Goal: Task Accomplishment & Management: Manage account settings

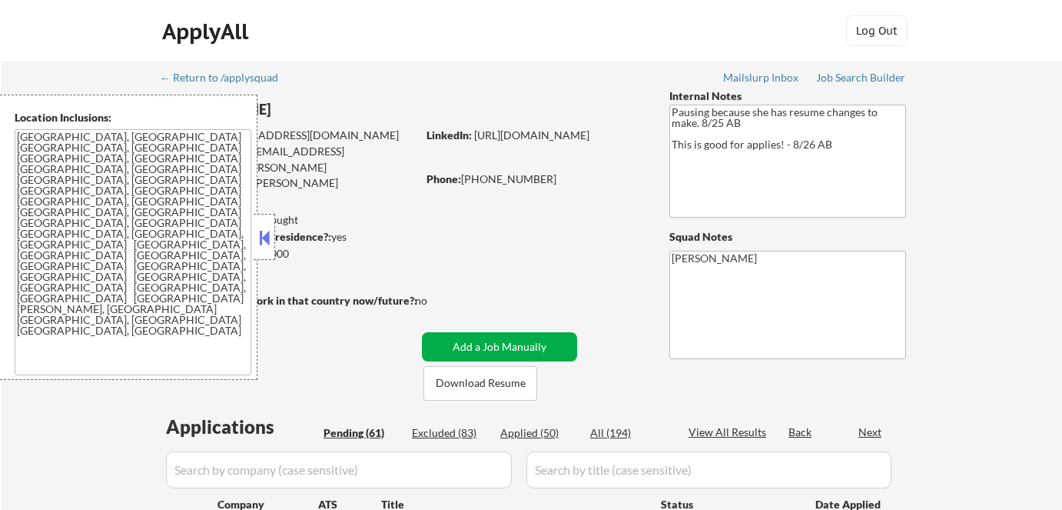
select select ""pending""
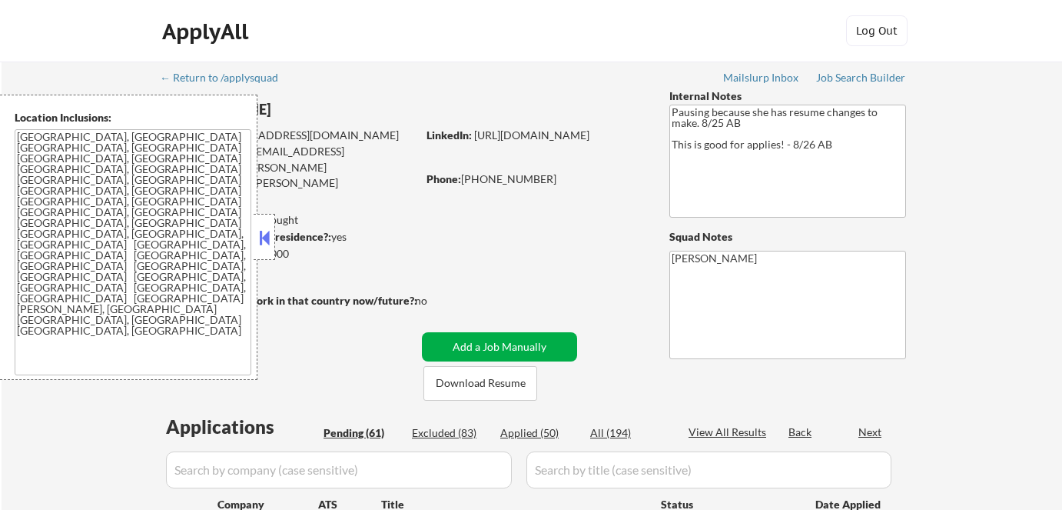
select select ""pending""
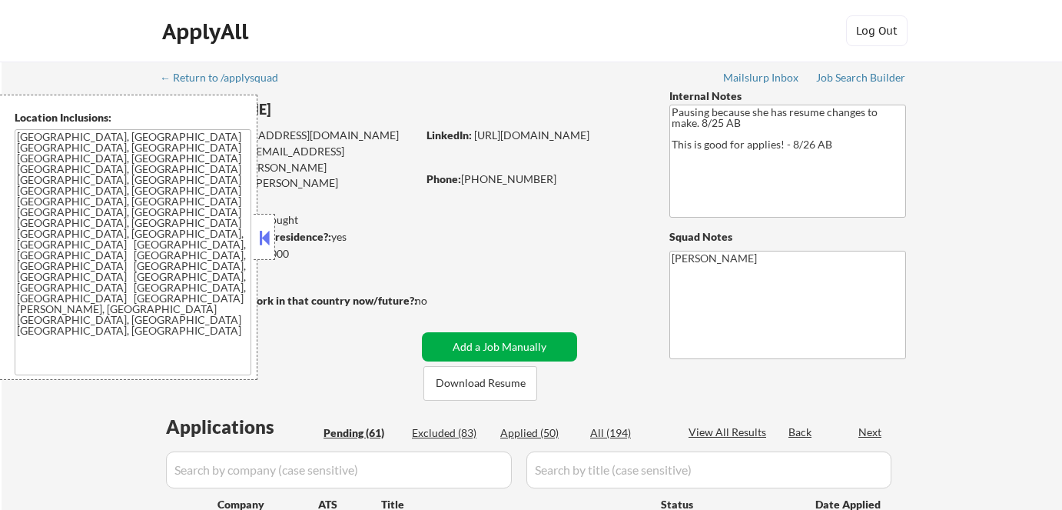
select select ""pending""
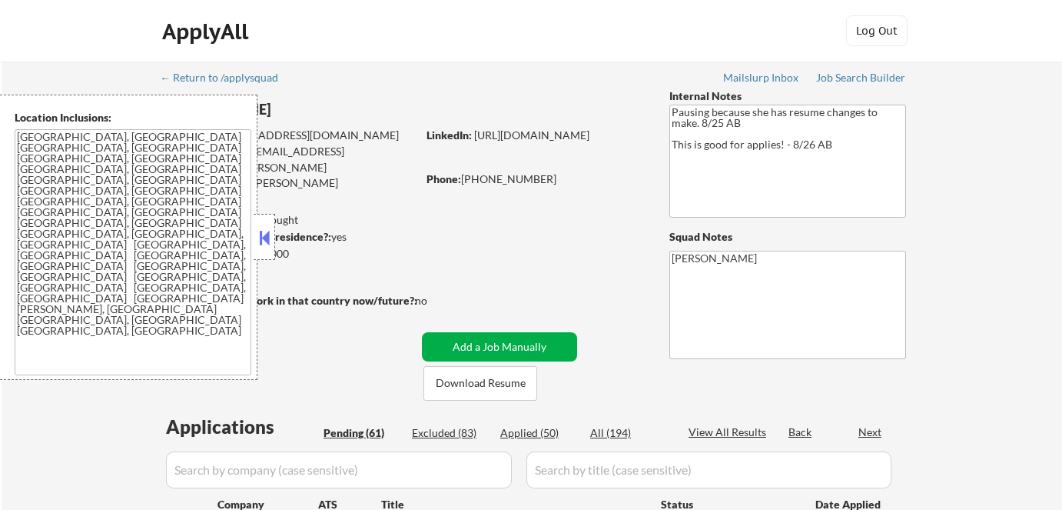
select select ""pending""
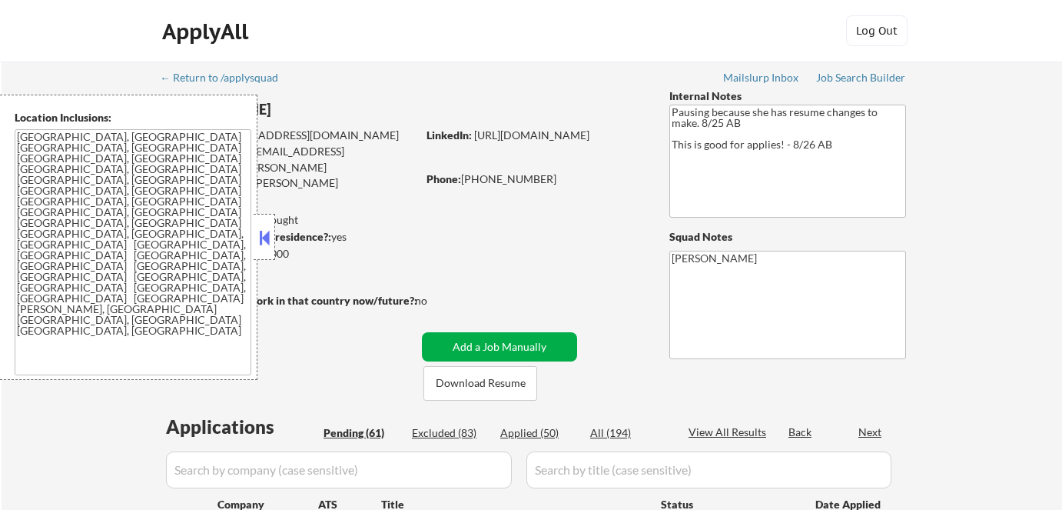
select select ""pending""
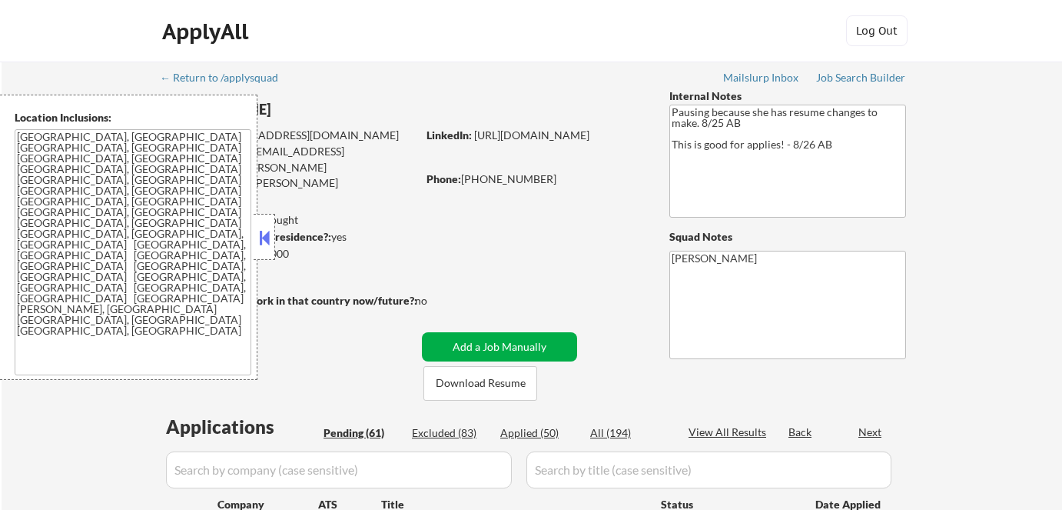
select select ""pending""
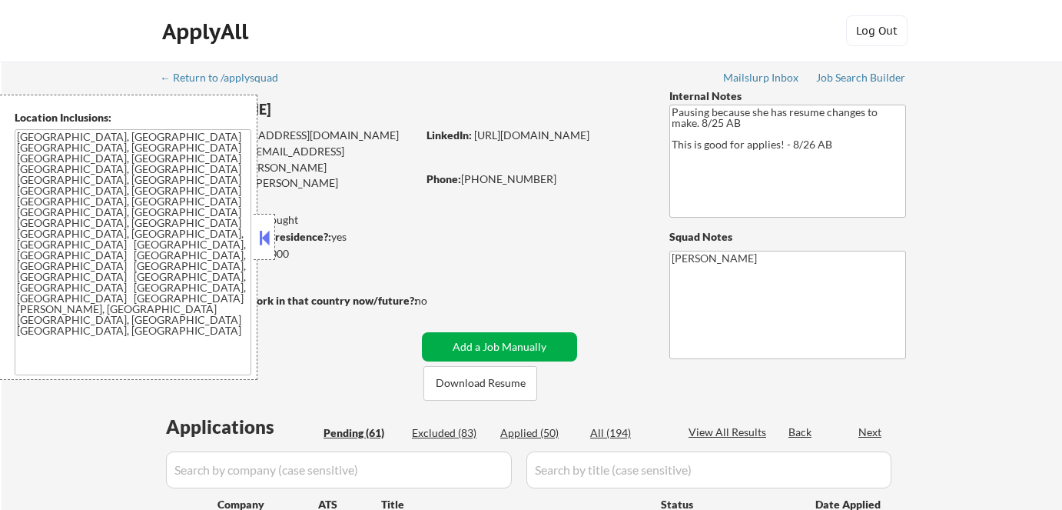
select select ""pending""
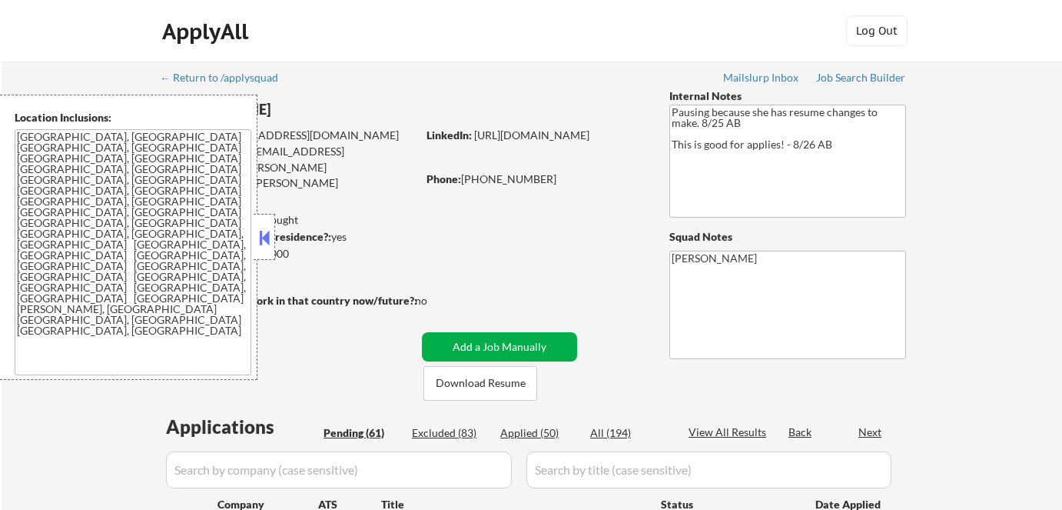
select select ""pending""
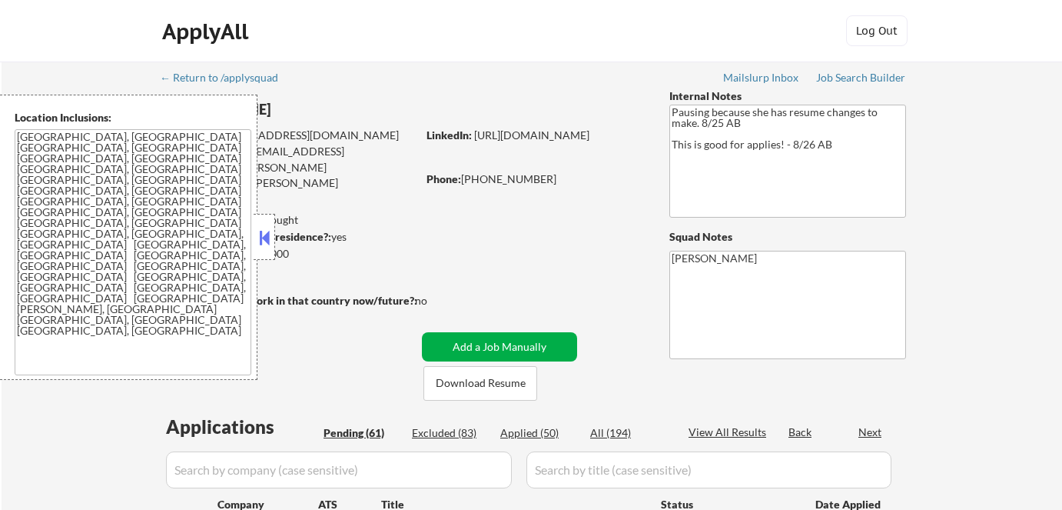
select select ""pending""
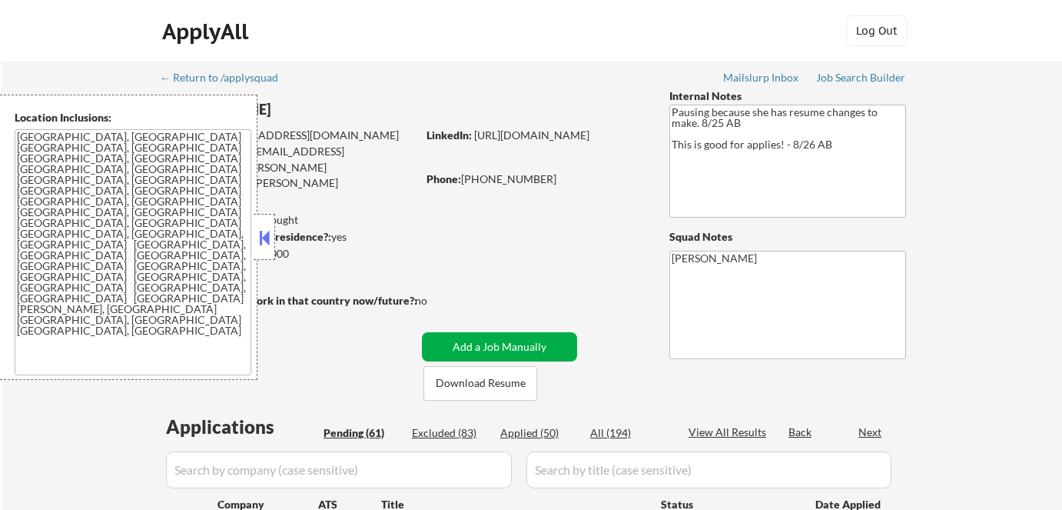
select select ""pending""
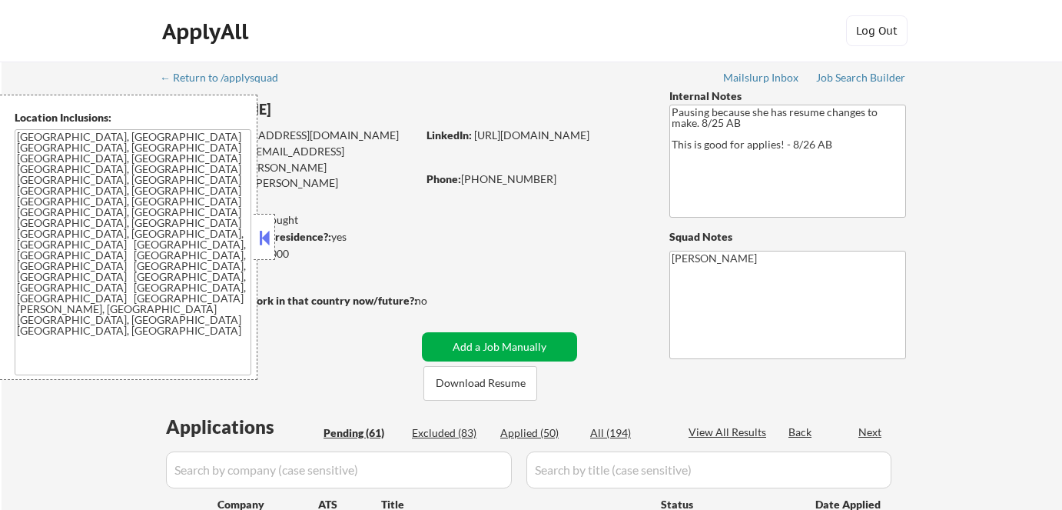
select select ""pending""
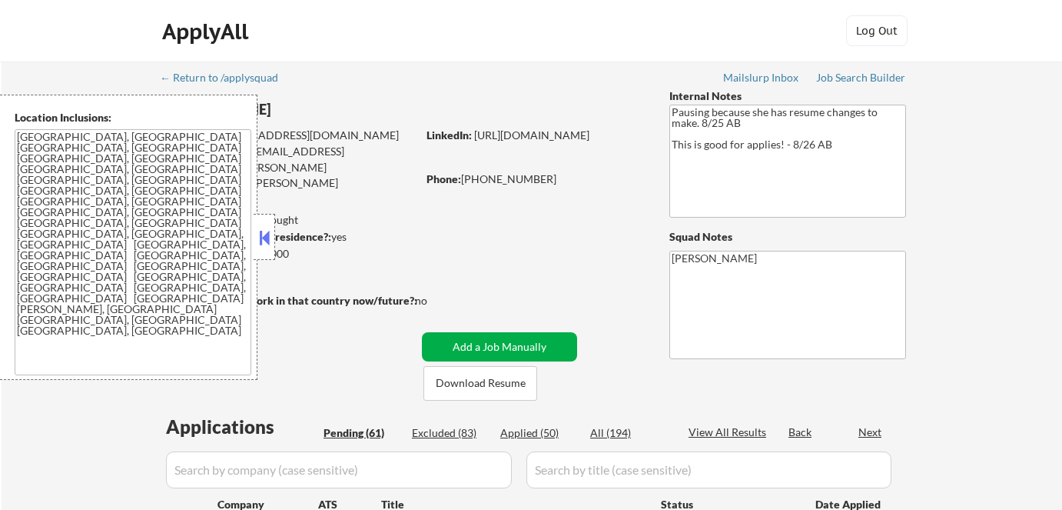
select select ""pending""
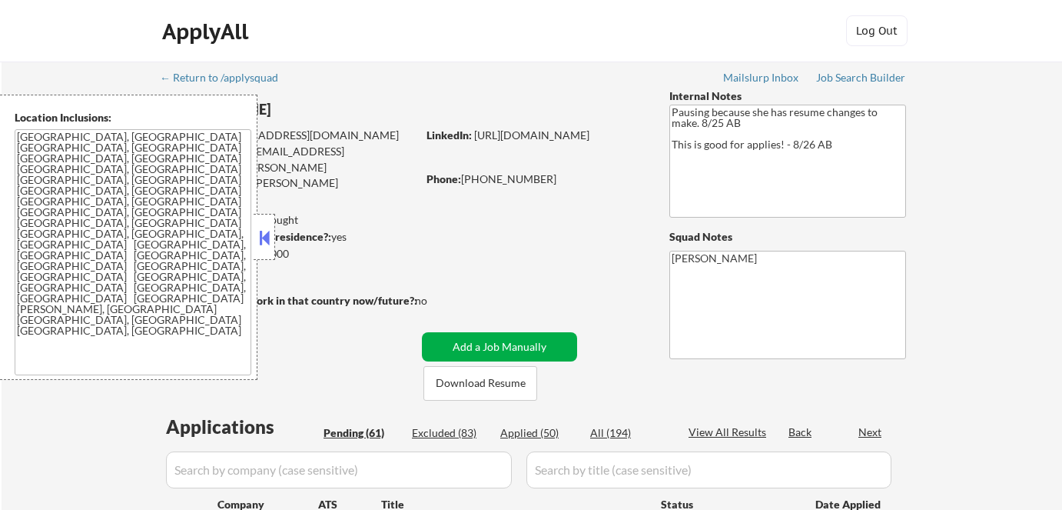
select select ""pending""
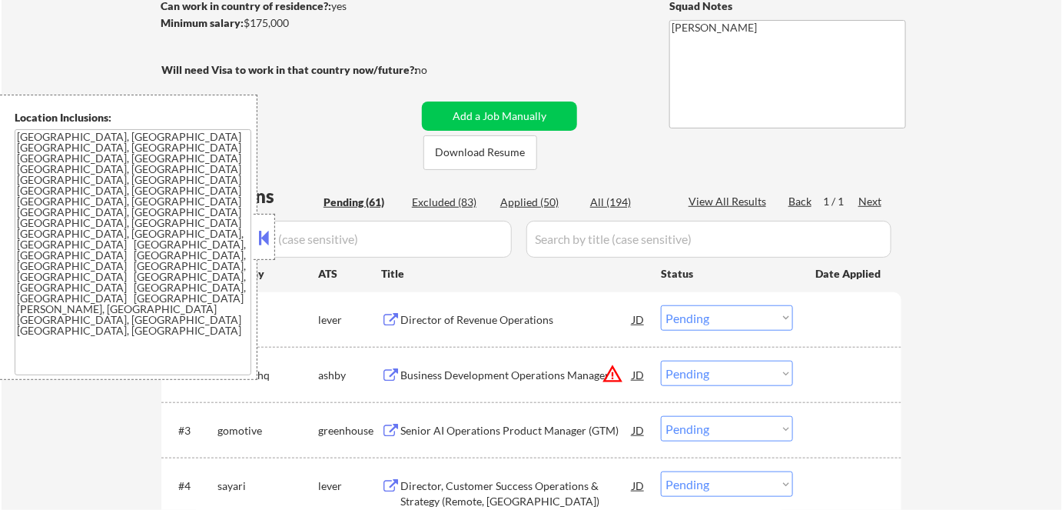
scroll to position [349, 0]
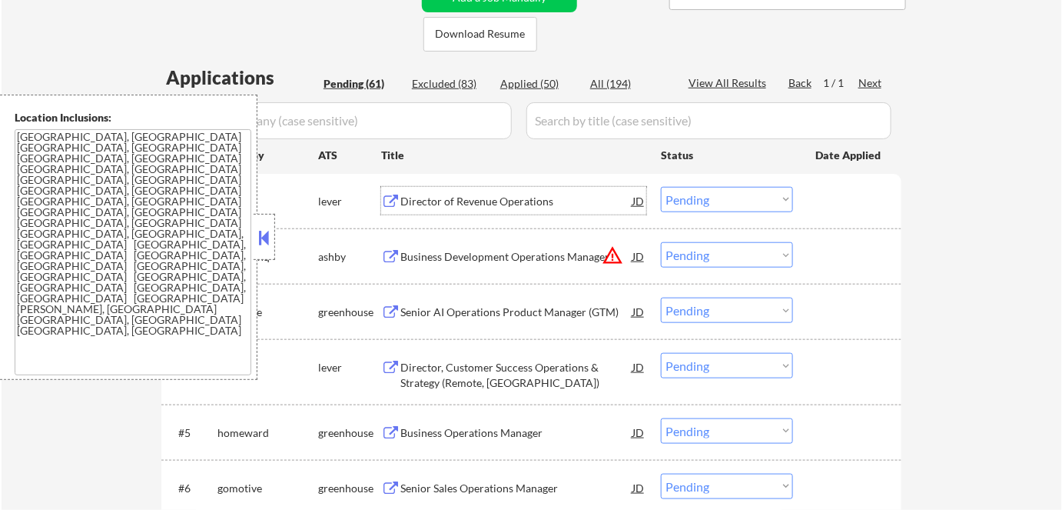
click at [457, 204] on div "Director of Revenue Operations" at bounding box center [516, 201] width 232 height 15
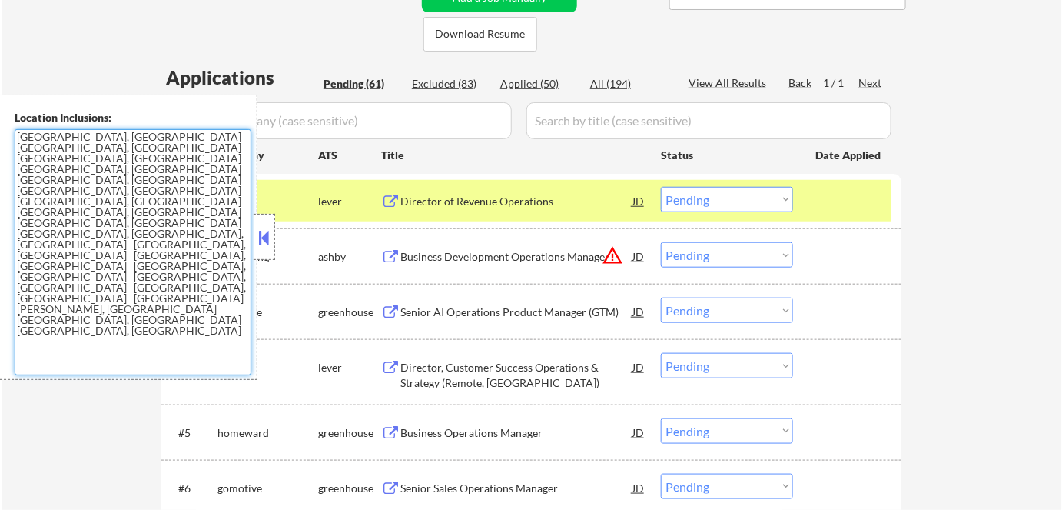
drag, startPoint x: 197, startPoint y: 191, endPoint x: 15, endPoint y: 137, distance: 189.4
click at [15, 137] on textarea "[GEOGRAPHIC_DATA], [GEOGRAPHIC_DATA] [GEOGRAPHIC_DATA], [GEOGRAPHIC_DATA] [GEOG…" at bounding box center [133, 252] width 237 height 246
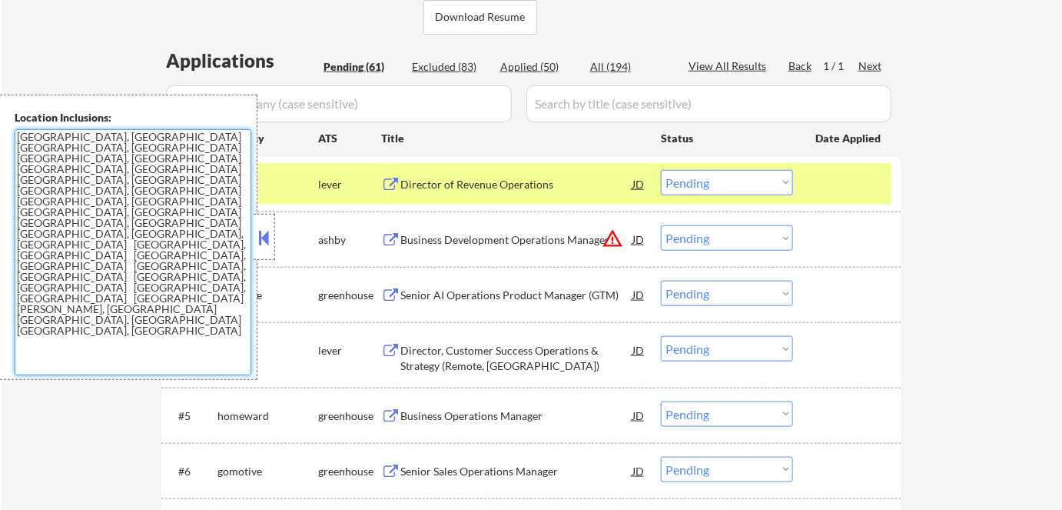
scroll to position [419, 0]
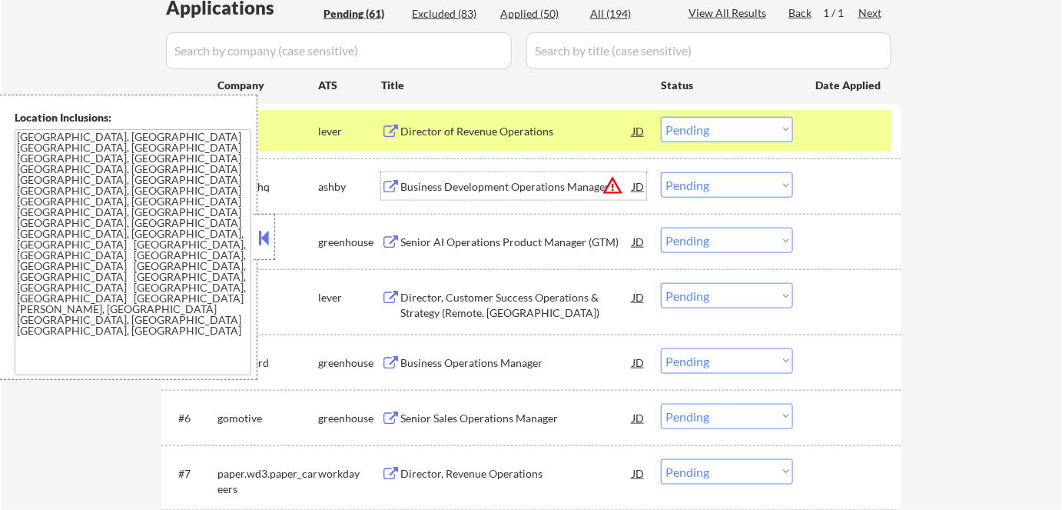
click at [449, 184] on div "Business Development Operations Manager" at bounding box center [516, 186] width 232 height 15
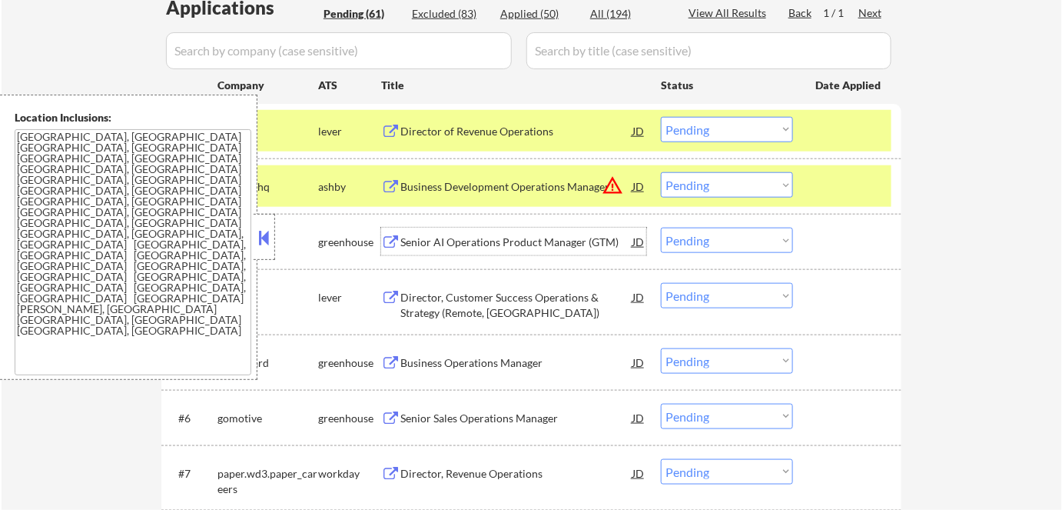
click at [444, 234] on div "Senior AI Operations Product Manager (GTM)" at bounding box center [516, 241] width 232 height 15
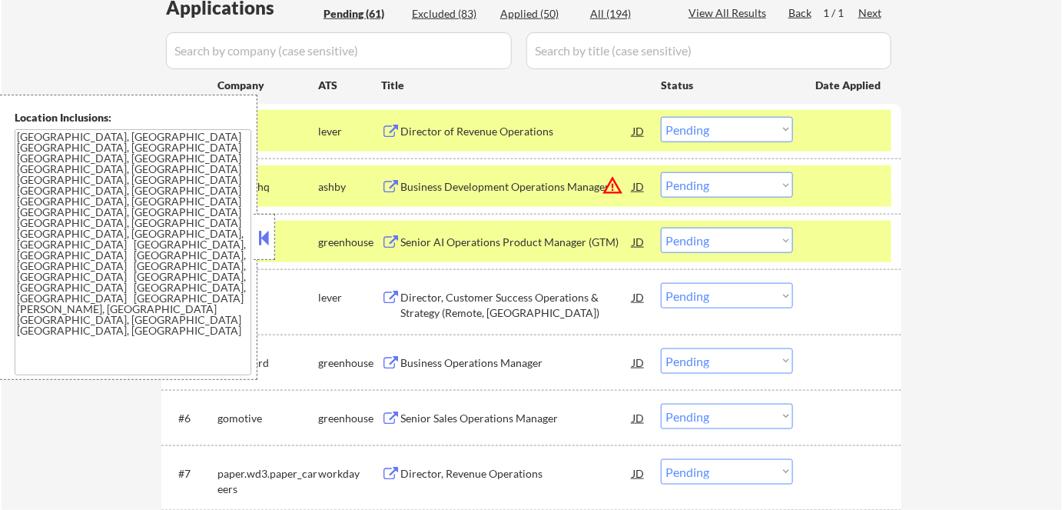
click at [440, 304] on div "Director, Customer Success Operations & Strategy (Remote, [GEOGRAPHIC_DATA])" at bounding box center [516, 305] width 232 height 30
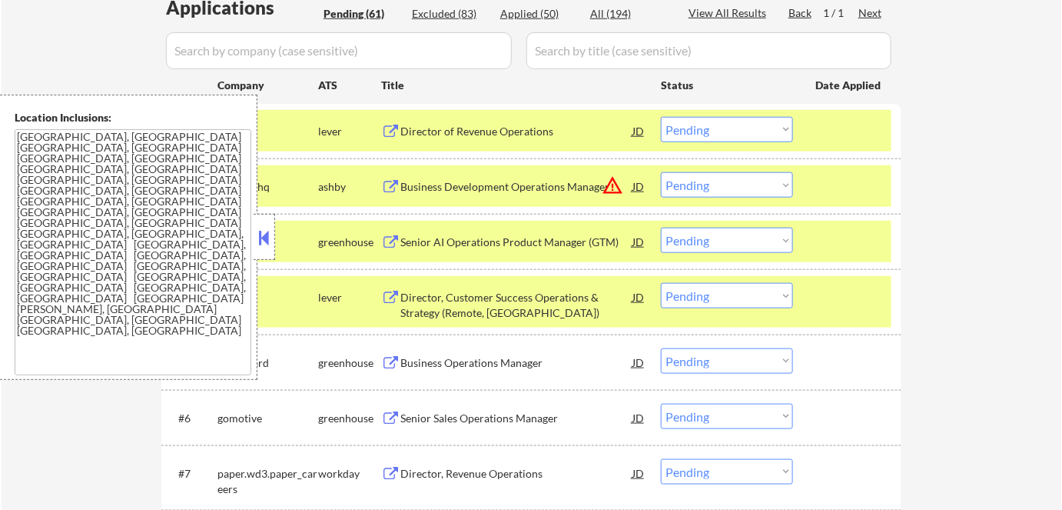
click at [414, 355] on div "Business Operations Manager" at bounding box center [516, 362] width 232 height 15
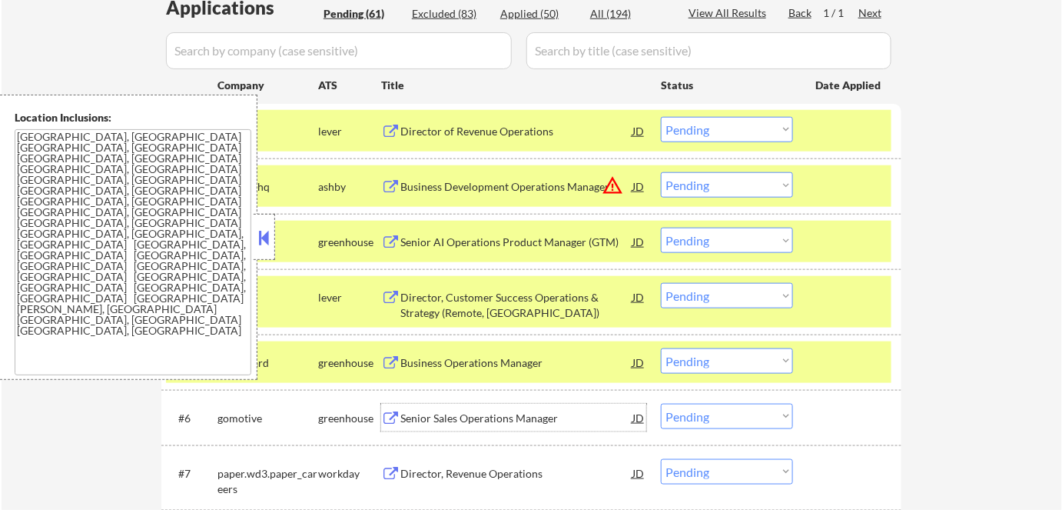
click at [410, 413] on div "Senior Sales Operations Manager" at bounding box center [516, 417] width 232 height 15
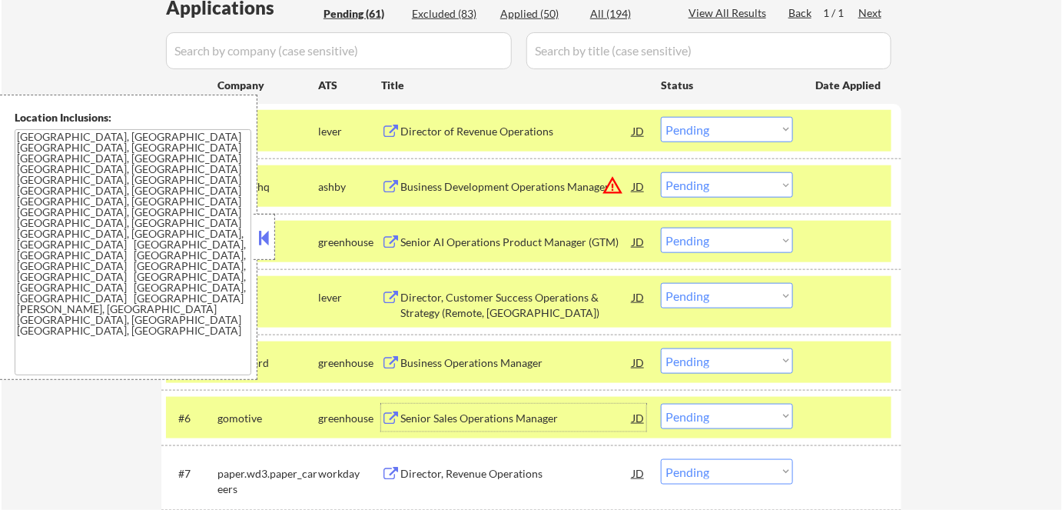
click at [723, 186] on select "Choose an option... Pending Applied Excluded (Questions) Excluded (Expired) Exc…" at bounding box center [727, 184] width 132 height 25
click at [661, 172] on select "Choose an option... Pending Applied Excluded (Questions) Excluded (Expired) Exc…" at bounding box center [727, 184] width 132 height 25
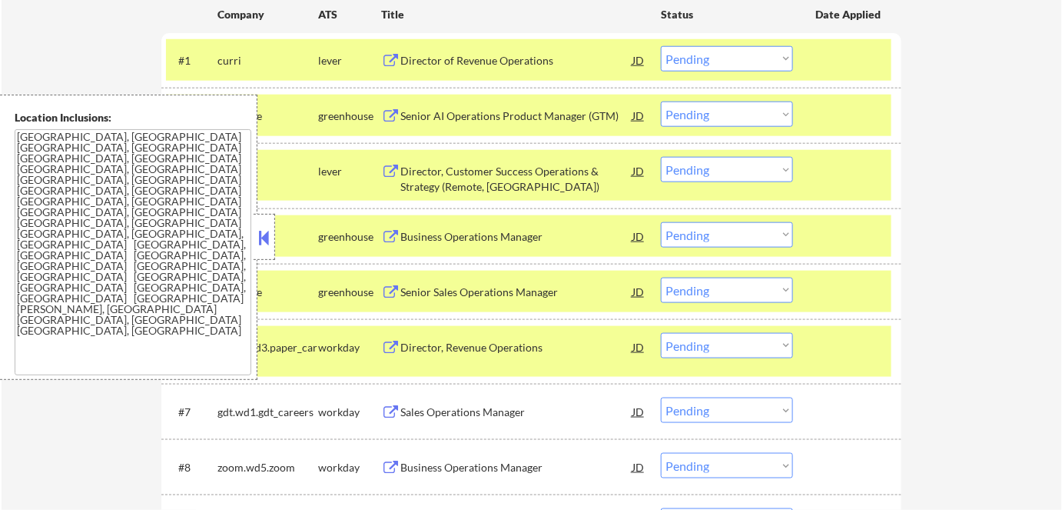
scroll to position [489, 0]
click at [717, 118] on select "Choose an option... Pending Applied Excluded (Questions) Excluded (Expired) Exc…" at bounding box center [727, 114] width 132 height 25
click at [661, 102] on select "Choose an option... Pending Applied Excluded (Questions) Excluded (Expired) Exc…" at bounding box center [727, 114] width 132 height 25
select select ""pending""
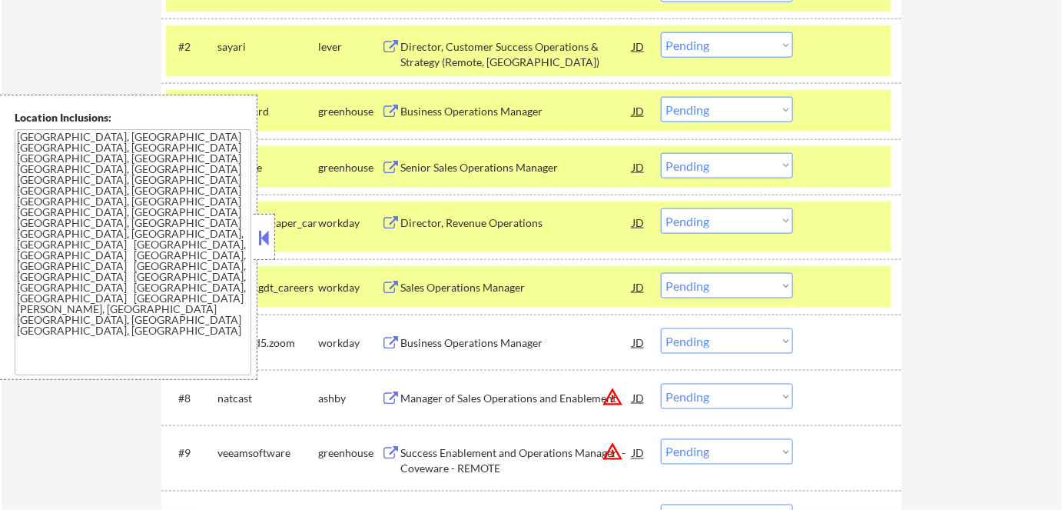
scroll to position [629, 0]
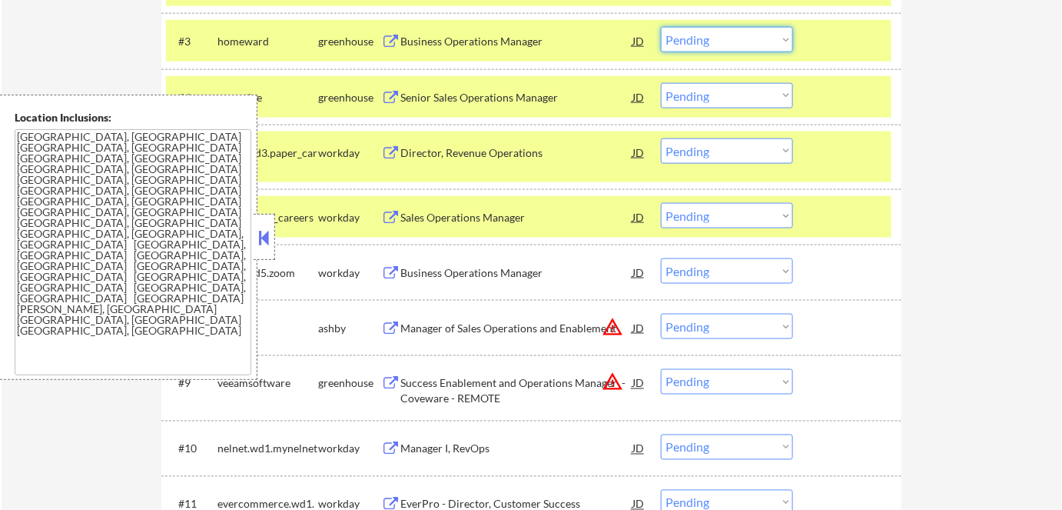
click at [702, 38] on select "Choose an option... Pending Applied Excluded (Questions) Excluded (Expired) Exc…" at bounding box center [727, 39] width 132 height 25
click at [661, 27] on select "Choose an option... Pending Applied Excluded (Questions) Excluded (Expired) Exc…" at bounding box center [727, 39] width 132 height 25
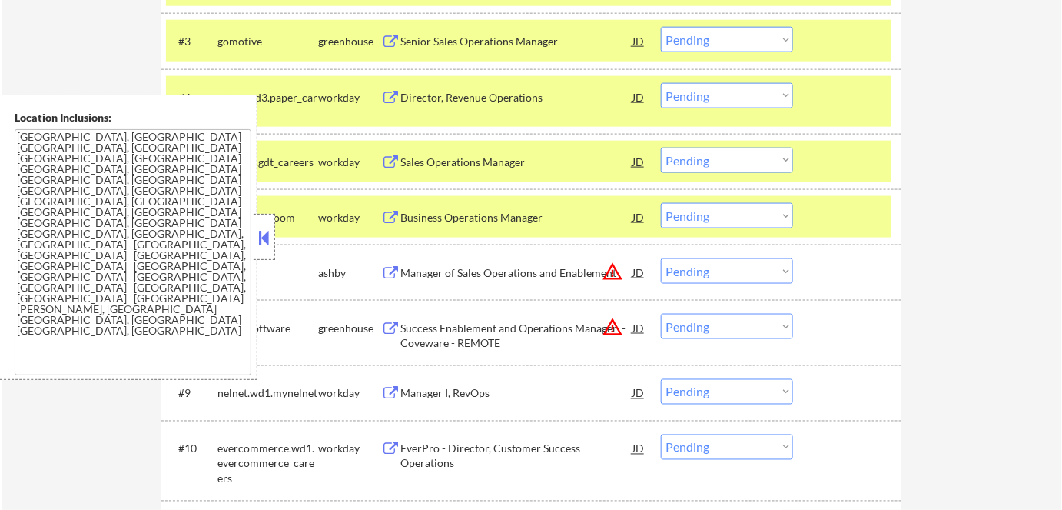
click at [695, 38] on select "Choose an option... Pending Applied Excluded (Questions) Excluded (Expired) Exc…" at bounding box center [727, 39] width 132 height 25
click at [661, 27] on select "Choose an option... Pending Applied Excluded (Questions) Excluded (Expired) Exc…" at bounding box center [727, 39] width 132 height 25
select select ""pending""
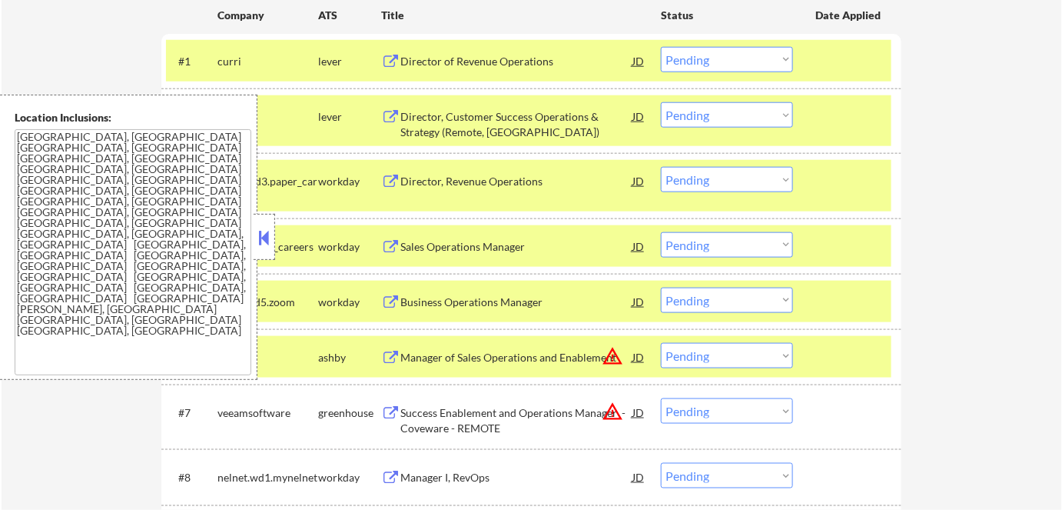
scroll to position [559, 0]
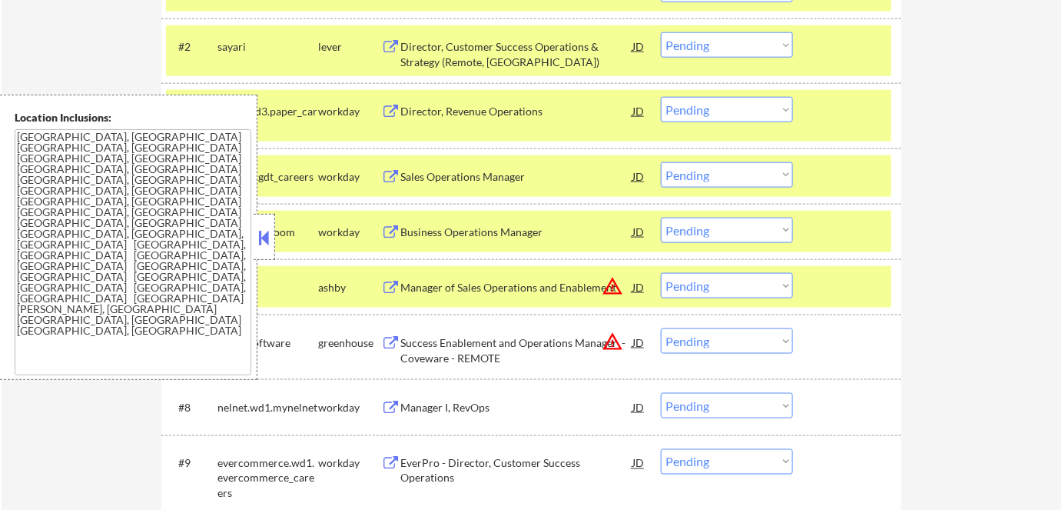
click at [731, 37] on select "Choose an option... Pending Applied Excluded (Questions) Excluded (Expired) Exc…" at bounding box center [727, 44] width 132 height 25
click at [661, 32] on select "Choose an option... Pending Applied Excluded (Questions) Excluded (Expired) Exc…" at bounding box center [727, 44] width 132 height 25
select select ""pending""
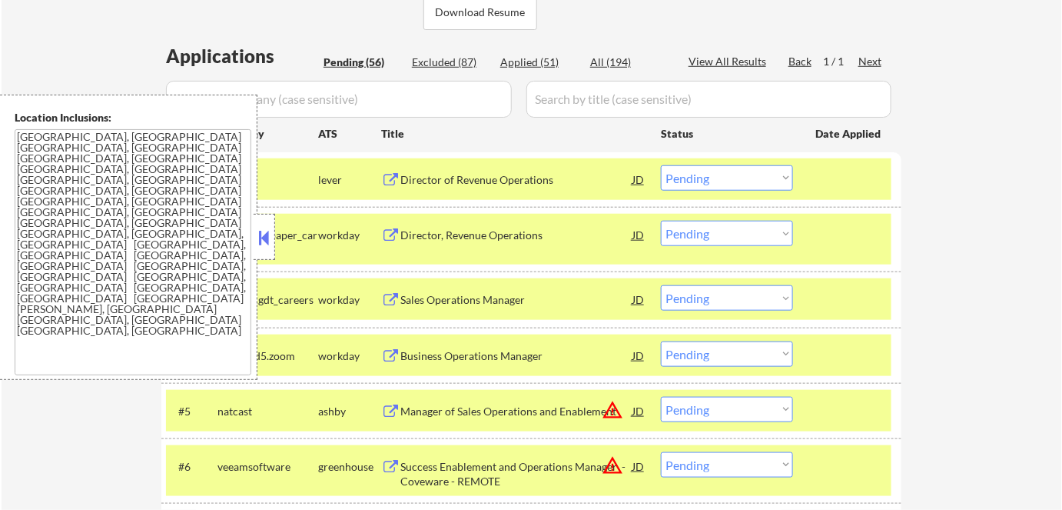
scroll to position [349, 0]
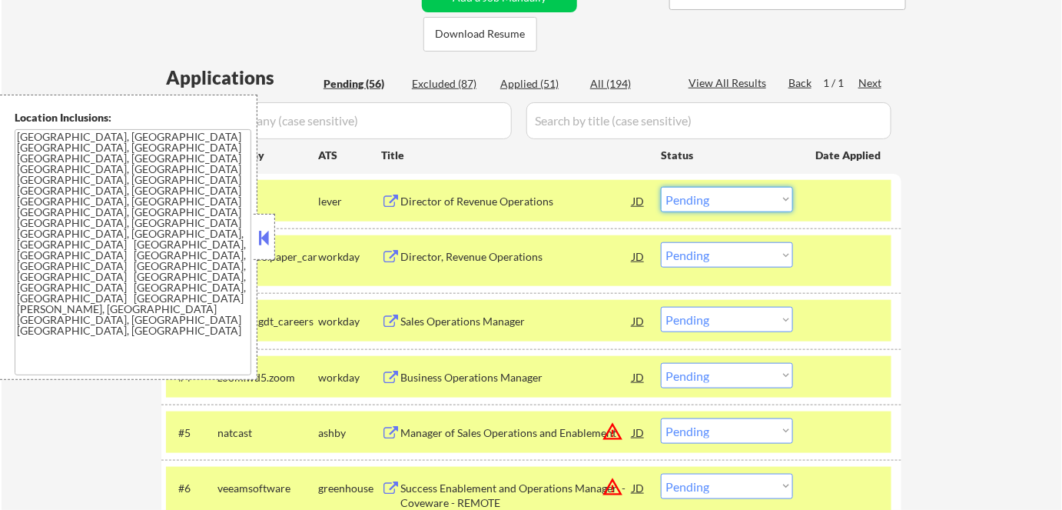
click at [736, 202] on select "Choose an option... Pending Applied Excluded (Questions) Excluded (Expired) Exc…" at bounding box center [727, 199] width 132 height 25
click at [661, 187] on select "Choose an option... Pending Applied Excluded (Questions) Excluded (Expired) Exc…" at bounding box center [727, 199] width 132 height 25
select select ""pending""
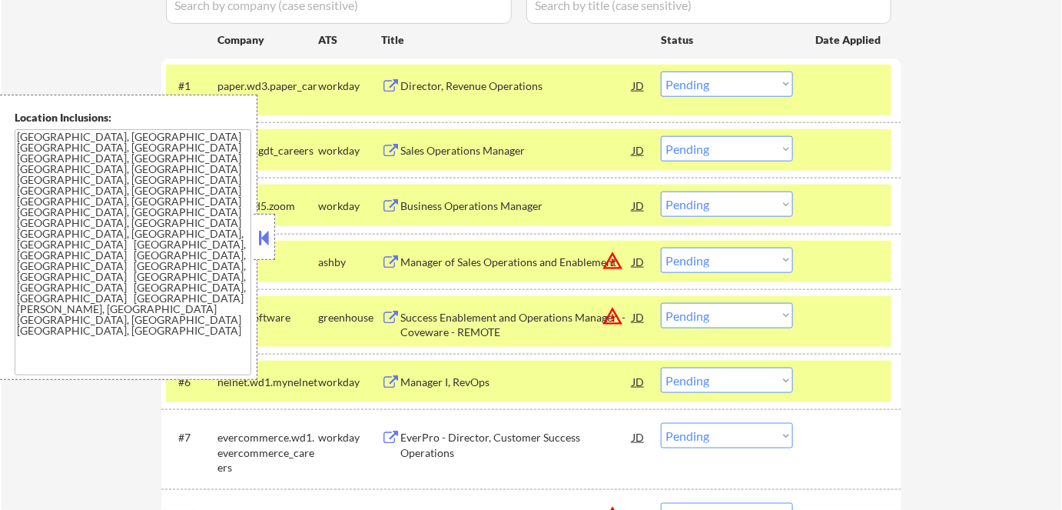
scroll to position [489, 0]
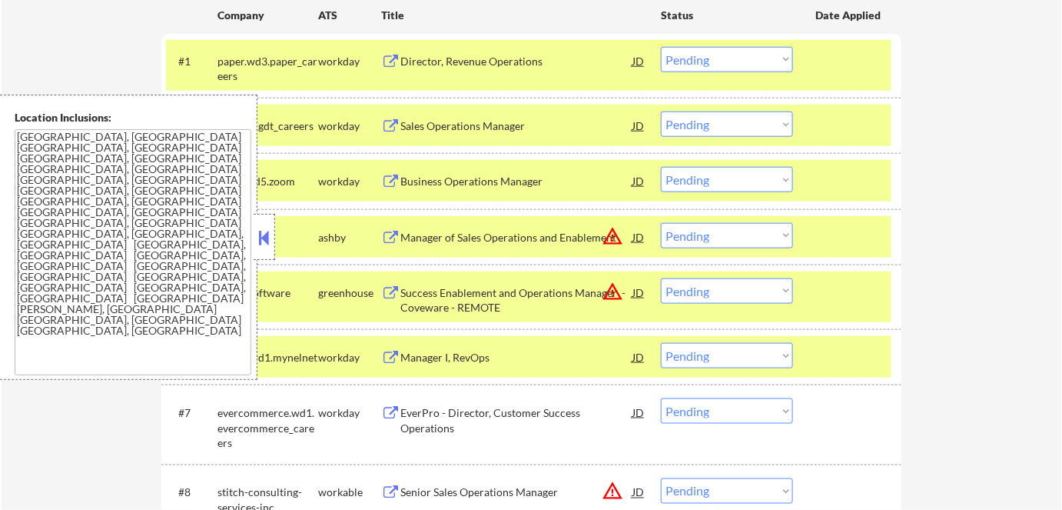
click at [714, 236] on select "Choose an option... Pending Applied Excluded (Questions) Excluded (Expired) Exc…" at bounding box center [727, 235] width 132 height 25
click at [661, 223] on select "Choose an option... Pending Applied Excluded (Questions) Excluded (Expired) Exc…" at bounding box center [727, 235] width 132 height 25
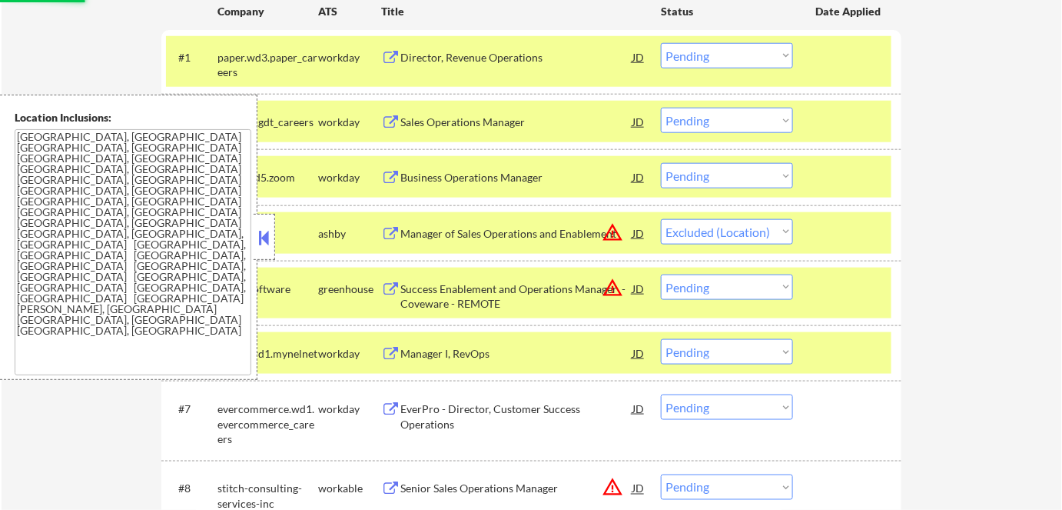
scroll to position [629, 0]
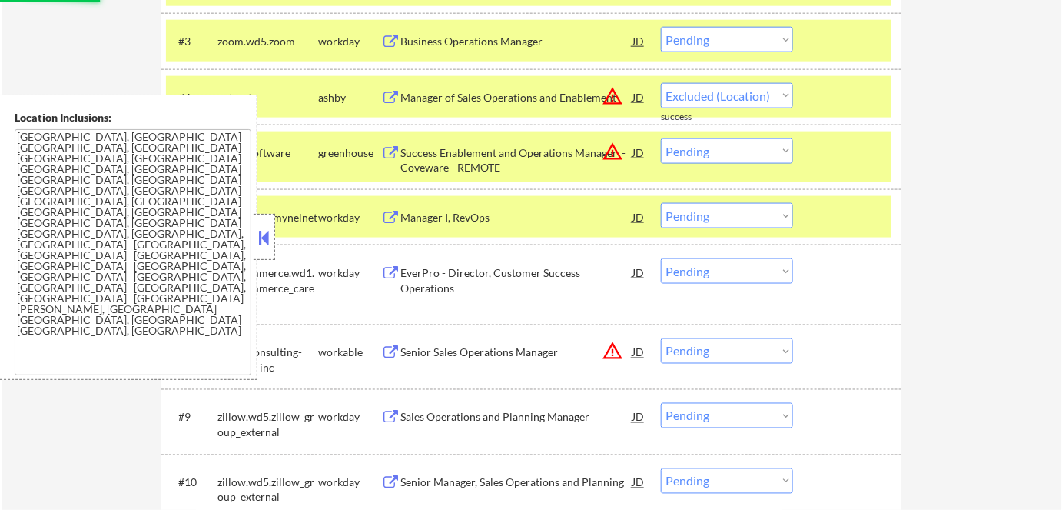
click at [256, 234] on button at bounding box center [264, 237] width 17 height 23
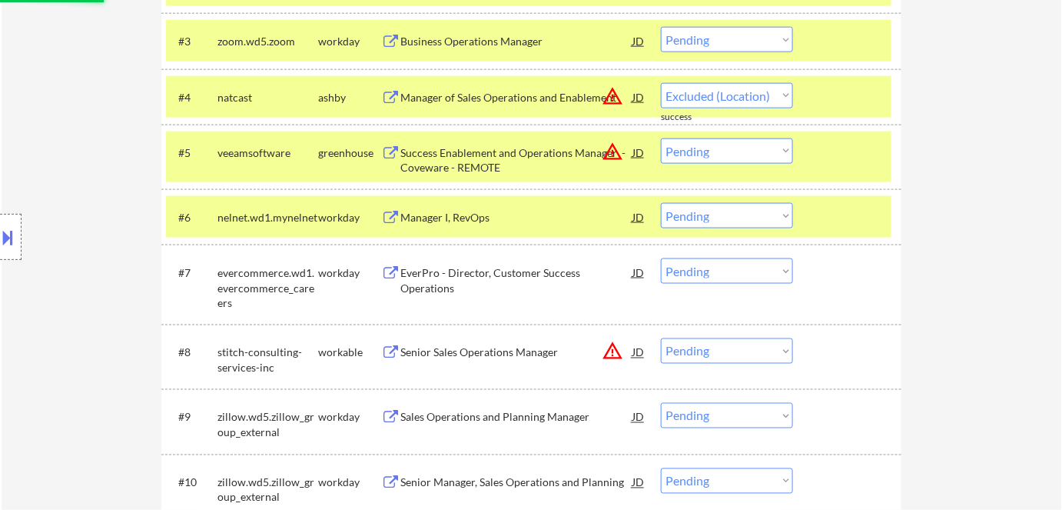
select select ""pending""
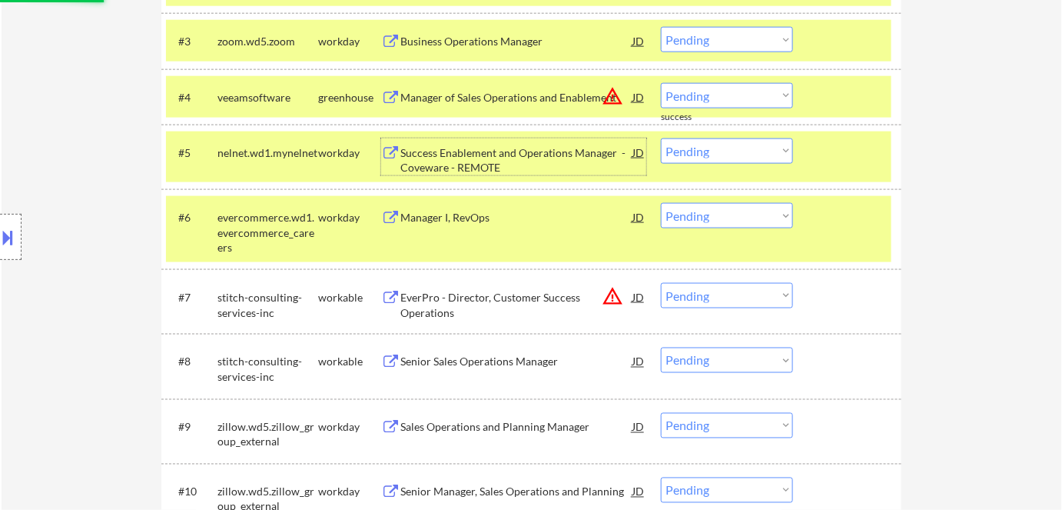
click at [412, 143] on div "Success Enablement and Operations Manager - Coveware - REMOTE" at bounding box center [516, 156] width 232 height 37
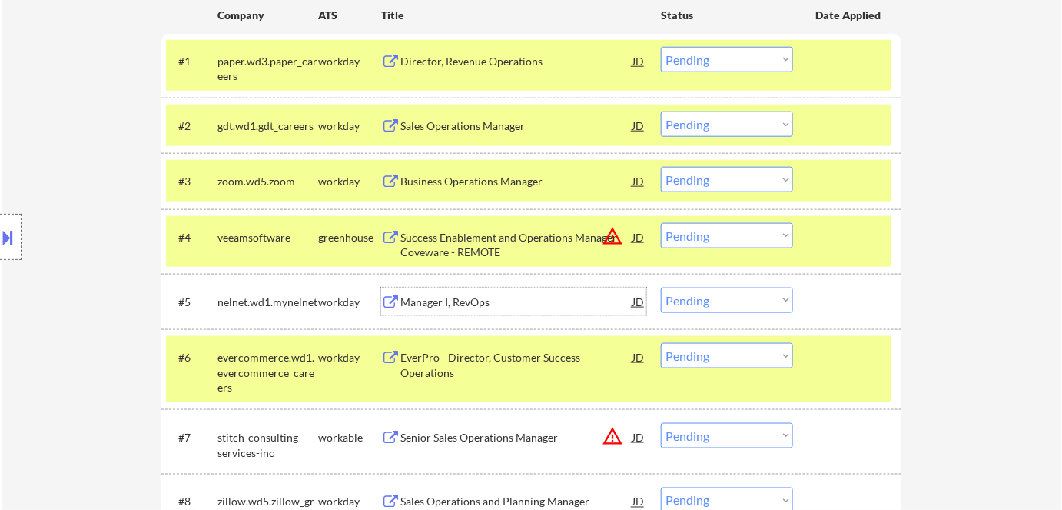
scroll to position [559, 0]
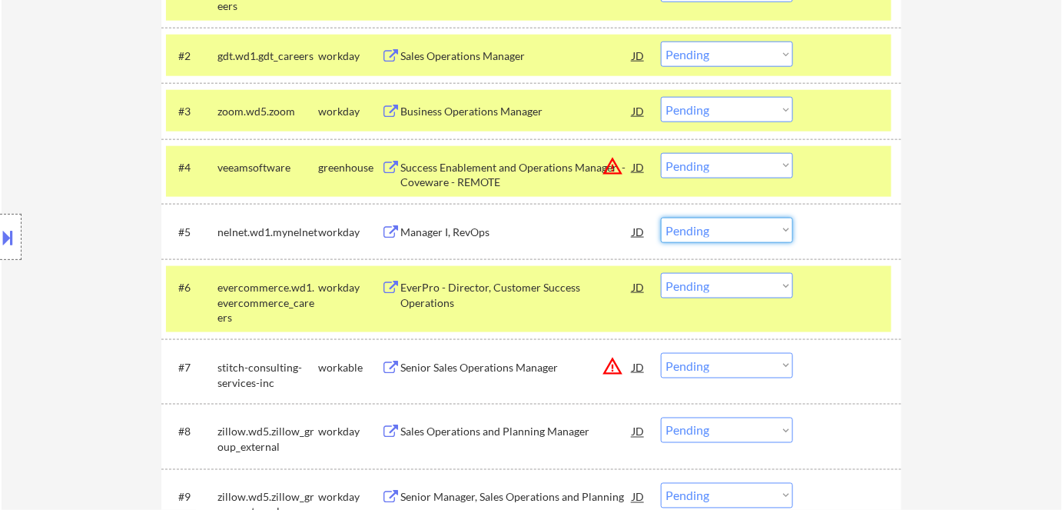
click at [722, 228] on select "Choose an option... Pending Applied Excluded (Questions) Excluded (Expired) Exc…" at bounding box center [727, 230] width 132 height 25
click at [661, 218] on select "Choose an option... Pending Applied Excluded (Questions) Excluded (Expired) Exc…" at bounding box center [727, 230] width 132 height 25
select select ""pending""
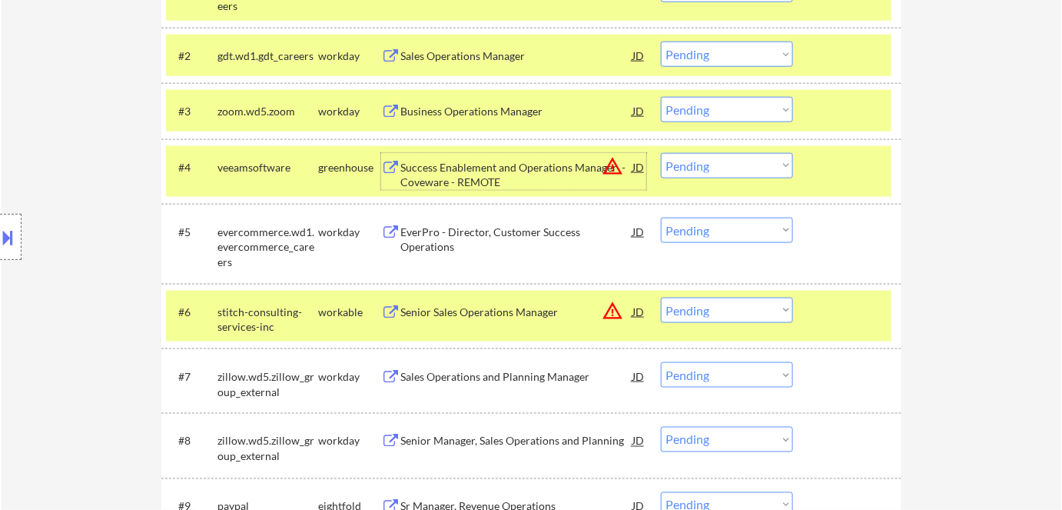
click at [554, 161] on div "Success Enablement and Operations Manager - Coveware - REMOTE" at bounding box center [516, 175] width 232 height 30
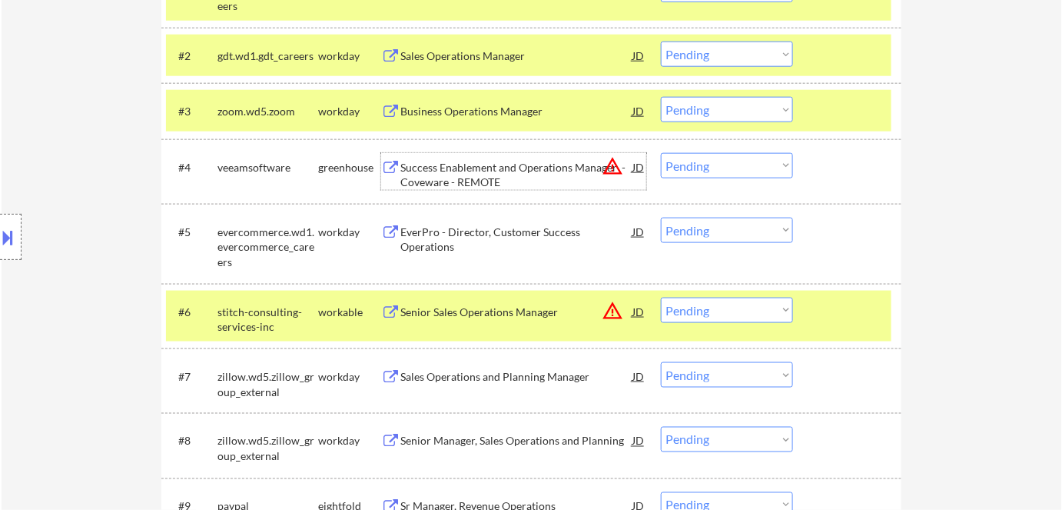
drag, startPoint x: 722, startPoint y: 168, endPoint x: 728, endPoint y: 177, distance: 10.5
click at [723, 168] on select "Choose an option... Pending Applied Excluded (Questions) Excluded (Expired) Exc…" at bounding box center [727, 165] width 132 height 25
click at [661, 153] on select "Choose an option... Pending Applied Excluded (Questions) Excluded (Expired) Exc…" at bounding box center [727, 165] width 132 height 25
click at [419, 313] on div "Senior Sales Operations Manager" at bounding box center [516, 311] width 232 height 15
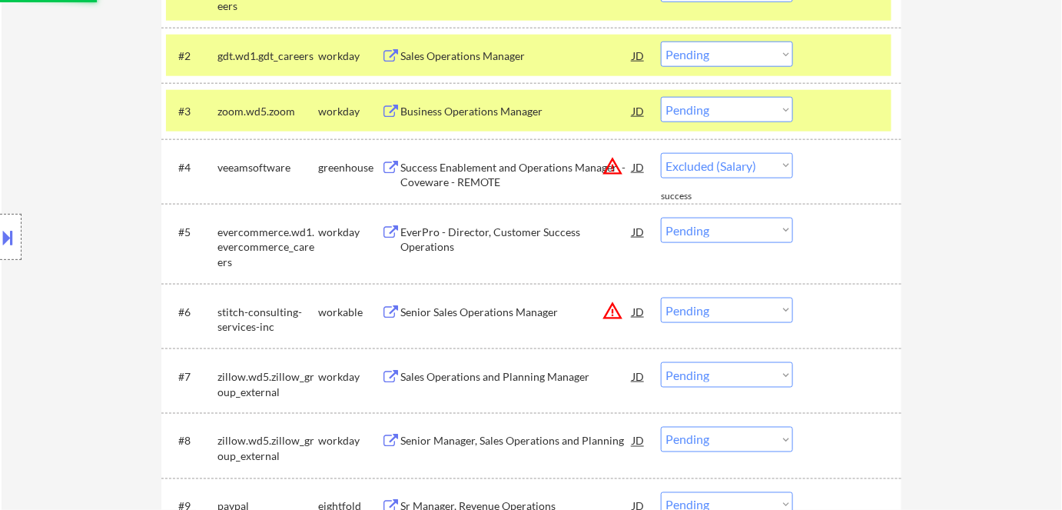
select select ""pending""
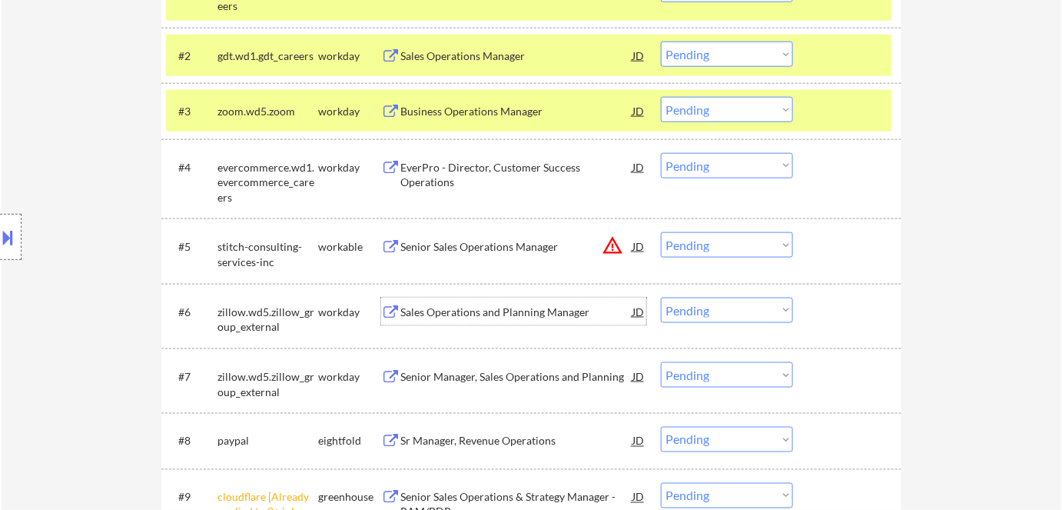
click at [716, 248] on select "Choose an option... Pending Applied Excluded (Questions) Excluded (Expired) Exc…" at bounding box center [727, 244] width 132 height 25
click at [661, 232] on select "Choose an option... Pending Applied Excluded (Questions) Excluded (Expired) Exc…" at bounding box center [727, 244] width 132 height 25
select select ""pending""
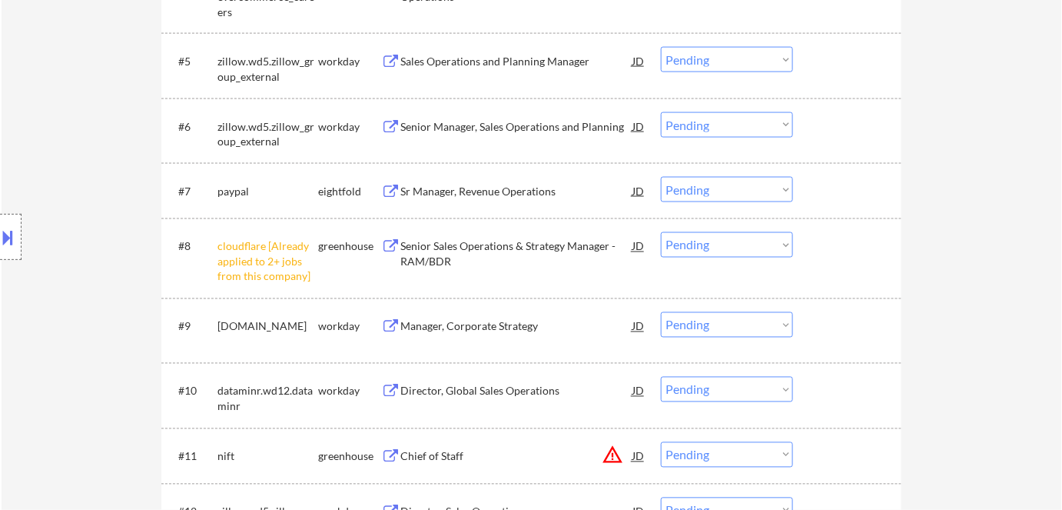
scroll to position [769, 0]
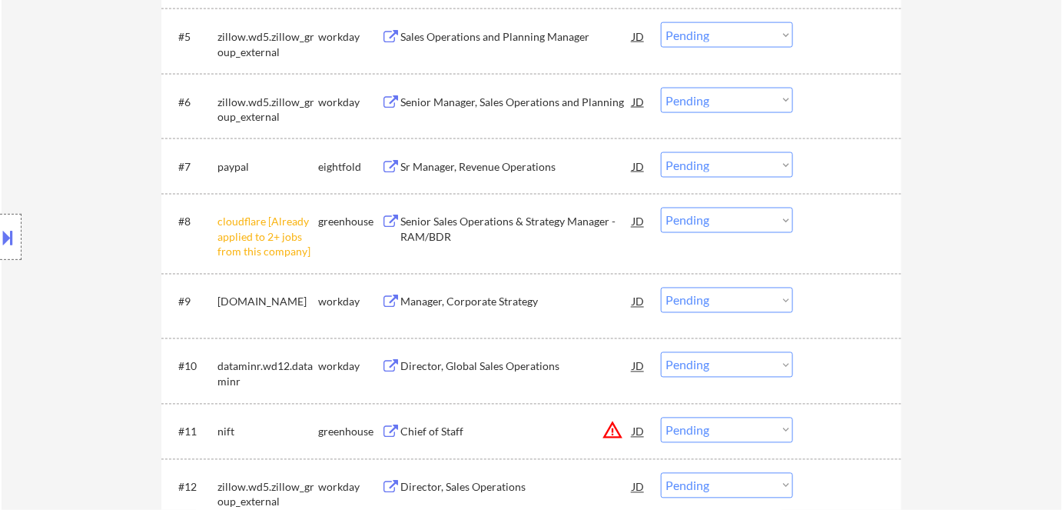
click at [754, 219] on select "Choose an option... Pending Applied Excluded (Questions) Excluded (Expired) Exc…" at bounding box center [727, 220] width 132 height 25
click at [661, 208] on select "Choose an option... Pending Applied Excluded (Questions) Excluded (Expired) Exc…" at bounding box center [727, 220] width 132 height 25
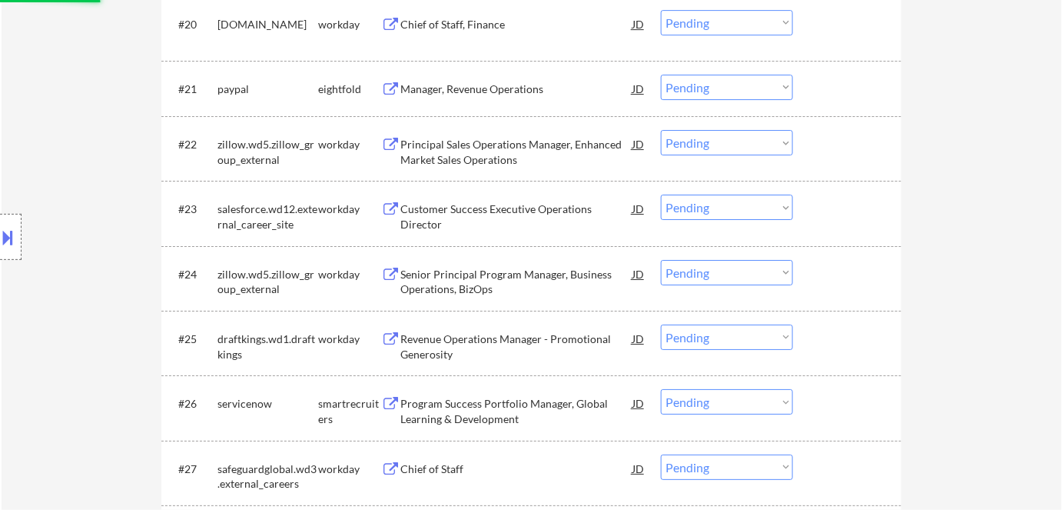
select select ""pending""
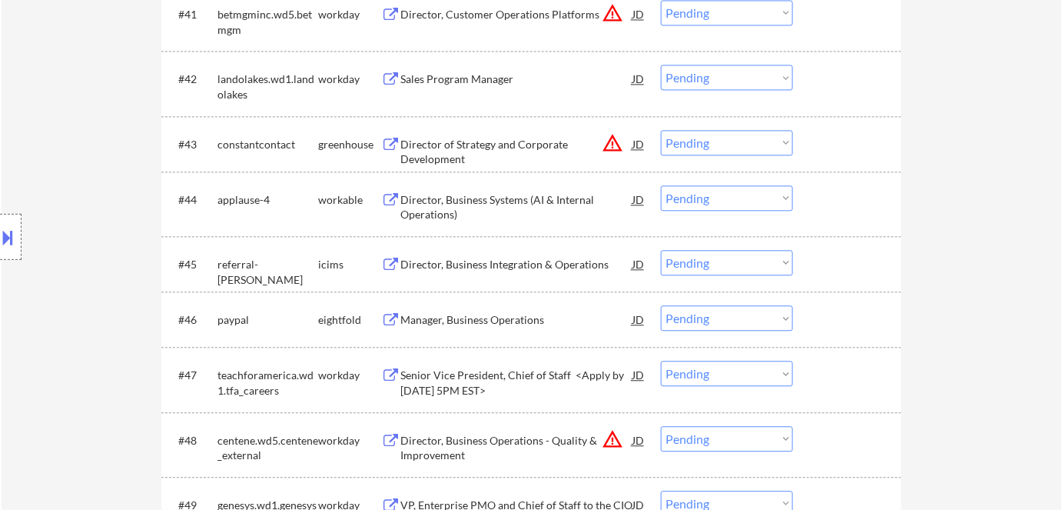
scroll to position [3005, 0]
click at [409, 194] on div "Director, Business Systems (AI & Internal Operations)" at bounding box center [516, 205] width 232 height 30
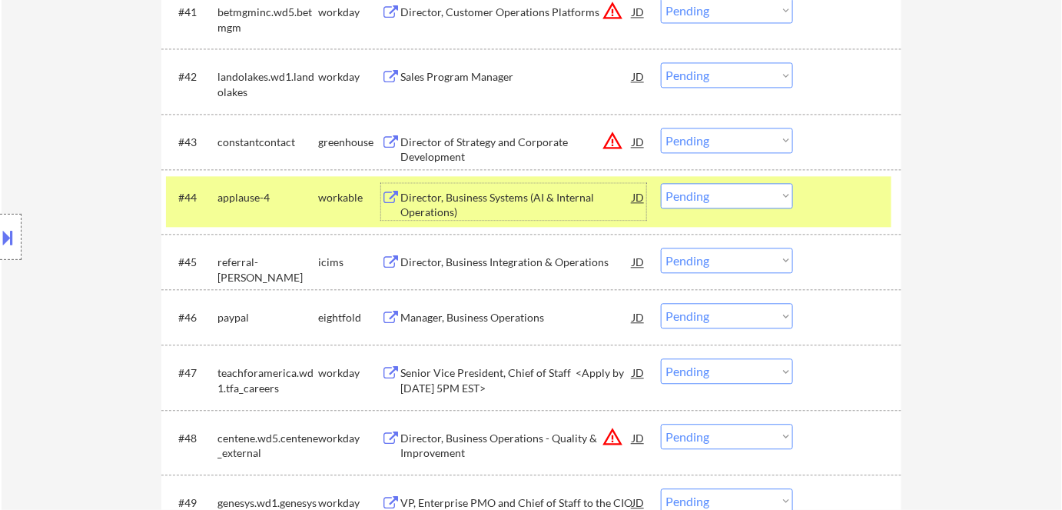
drag, startPoint x: 709, startPoint y: 198, endPoint x: 712, endPoint y: 207, distance: 9.0
click at [709, 198] on select "Choose an option... Pending Applied Excluded (Questions) Excluded (Expired) Exc…" at bounding box center [727, 195] width 132 height 25
click at [661, 183] on select "Choose an option... Pending Applied Excluded (Questions) Excluded (Expired) Exc…" at bounding box center [727, 195] width 132 height 25
click at [407, 141] on div "Director of Strategy and Corporate Development" at bounding box center [516, 150] width 232 height 30
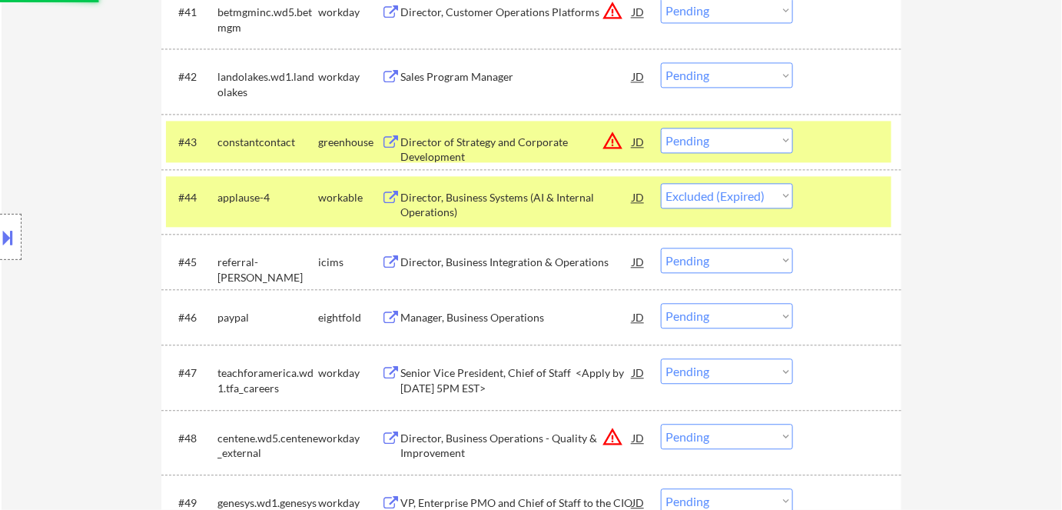
select select ""pending""
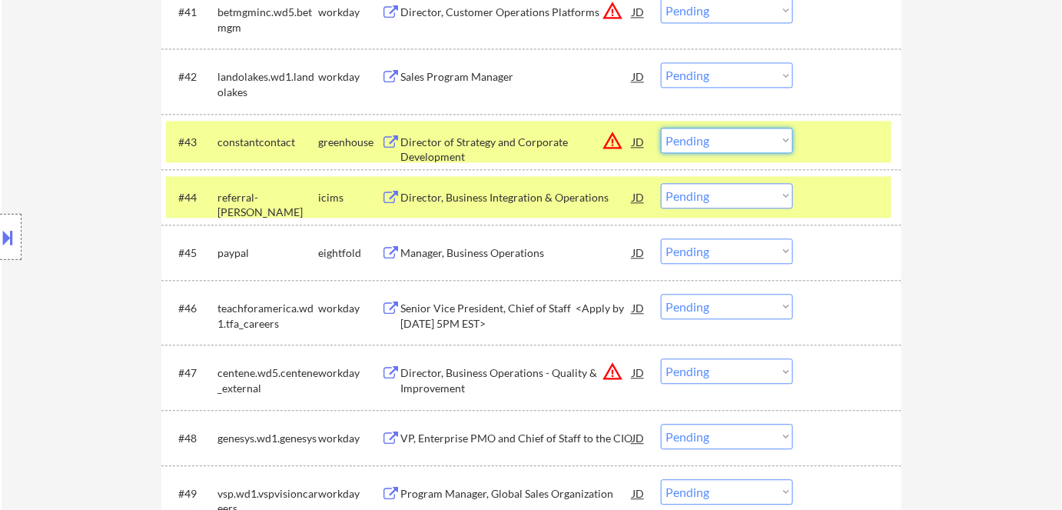
click at [720, 145] on select "Choose an option... Pending Applied Excluded (Questions) Excluded (Expired) Exc…" at bounding box center [727, 140] width 132 height 25
click at [661, 128] on select "Choose an option... Pending Applied Excluded (Questions) Excluded (Expired) Exc…" at bounding box center [727, 140] width 132 height 25
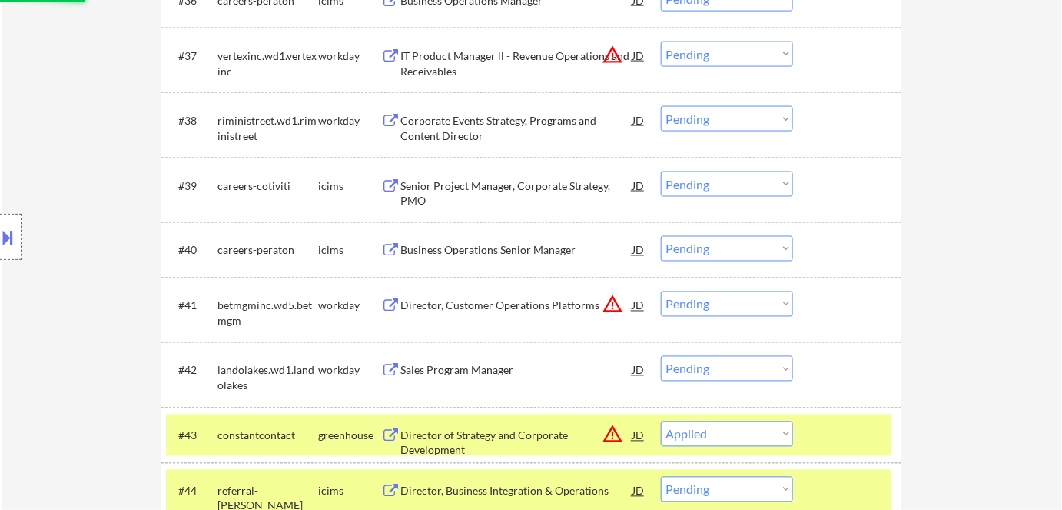
scroll to position [2585, 0]
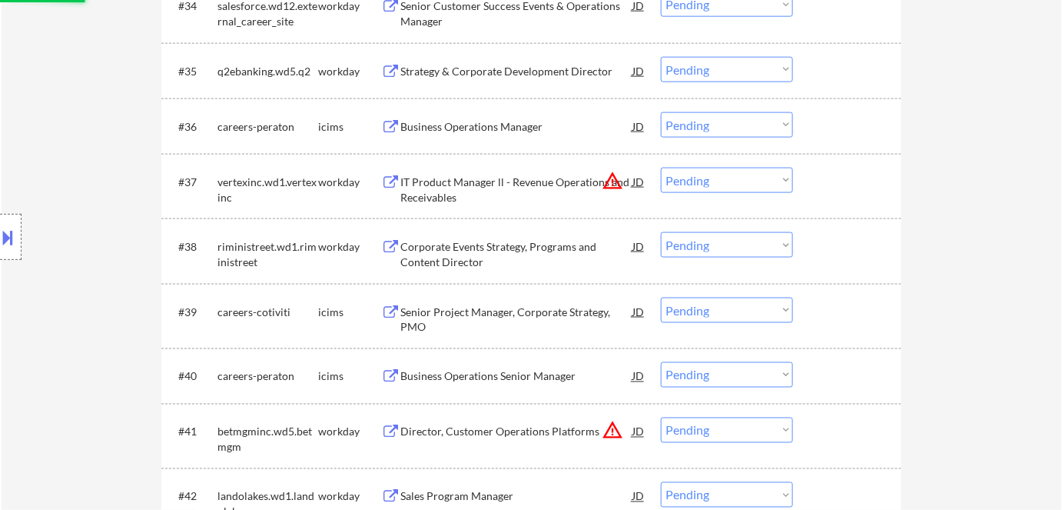
select select ""pending""
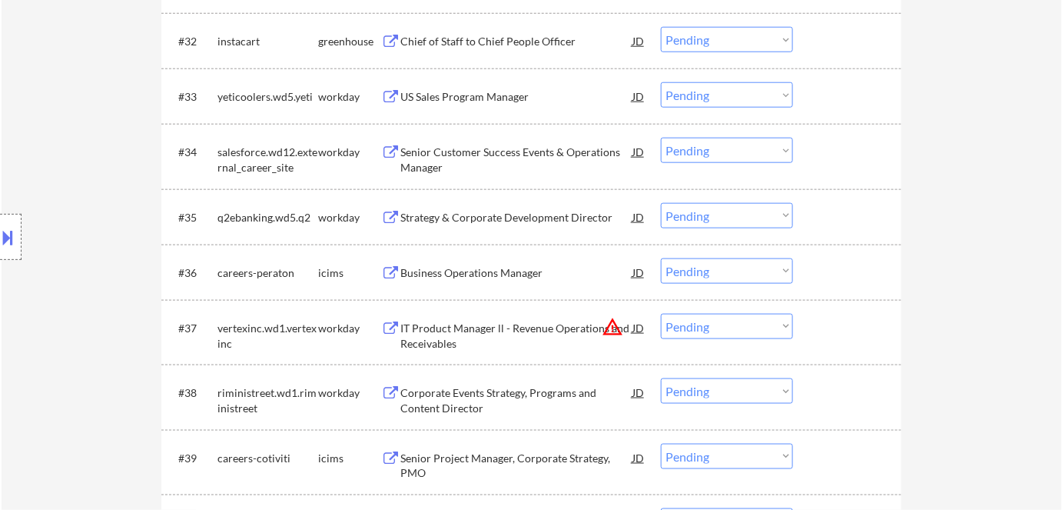
scroll to position [2375, 0]
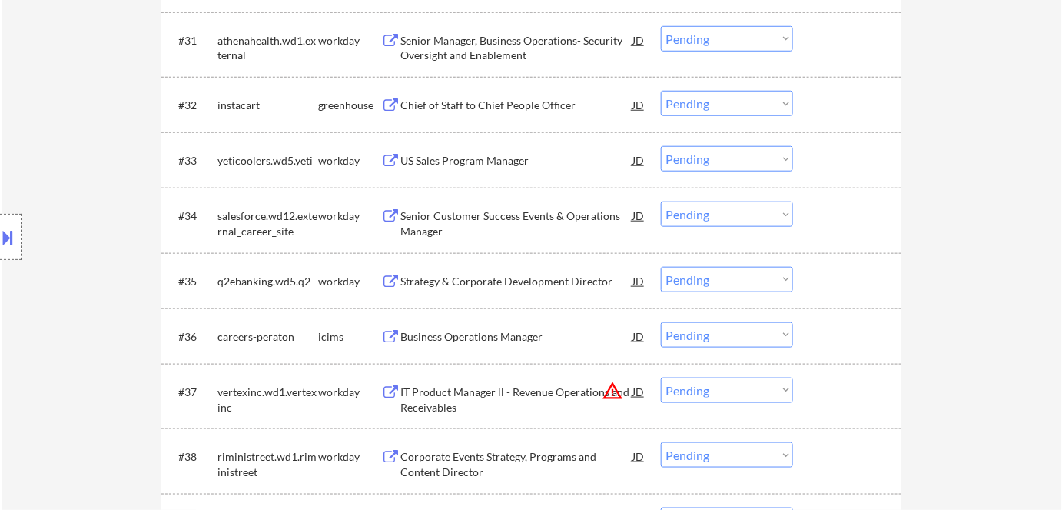
click at [430, 108] on div "Chief of Staff to Chief People Officer" at bounding box center [516, 105] width 232 height 15
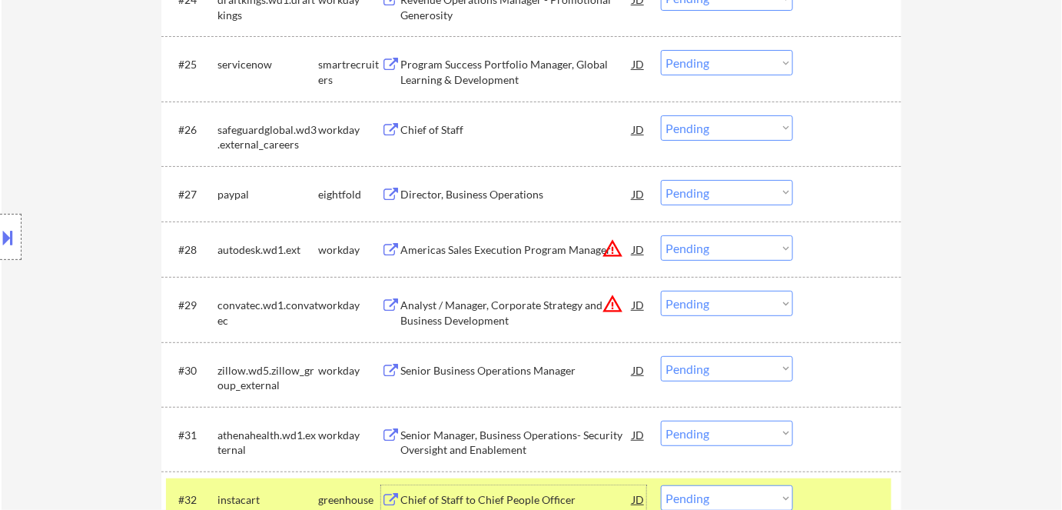
scroll to position [1956, 0]
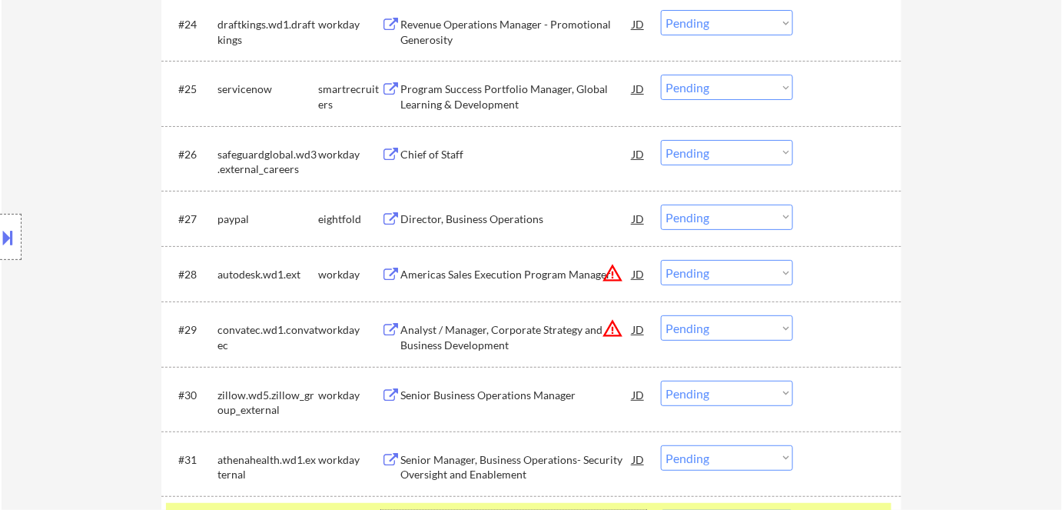
click at [405, 107] on div "Program Success Portfolio Manager, Global Learning & Development" at bounding box center [516, 96] width 232 height 30
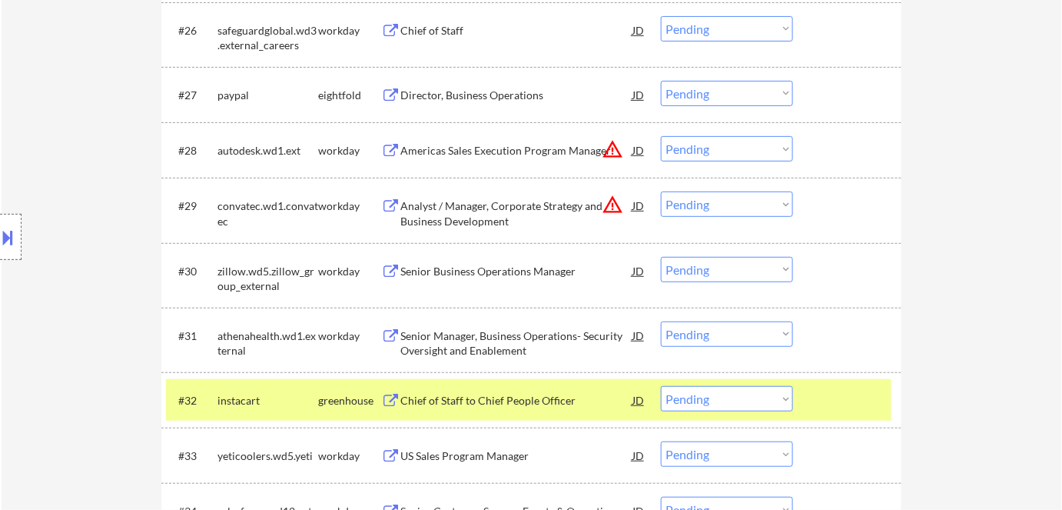
scroll to position [2166, 0]
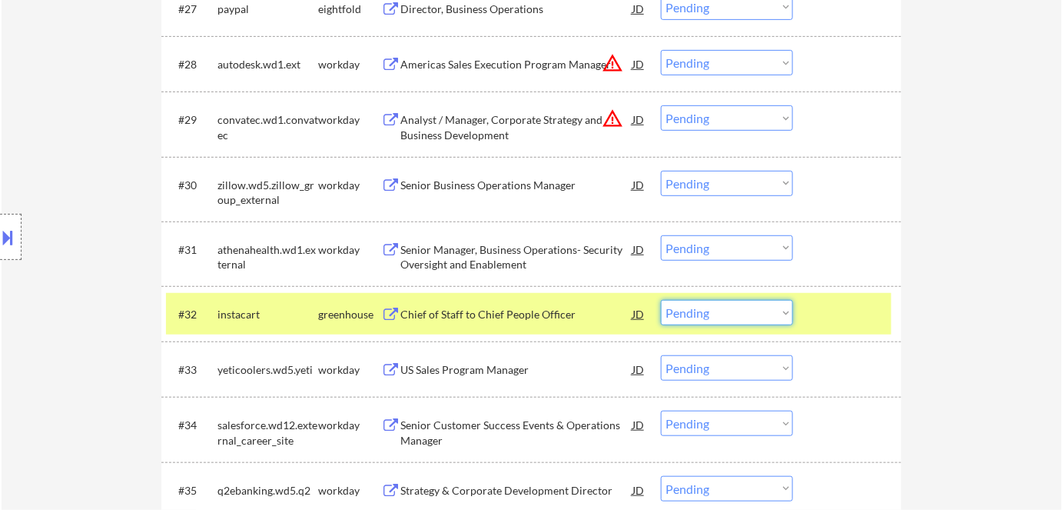
click at [713, 311] on select "Choose an option... Pending Applied Excluded (Questions) Excluded (Expired) Exc…" at bounding box center [727, 312] width 132 height 25
click at [661, 300] on select "Choose an option... Pending Applied Excluded (Questions) Excluded (Expired) Exc…" at bounding box center [727, 312] width 132 height 25
select select ""pending""
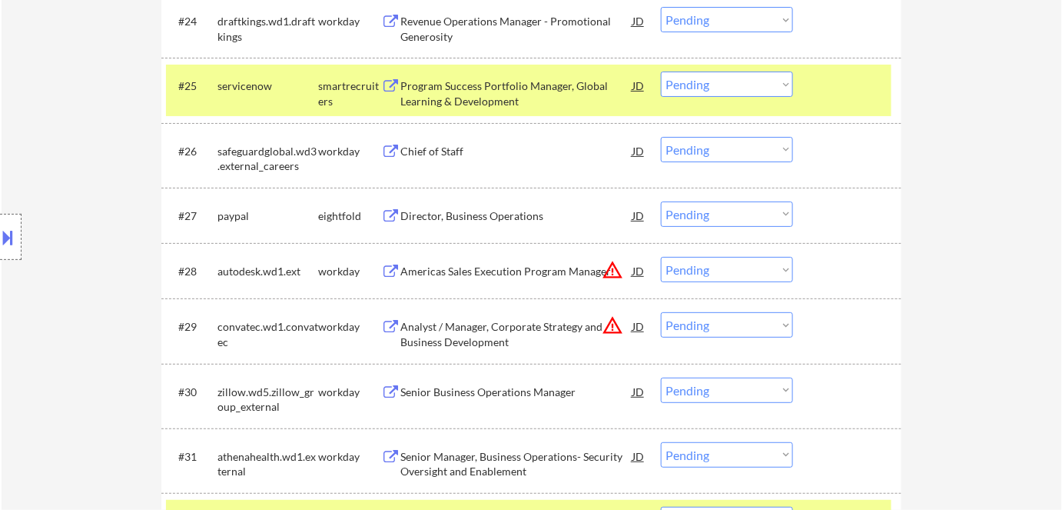
scroll to position [1956, 0]
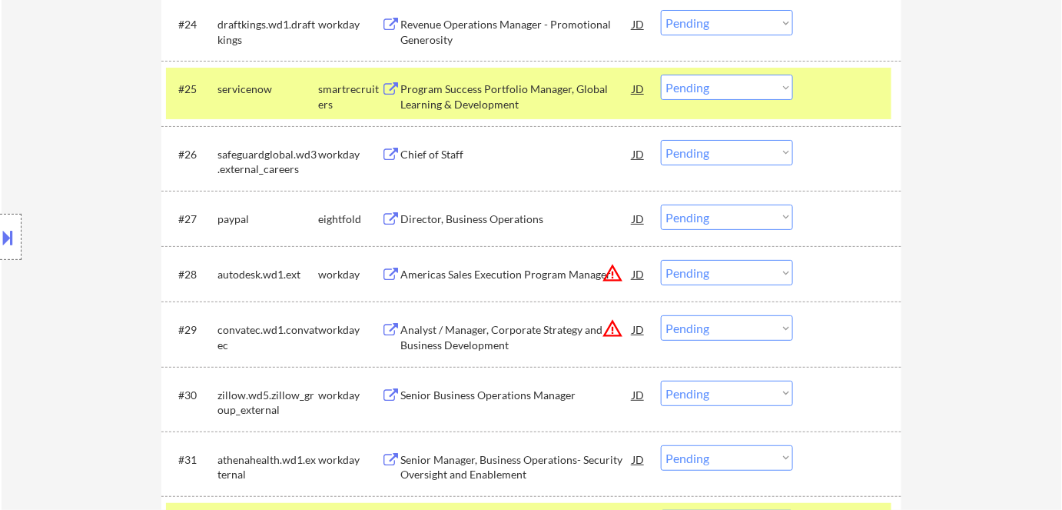
click at [731, 88] on select "Choose an option... Pending Applied Excluded (Questions) Excluded (Expired) Exc…" at bounding box center [727, 87] width 132 height 25
click at [661, 75] on select "Choose an option... Pending Applied Excluded (Questions) Excluded (Expired) Exc…" at bounding box center [727, 87] width 132 height 25
select select ""pending""
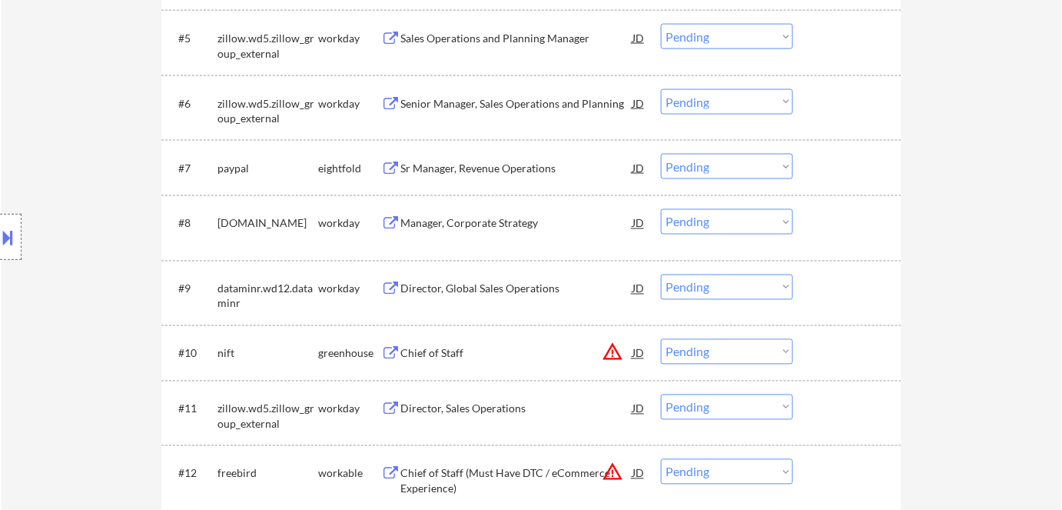
scroll to position [769, 0]
click at [405, 347] on div "Chief of Staff" at bounding box center [516, 351] width 232 height 15
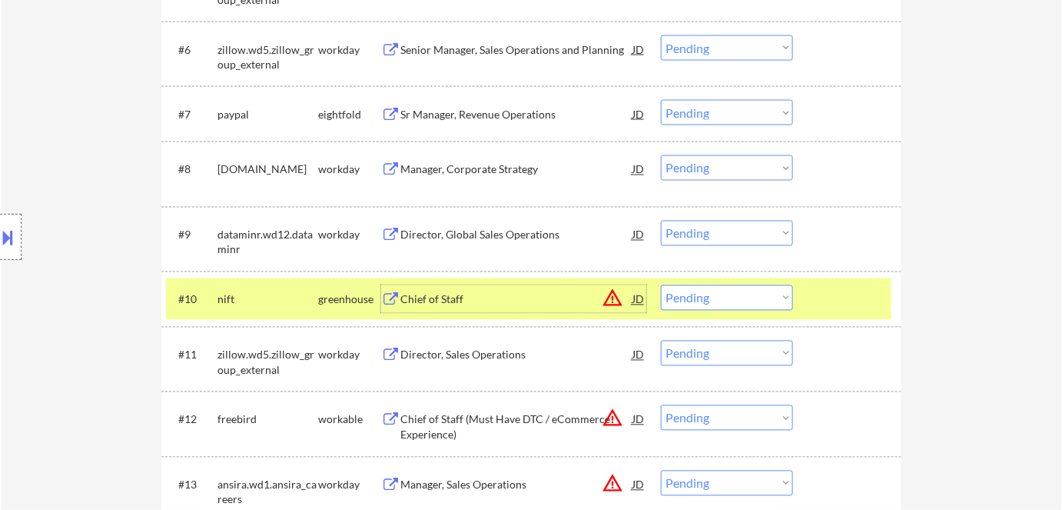
scroll to position [908, 0]
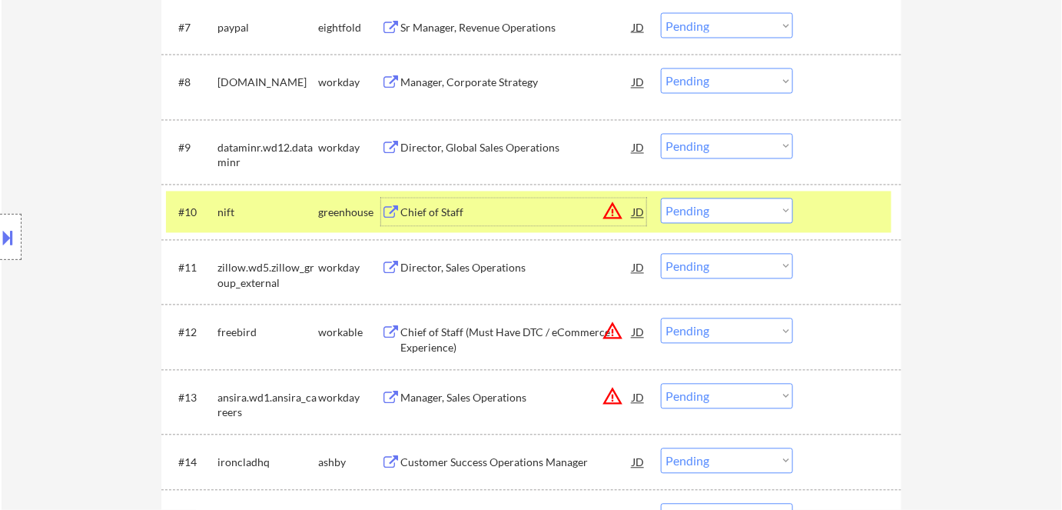
click at [421, 340] on div "Chief of Staff (Must Have DTC / eCommerce Experience)" at bounding box center [516, 340] width 232 height 30
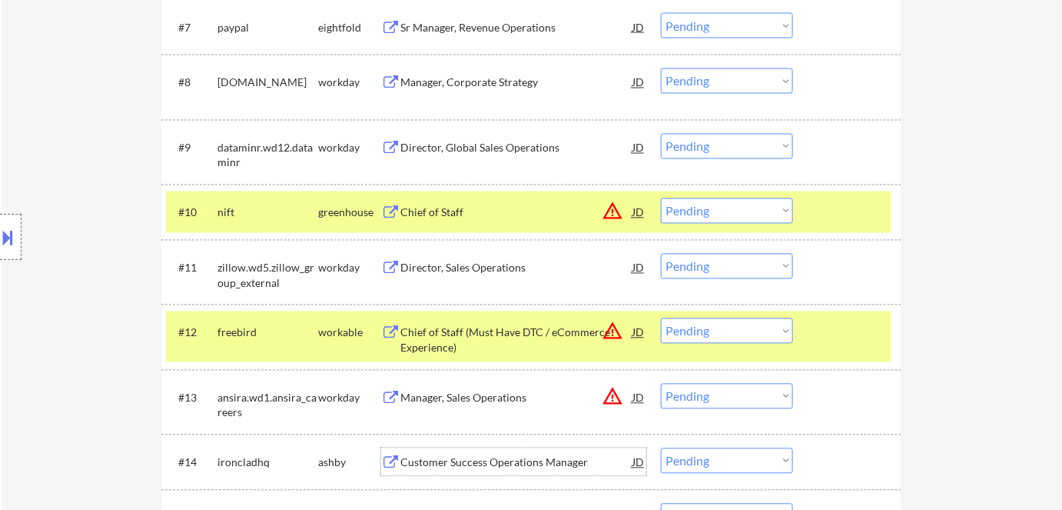
click at [422, 463] on div "Customer Success Operations Manager" at bounding box center [516, 462] width 232 height 15
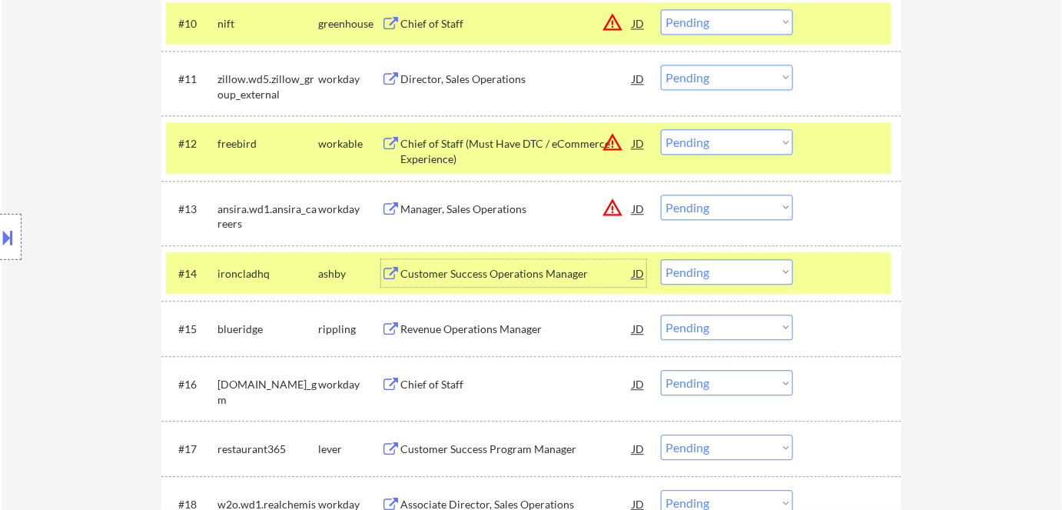
scroll to position [1118, 0]
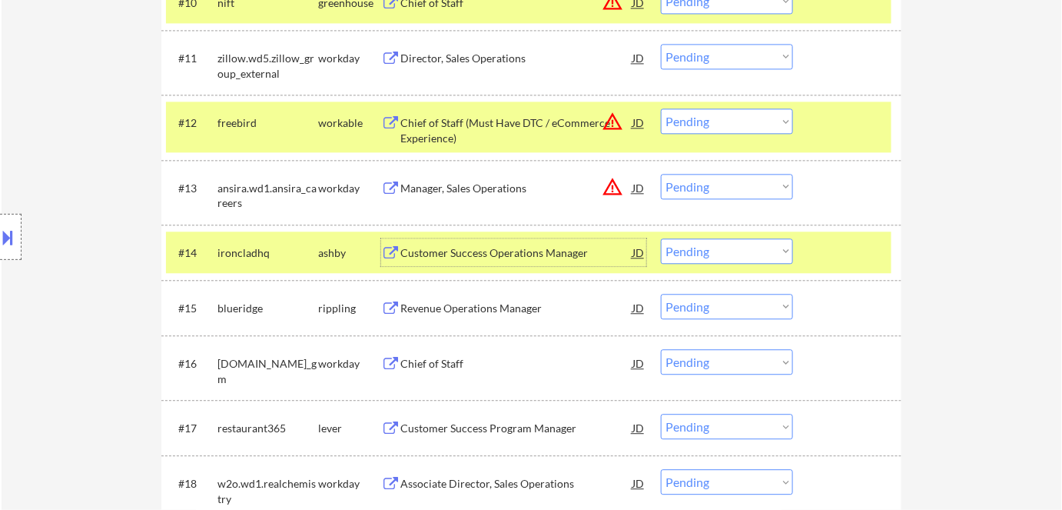
drag, startPoint x: 743, startPoint y: 251, endPoint x: 749, endPoint y: 260, distance: 10.0
click at [744, 251] on select "Choose an option... Pending Applied Excluded (Questions) Excluded (Expired) Exc…" at bounding box center [727, 250] width 132 height 25
click at [661, 238] on select "Choose an option... Pending Applied Excluded (Questions) Excluded (Expired) Exc…" at bounding box center [727, 250] width 132 height 25
select select ""pending""
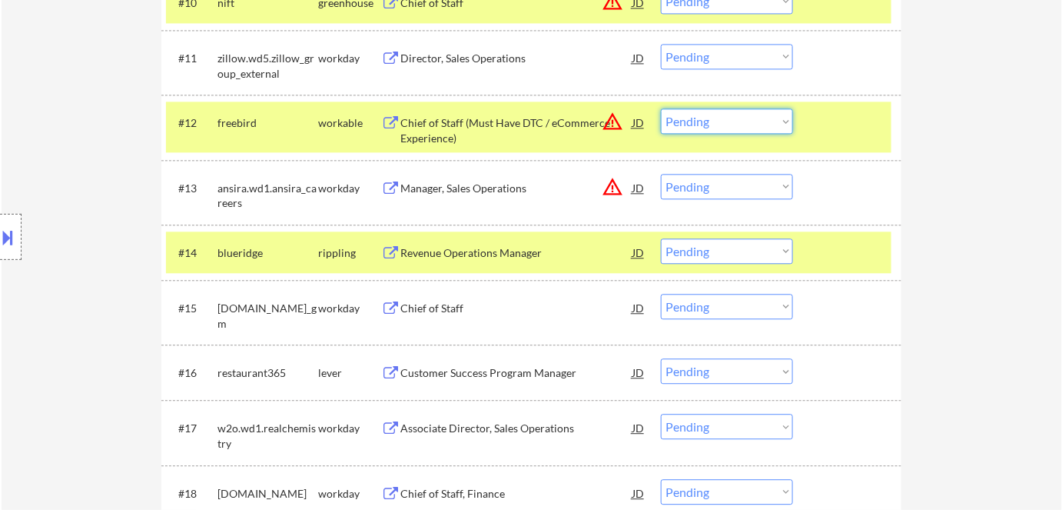
click at [717, 115] on select "Choose an option... Pending Applied Excluded (Questions) Excluded (Expired) Exc…" at bounding box center [727, 120] width 132 height 25
click at [661, 108] on select "Choose an option... Pending Applied Excluded (Questions) Excluded (Expired) Exc…" at bounding box center [727, 120] width 132 height 25
select select ""pending""
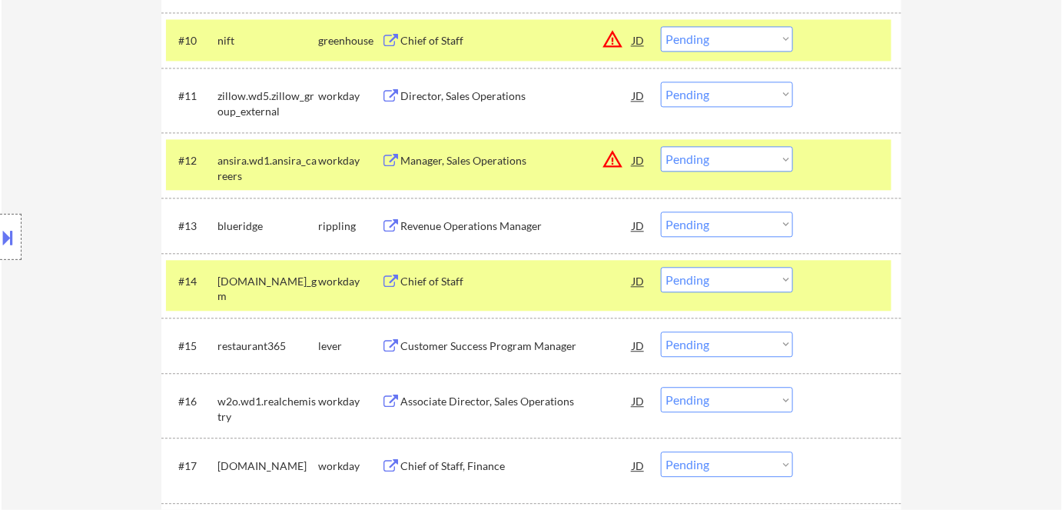
scroll to position [1048, 0]
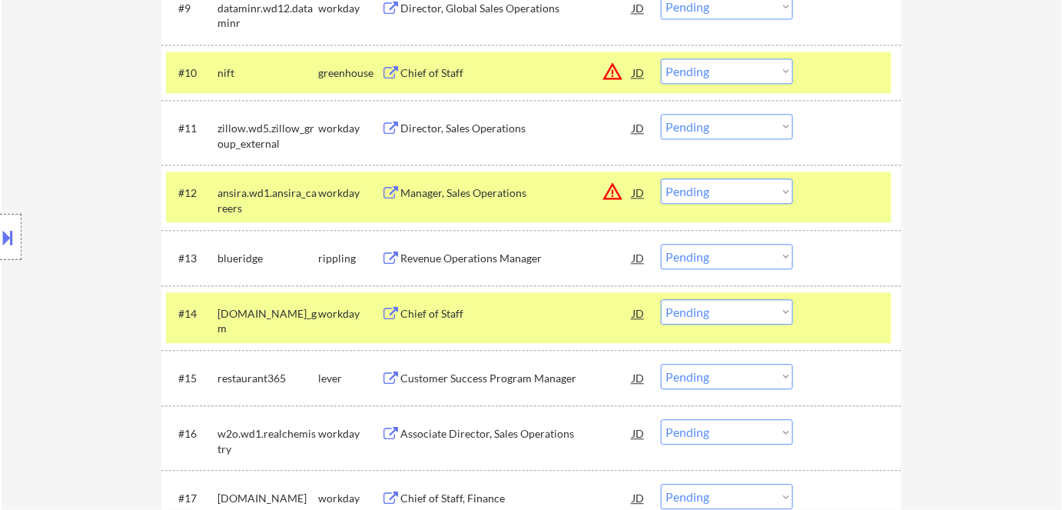
click at [711, 72] on select "Choose an option... Pending Applied Excluded (Questions) Excluded (Expired) Exc…" at bounding box center [727, 70] width 132 height 25
click at [661, 58] on select "Choose an option... Pending Applied Excluded (Questions) Excluded (Expired) Exc…" at bounding box center [727, 70] width 132 height 25
select select ""pending""
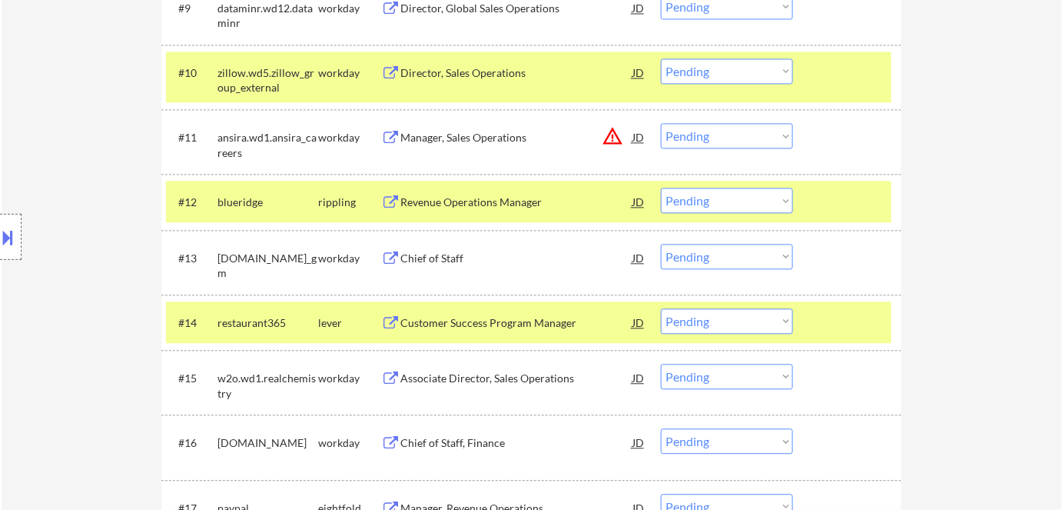
click at [432, 203] on div "Revenue Operations Manager" at bounding box center [516, 201] width 232 height 15
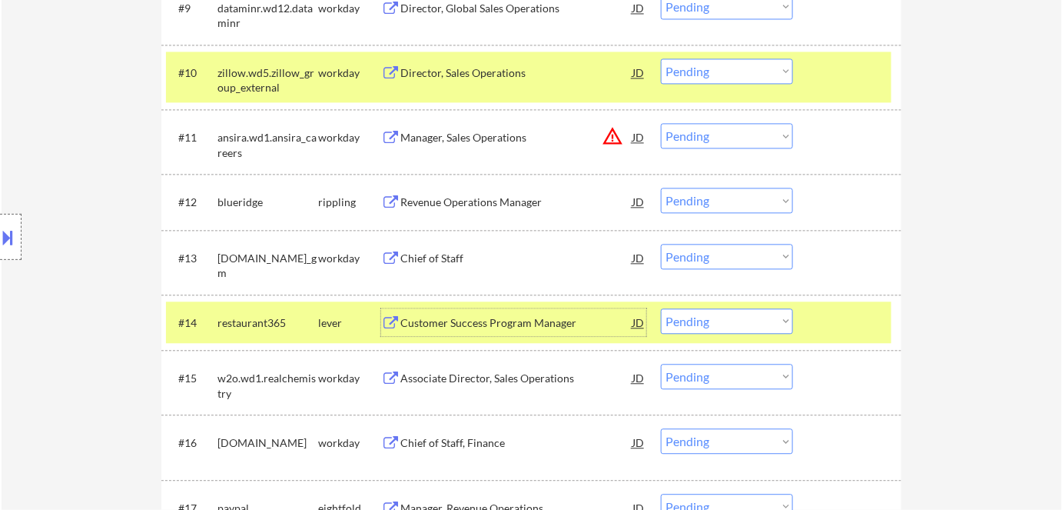
click at [420, 321] on div "Customer Success Program Manager" at bounding box center [516, 322] width 232 height 15
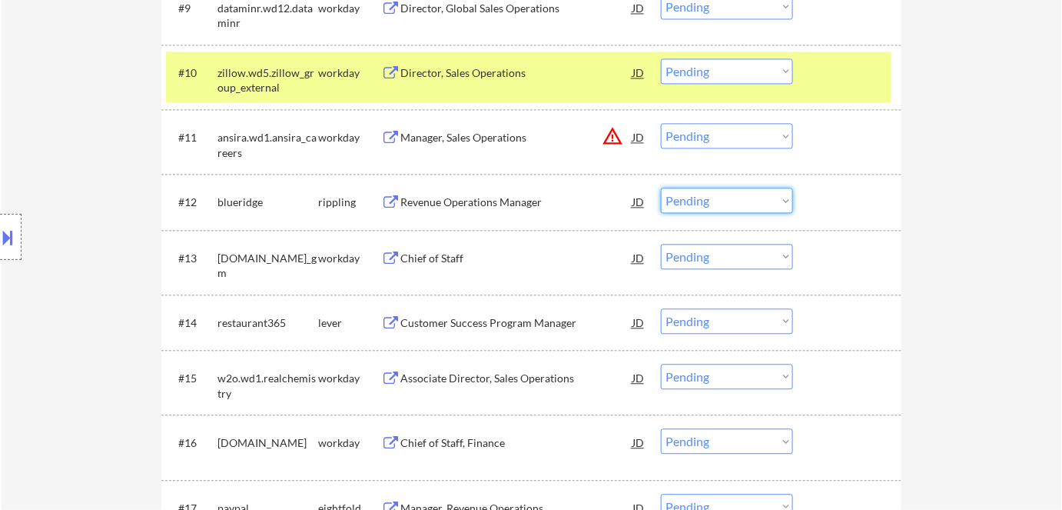
click at [738, 203] on select "Choose an option... Pending Applied Excluded (Questions) Excluded (Expired) Exc…" at bounding box center [727, 200] width 132 height 25
click at [661, 188] on select "Choose an option... Pending Applied Excluded (Questions) Excluded (Expired) Exc…" at bounding box center [727, 200] width 132 height 25
select select ""pending""
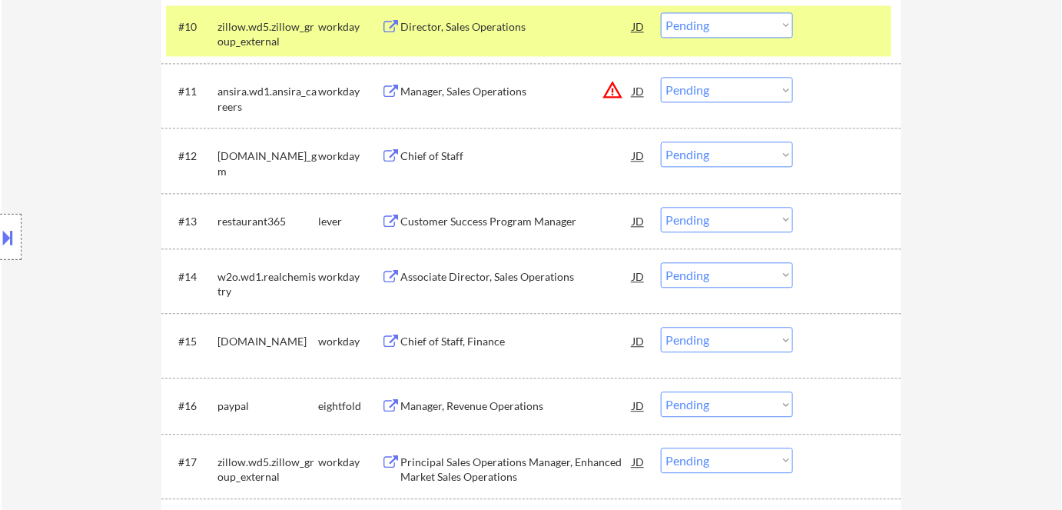
scroll to position [1118, 0]
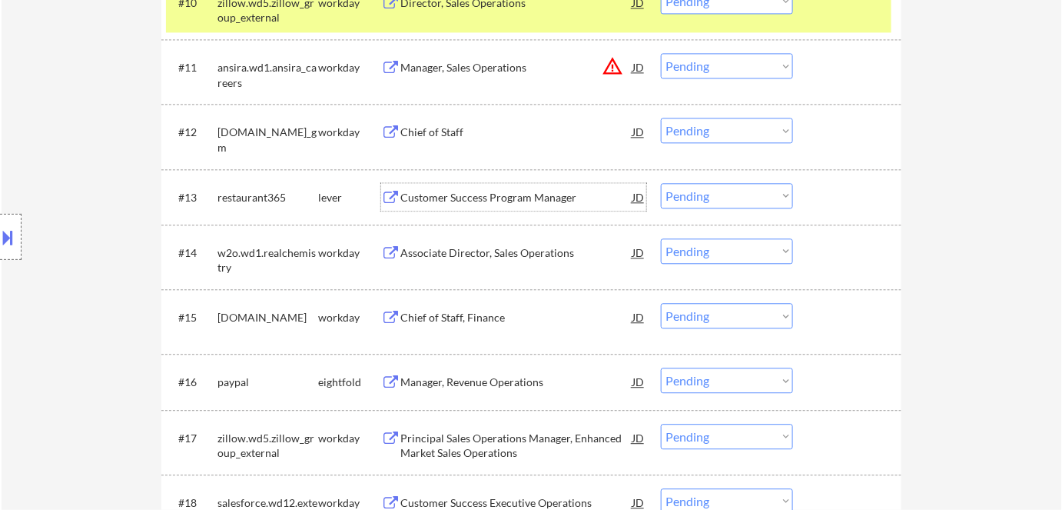
click at [420, 191] on div "Customer Success Program Manager" at bounding box center [516, 197] width 232 height 15
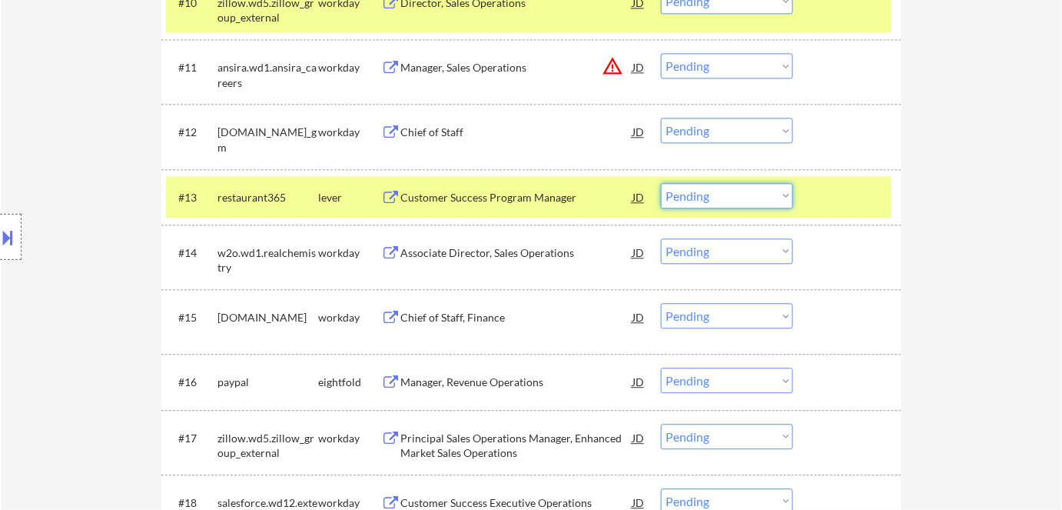
click at [712, 192] on select "Choose an option... Pending Applied Excluded (Questions) Excluded (Expired) Exc…" at bounding box center [727, 195] width 132 height 25
click at [661, 183] on select "Choose an option... Pending Applied Excluded (Questions) Excluded (Expired) Exc…" at bounding box center [727, 195] width 132 height 25
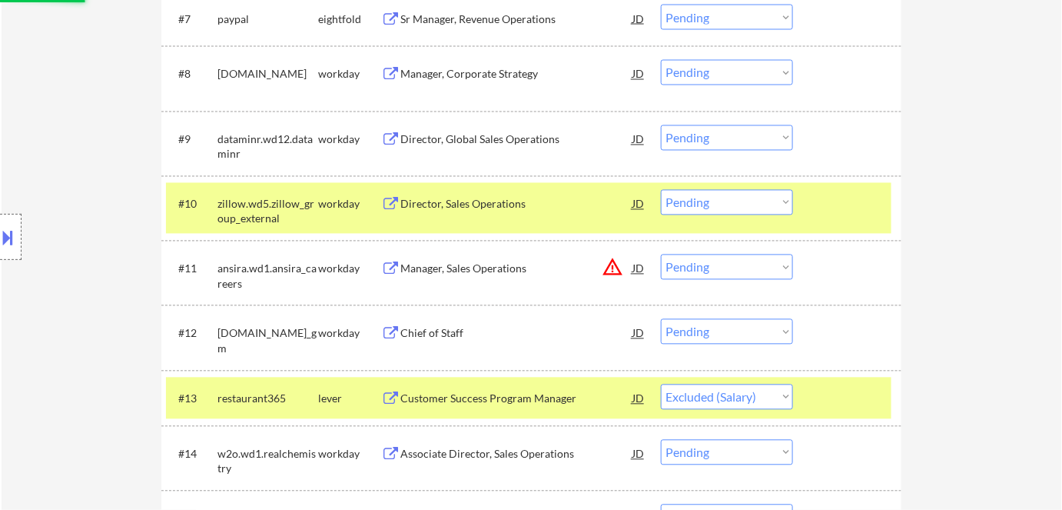
scroll to position [908, 0]
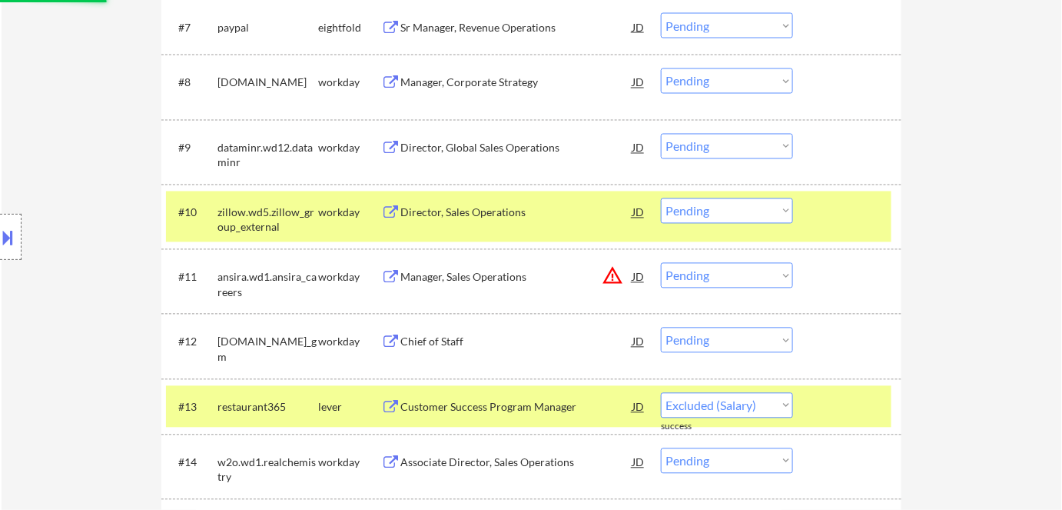
drag, startPoint x: 728, startPoint y: 270, endPoint x: 726, endPoint y: 280, distance: 10.3
click at [728, 270] on select "Choose an option... Pending Applied Excluded (Questions) Excluded (Expired) Exc…" at bounding box center [727, 275] width 132 height 25
select select ""pending""
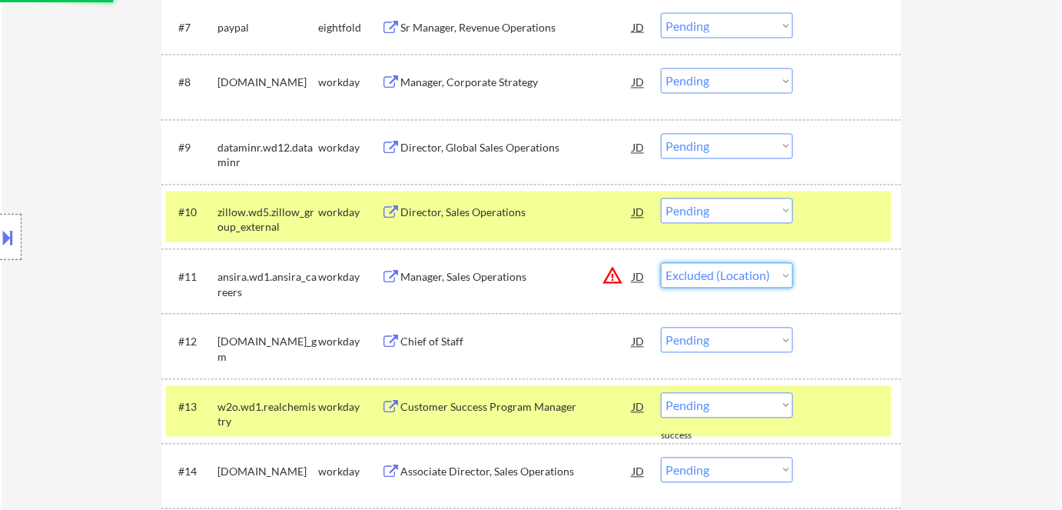
click at [661, 263] on select "Choose an option... Pending Applied Excluded (Questions) Excluded (Expired) Exc…" at bounding box center [727, 275] width 132 height 25
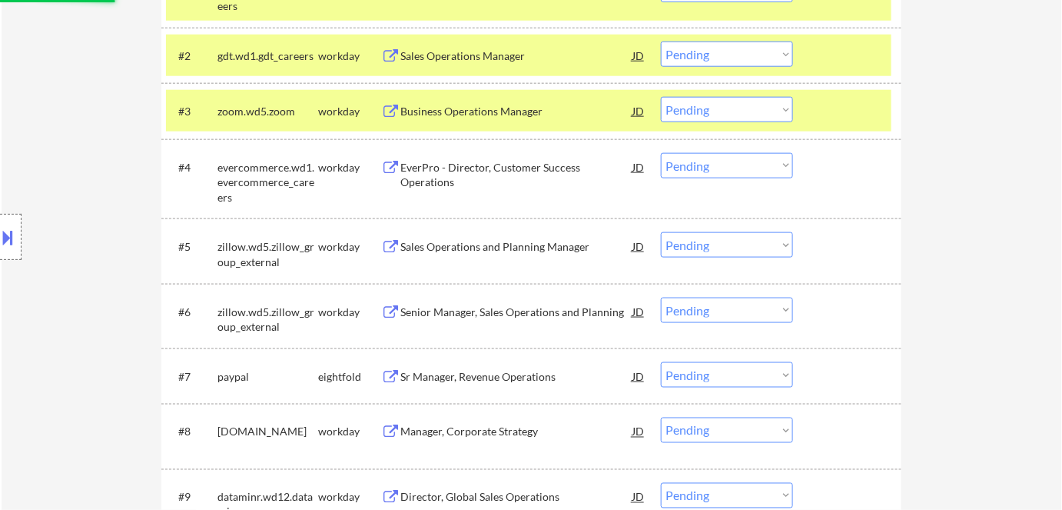
scroll to position [279, 0]
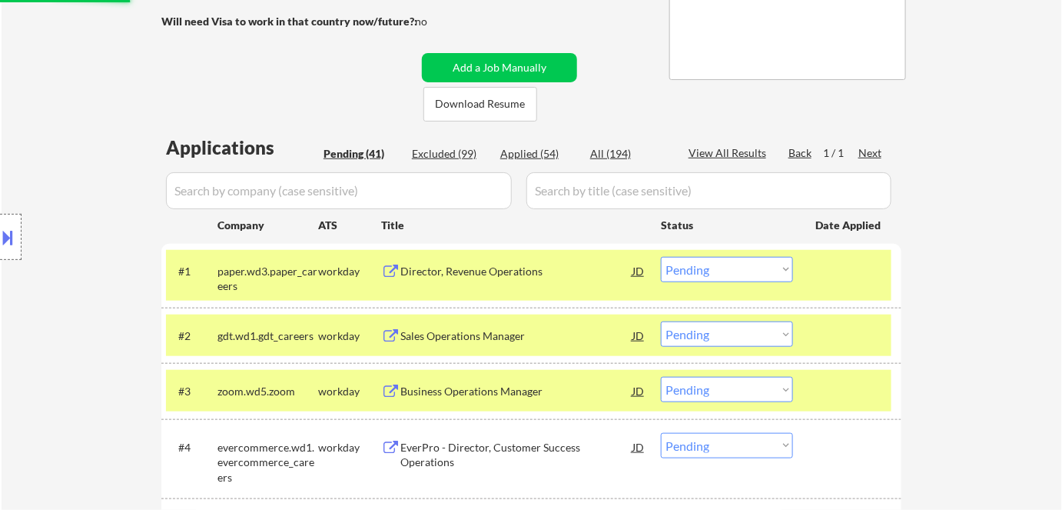
select select ""pending""
click at [550, 270] on div "Director, Revenue Operations" at bounding box center [516, 271] width 232 height 15
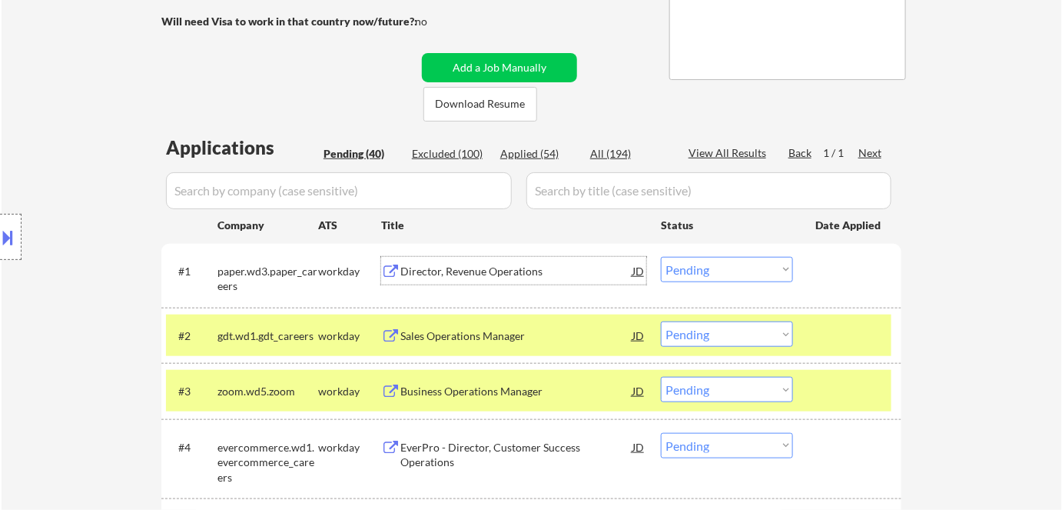
scroll to position [349, 0]
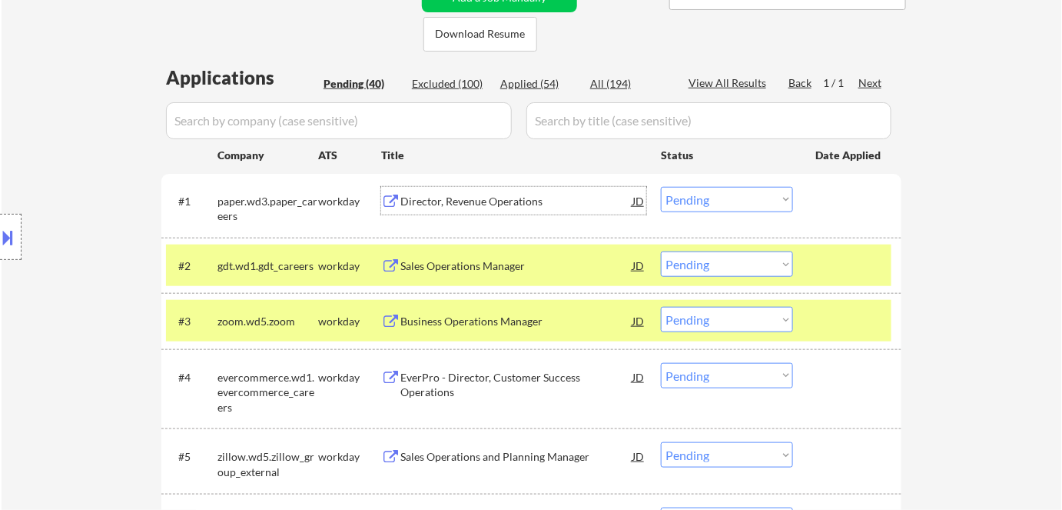
click at [477, 265] on div "Sales Operations Manager" at bounding box center [516, 265] width 232 height 15
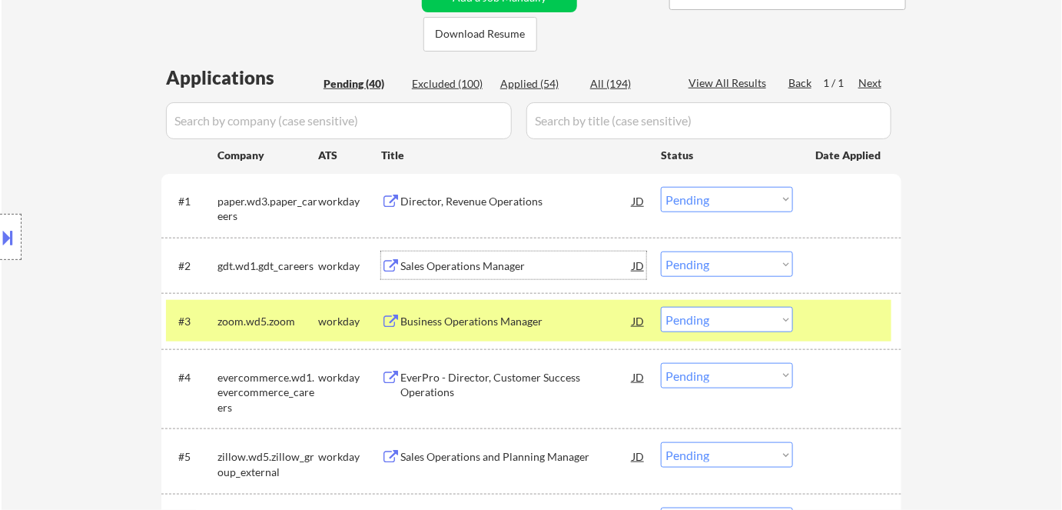
click at [475, 327] on div "Business Operations Manager" at bounding box center [516, 321] width 232 height 15
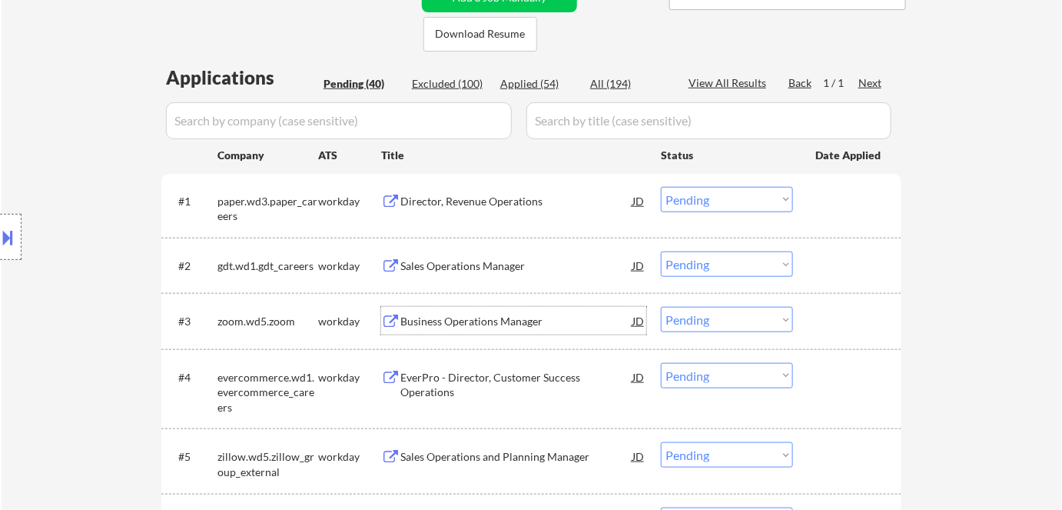
click at [753, 198] on select "Choose an option... Pending Applied Excluded (Questions) Excluded (Expired) Exc…" at bounding box center [727, 199] width 132 height 25
click at [661, 187] on select "Choose an option... Pending Applied Excluded (Questions) Excluded (Expired) Exc…" at bounding box center [727, 199] width 132 height 25
select select ""pending""
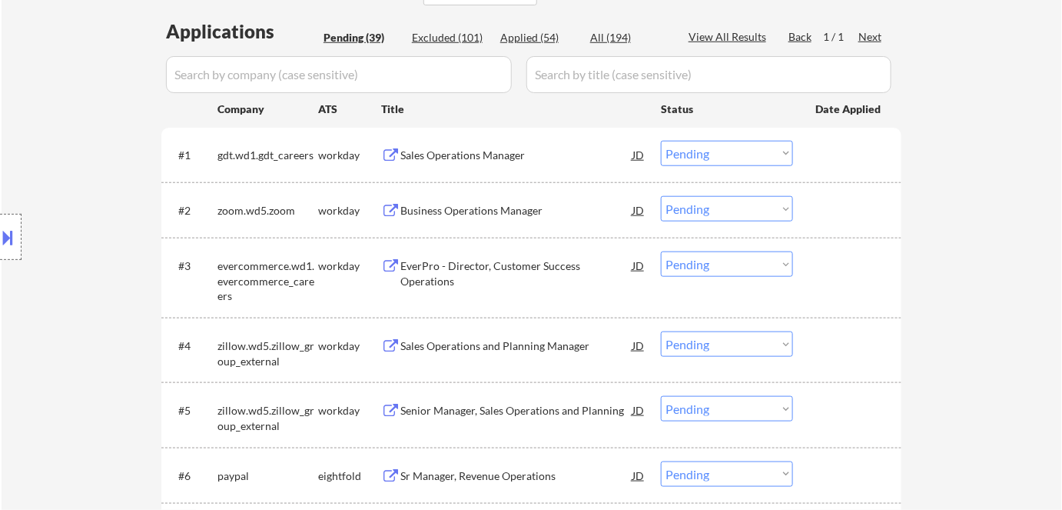
scroll to position [419, 0]
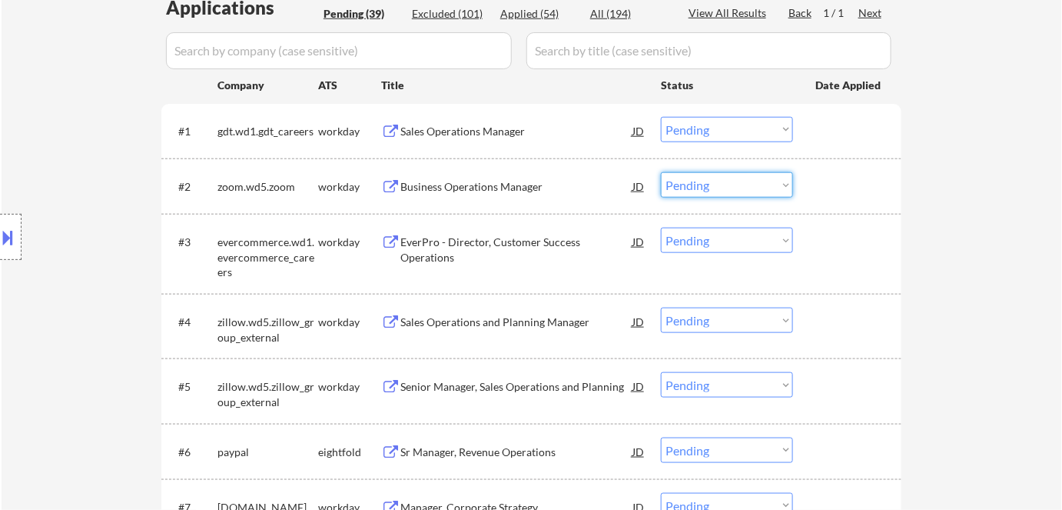
click at [690, 185] on select "Choose an option... Pending Applied Excluded (Questions) Excluded (Expired) Exc…" at bounding box center [727, 184] width 132 height 25
click at [661, 172] on select "Choose an option... Pending Applied Excluded (Questions) Excluded (Expired) Exc…" at bounding box center [727, 184] width 132 height 25
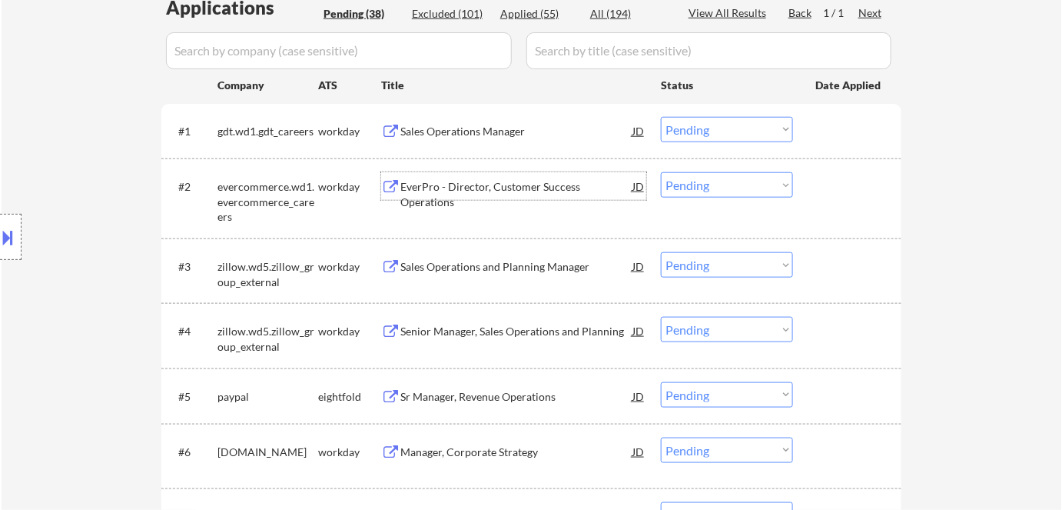
click at [436, 181] on div "EverPro - Director, Customer Success Operations" at bounding box center [516, 194] width 232 height 30
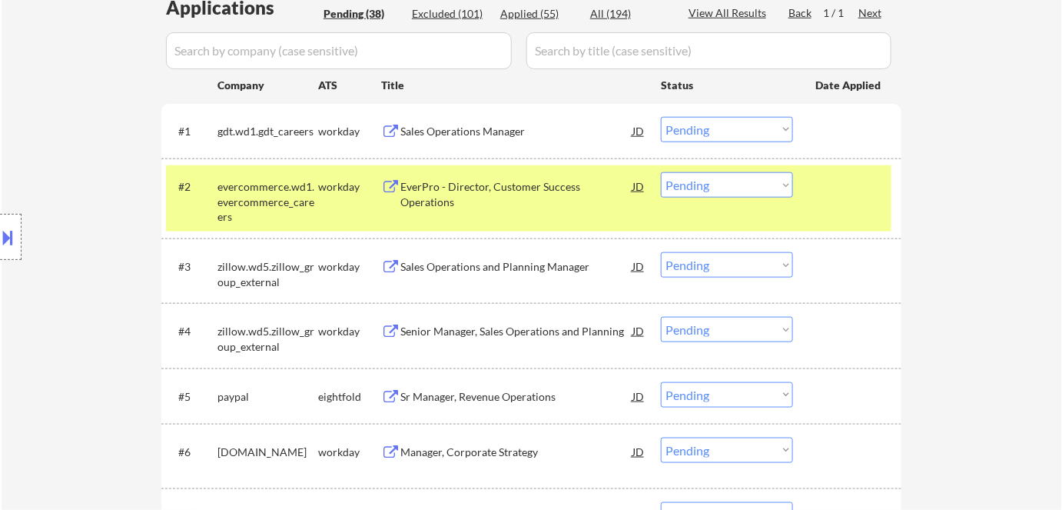
click at [414, 264] on div "Sales Operations and Planning Manager" at bounding box center [516, 266] width 232 height 15
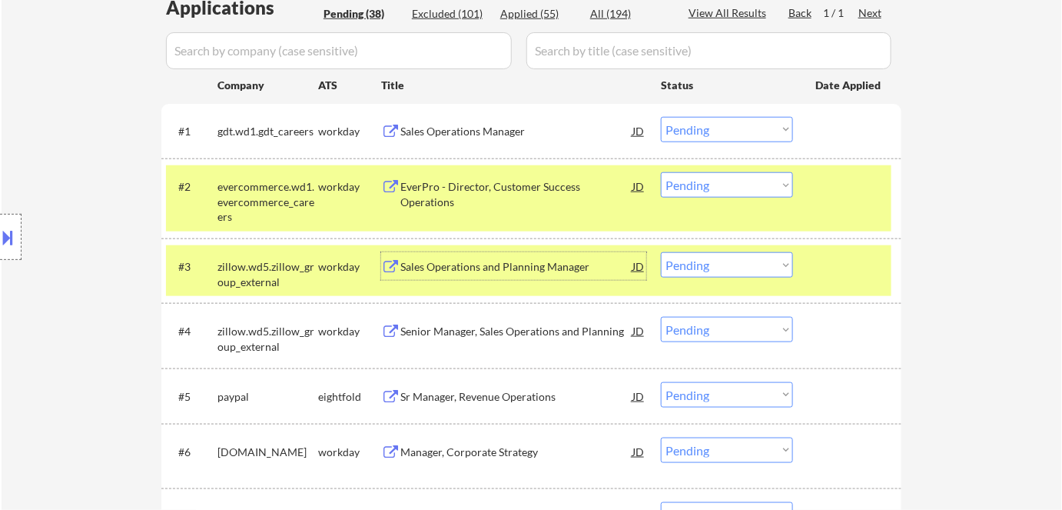
click at [719, 183] on select "Choose an option... Pending Applied Excluded (Questions) Excluded (Expired) Exc…" at bounding box center [727, 184] width 132 height 25
click at [661, 172] on select "Choose an option... Pending Applied Excluded (Questions) Excluded (Expired) Exc…" at bounding box center [727, 184] width 132 height 25
select select ""pending""
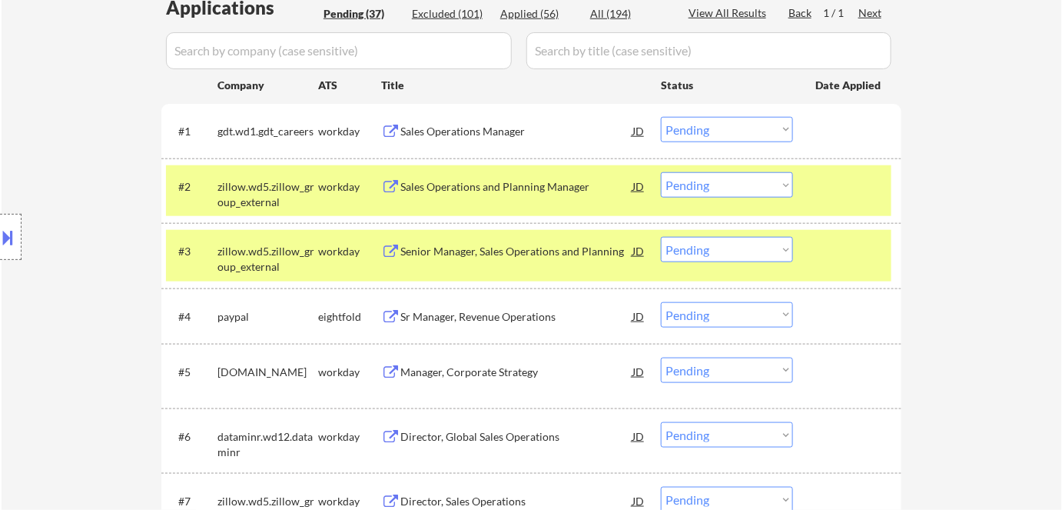
click at [725, 130] on select "Choose an option... Pending Applied Excluded (Questions) Excluded (Expired) Exc…" at bounding box center [727, 129] width 132 height 25
click at [661, 117] on select "Choose an option... Pending Applied Excluded (Questions) Excluded (Expired) Exc…" at bounding box center [727, 129] width 132 height 25
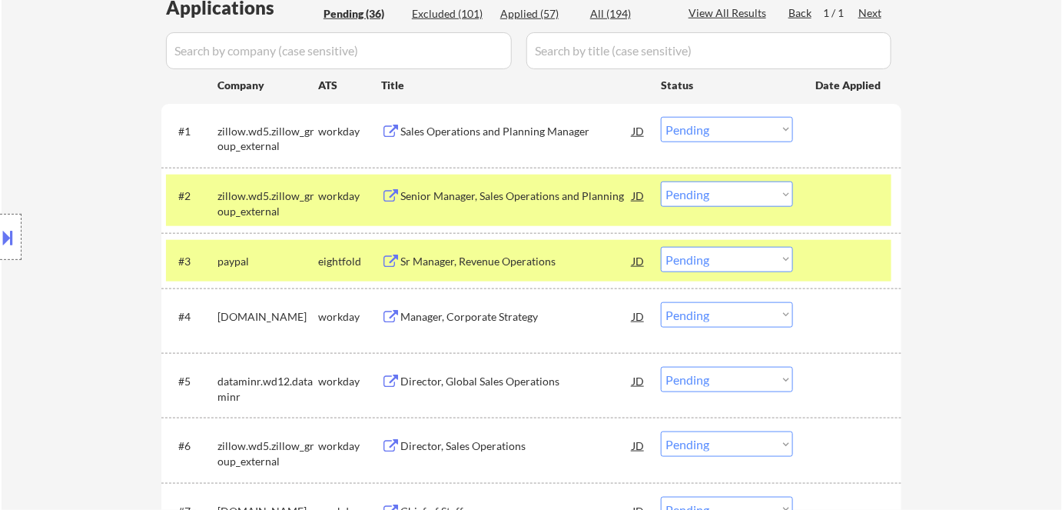
click at [693, 124] on select "Choose an option... Pending Applied Excluded (Questions) Excluded (Expired) Exc…" at bounding box center [727, 129] width 132 height 25
click at [661, 117] on select "Choose an option... Pending Applied Excluded (Questions) Excluded (Expired) Exc…" at bounding box center [727, 129] width 132 height 25
select select ""pending""
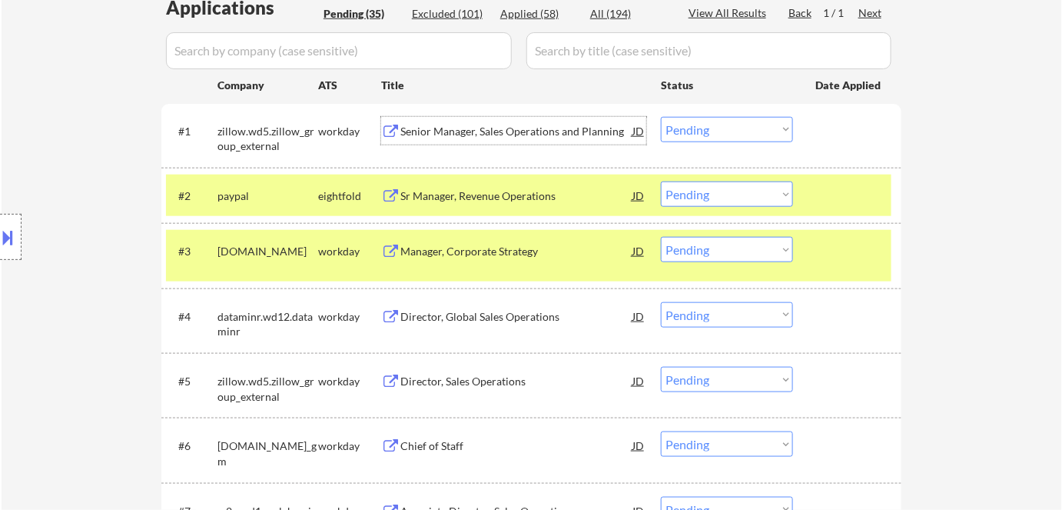
click at [578, 129] on div "Senior Manager, Sales Operations and Planning" at bounding box center [516, 131] width 232 height 15
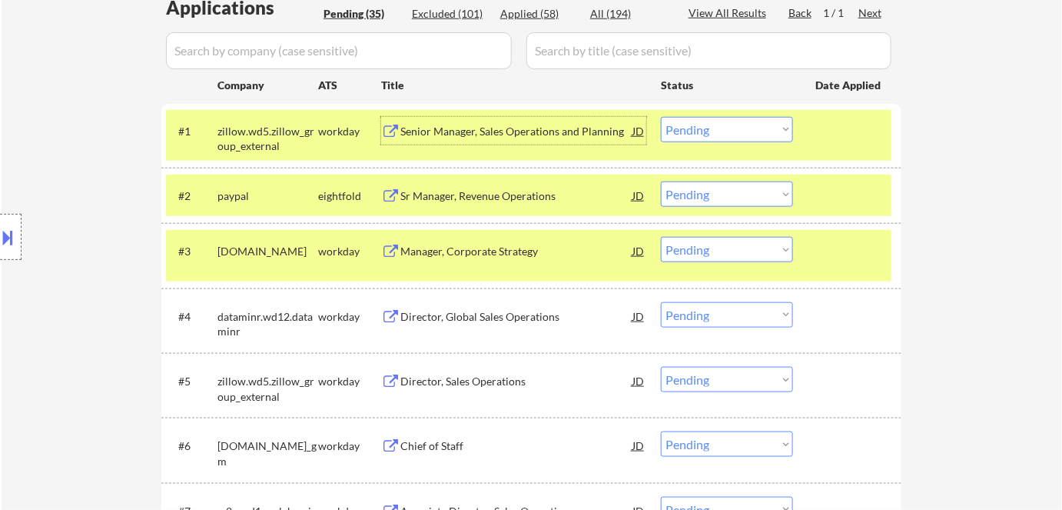
click at [420, 246] on div "Manager, Corporate Strategy" at bounding box center [516, 251] width 232 height 15
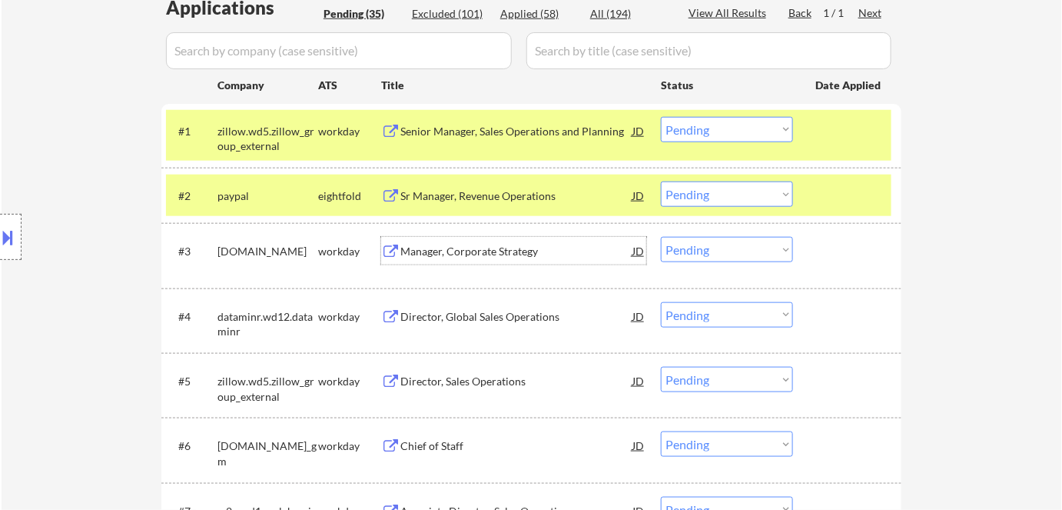
scroll to position [489, 0]
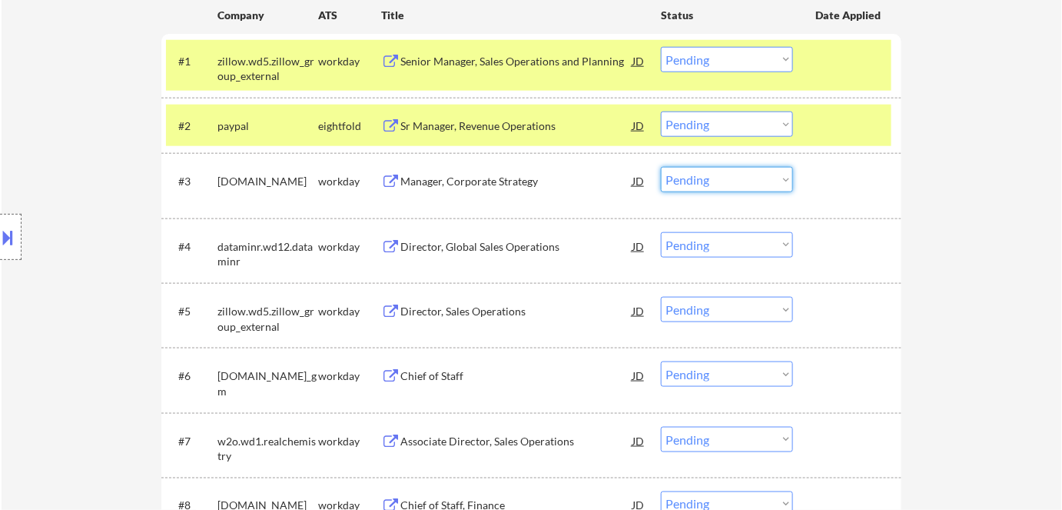
click at [709, 178] on select "Choose an option... Pending Applied Excluded (Questions) Excluded (Expired) Exc…" at bounding box center [727, 179] width 132 height 25
click at [661, 167] on select "Choose an option... Pending Applied Excluded (Questions) Excluded (Expired) Exc…" at bounding box center [727, 179] width 132 height 25
select select ""pending""
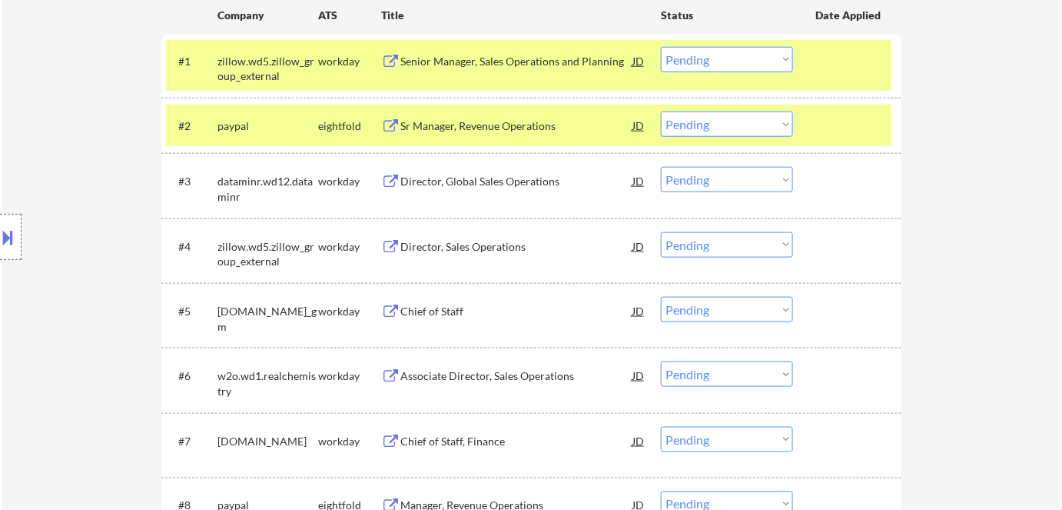
scroll to position [419, 0]
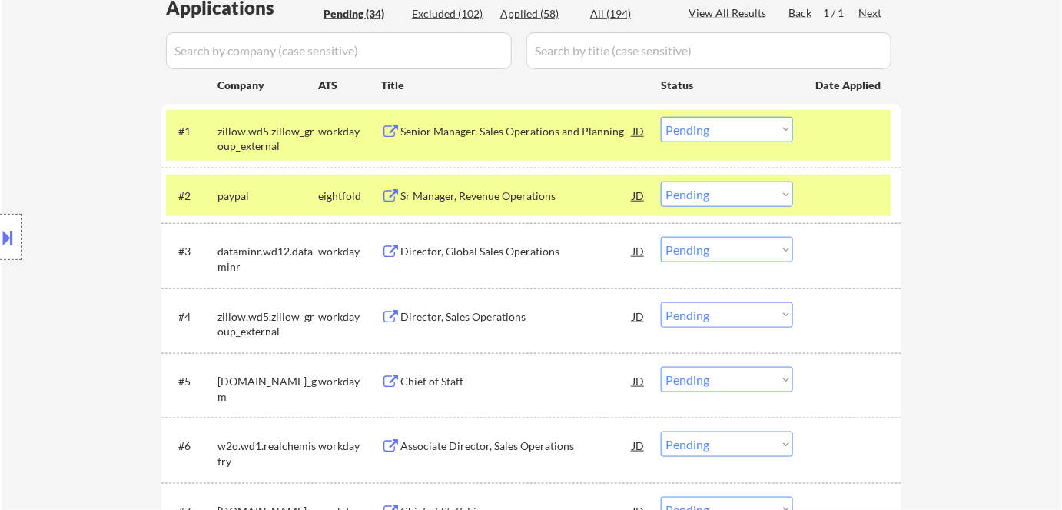
click at [732, 132] on select "Choose an option... Pending Applied Excluded (Questions) Excluded (Expired) Exc…" at bounding box center [727, 129] width 132 height 25
click at [661, 117] on select "Choose an option... Pending Applied Excluded (Questions) Excluded (Expired) Exc…" at bounding box center [727, 129] width 132 height 25
select select ""pending""
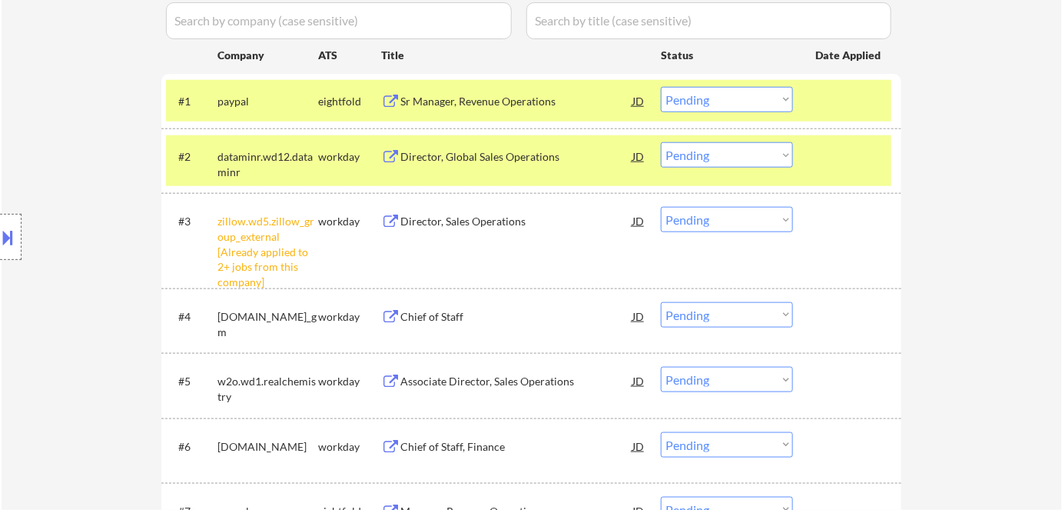
scroll to position [489, 0]
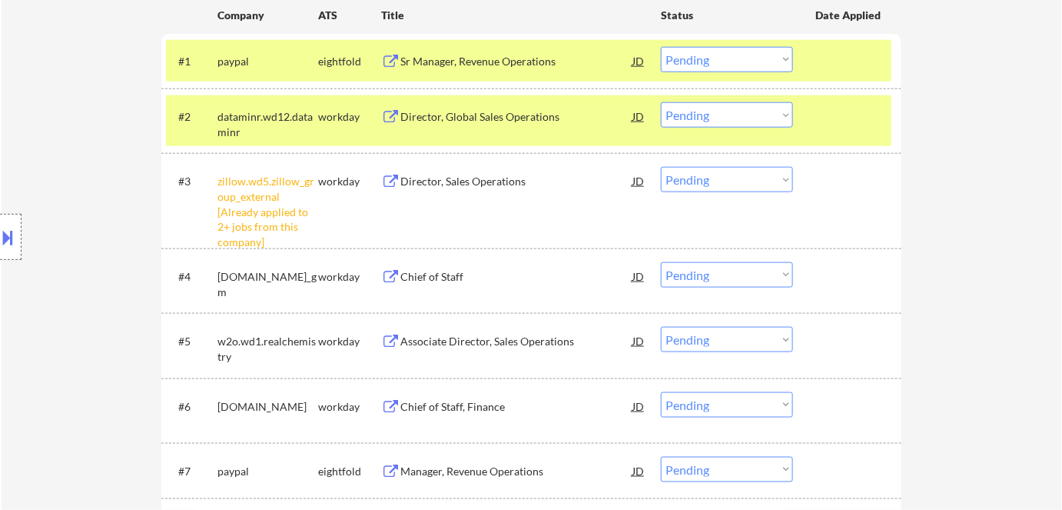
click at [711, 184] on select "Choose an option... Pending Applied Excluded (Questions) Excluded (Expired) Exc…" at bounding box center [727, 179] width 132 height 25
click at [661, 167] on select "Choose an option... Pending Applied Excluded (Questions) Excluded (Expired) Exc…" at bounding box center [727, 179] width 132 height 25
select select ""pending""
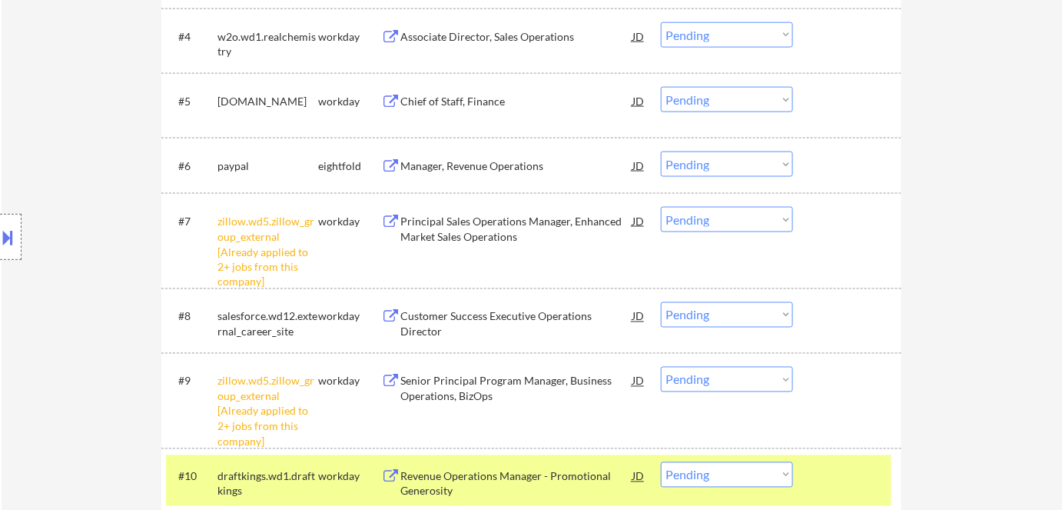
scroll to position [838, 0]
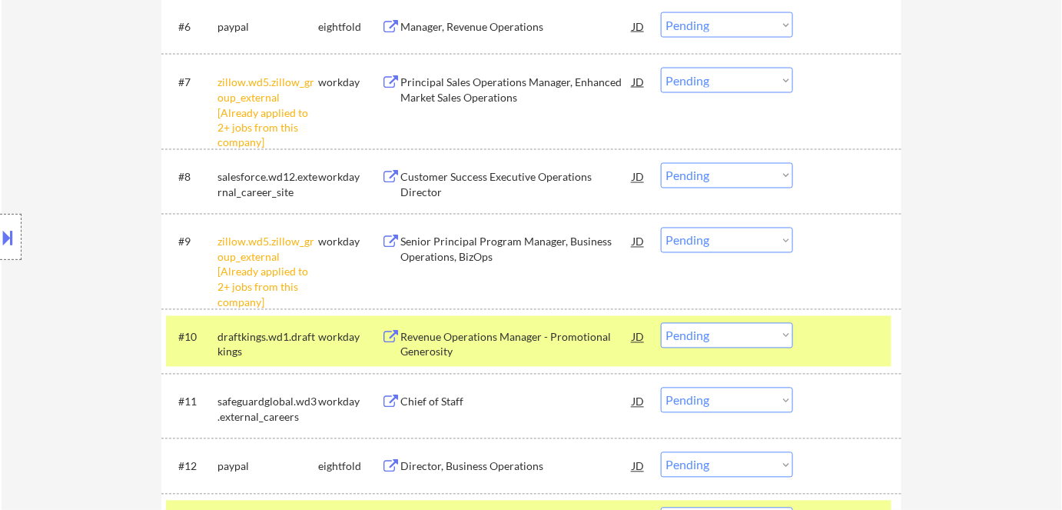
click at [732, 242] on select "Choose an option... Pending Applied Excluded (Questions) Excluded (Expired) Exc…" at bounding box center [727, 240] width 132 height 25
click at [661, 228] on select "Choose an option... Pending Applied Excluded (Questions) Excluded (Expired) Exc…" at bounding box center [727, 240] width 132 height 25
click at [711, 81] on select "Choose an option... Pending Applied Excluded (Questions) Excluded (Expired) Exc…" at bounding box center [727, 80] width 132 height 25
select select ""pending""
click at [661, 68] on select "Choose an option... Pending Applied Excluded (Questions) Excluded (Expired) Exc…" at bounding box center [727, 80] width 132 height 25
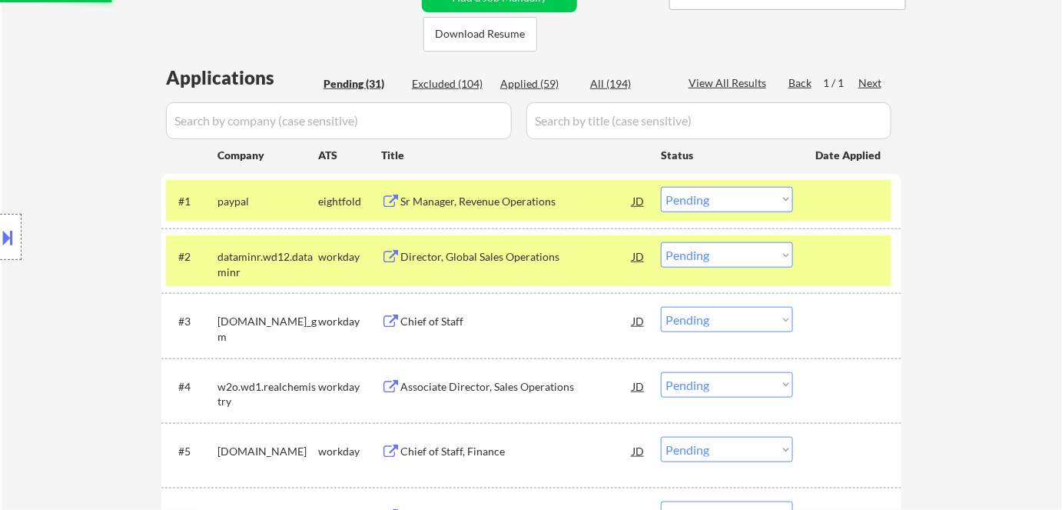
select select ""pending""
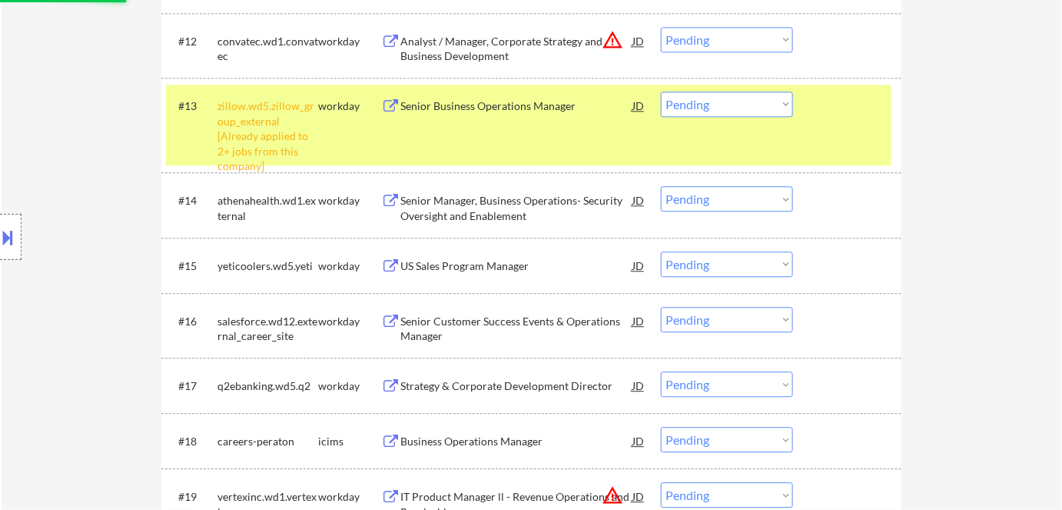
scroll to position [1257, 0]
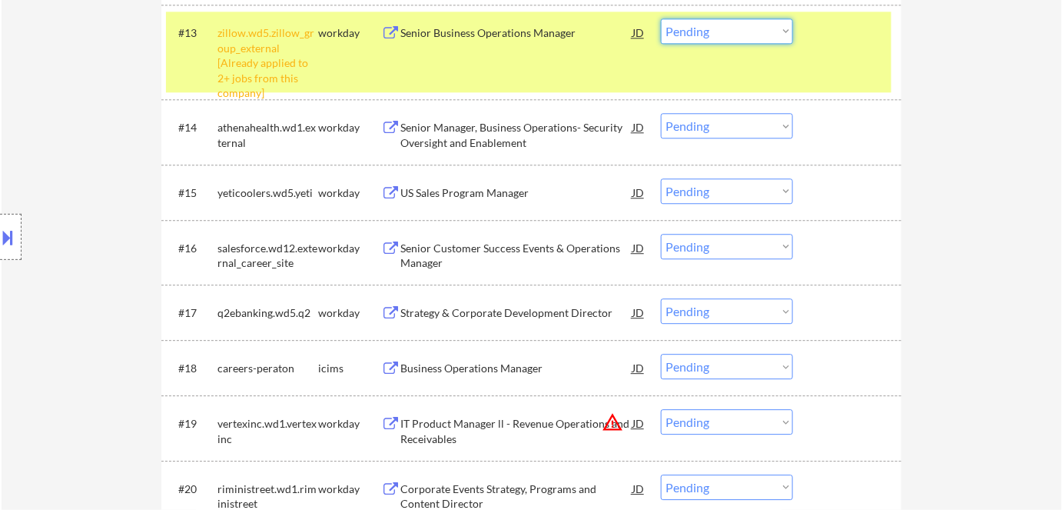
click at [716, 31] on select "Choose an option... Pending Applied Excluded (Questions) Excluded (Expired) Exc…" at bounding box center [727, 30] width 132 height 25
click at [661, 18] on select "Choose an option... Pending Applied Excluded (Questions) Excluded (Expired) Exc…" at bounding box center [727, 30] width 132 height 25
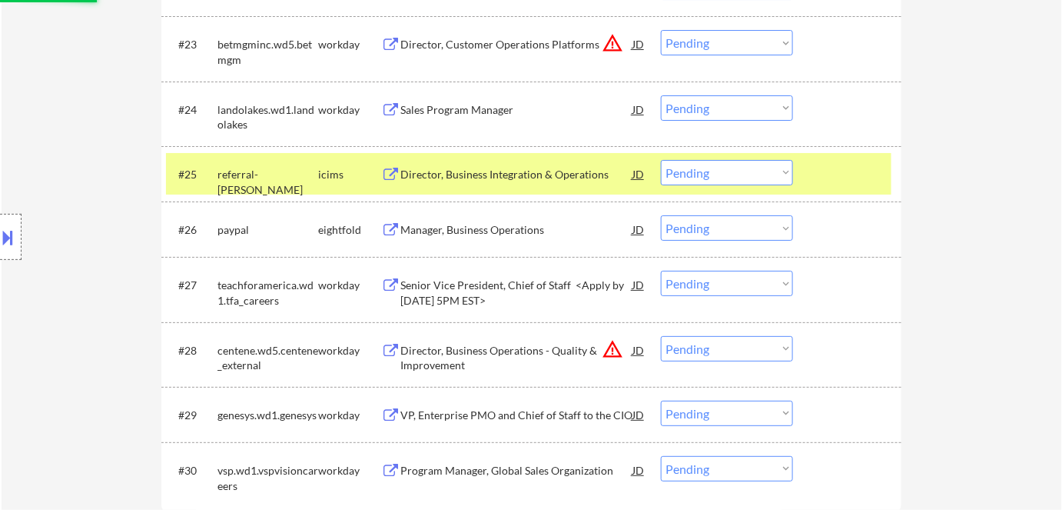
select select ""pending""
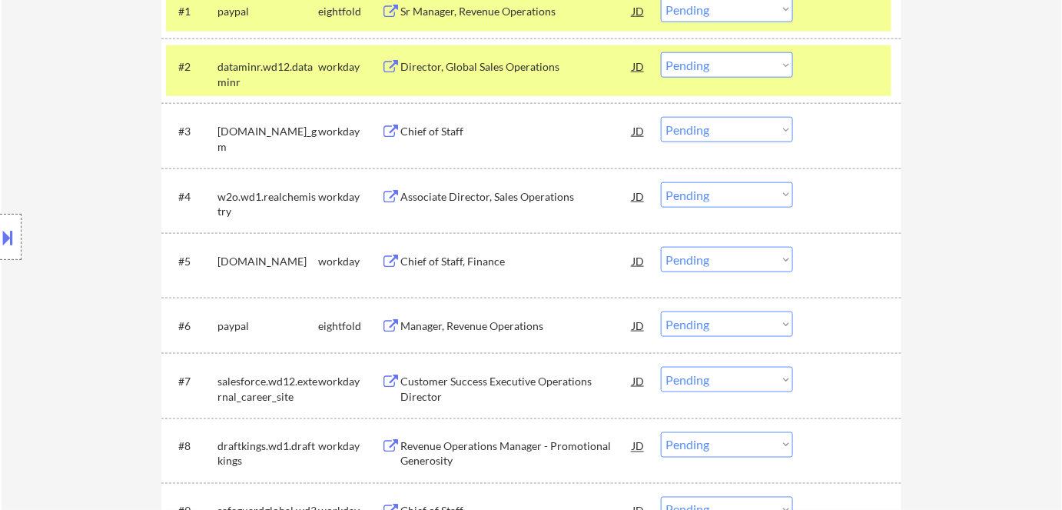
scroll to position [419, 0]
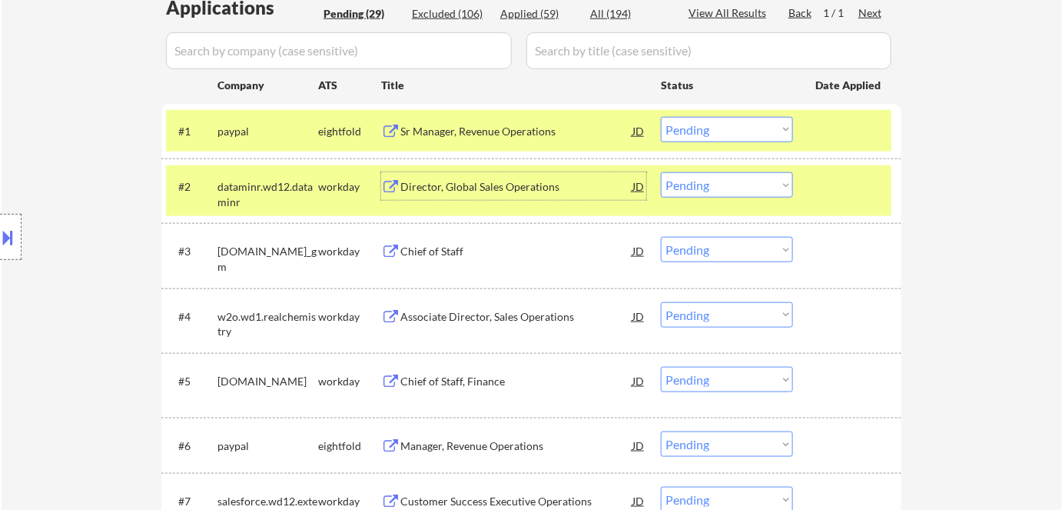
click at [430, 186] on div "Director, Global Sales Operations" at bounding box center [516, 186] width 232 height 15
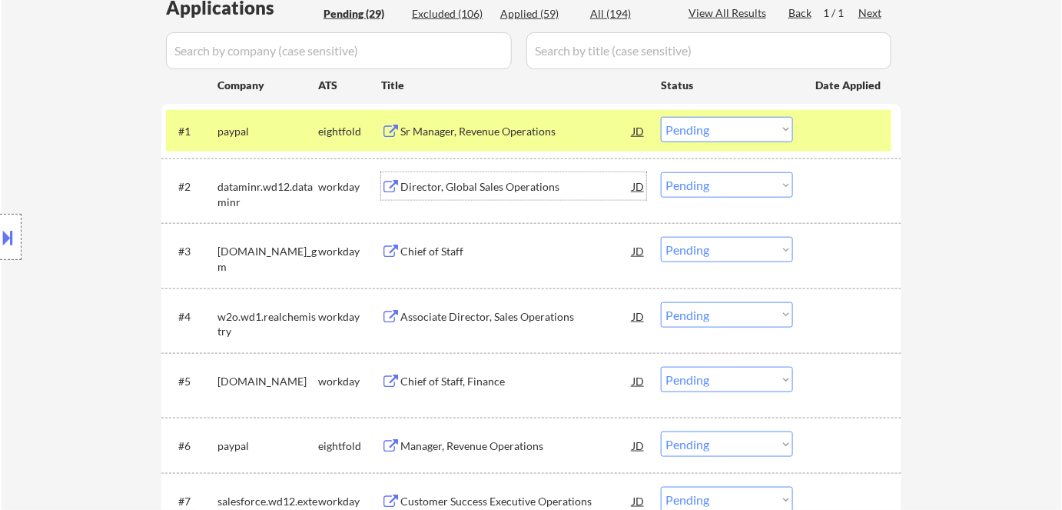
click at [412, 245] on div "Chief of Staff" at bounding box center [516, 251] width 232 height 15
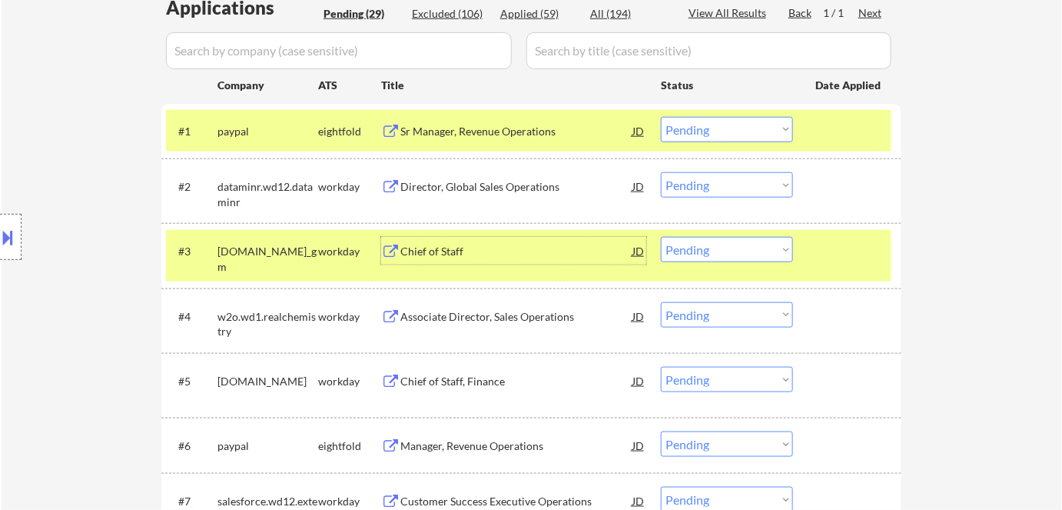
click at [420, 312] on div "Associate Director, Sales Operations" at bounding box center [516, 316] width 232 height 15
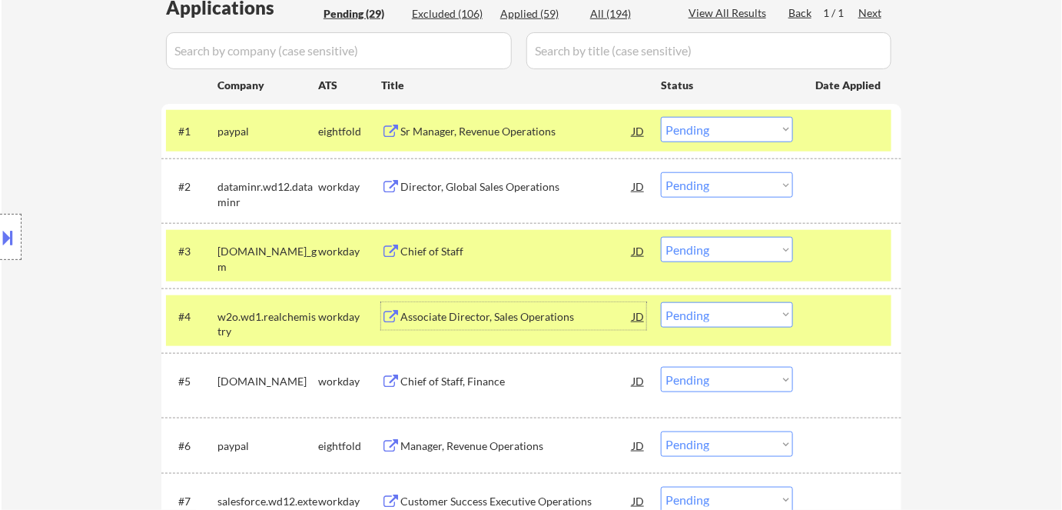
click at [428, 377] on div "Chief of Staff, Finance" at bounding box center [516, 381] width 232 height 15
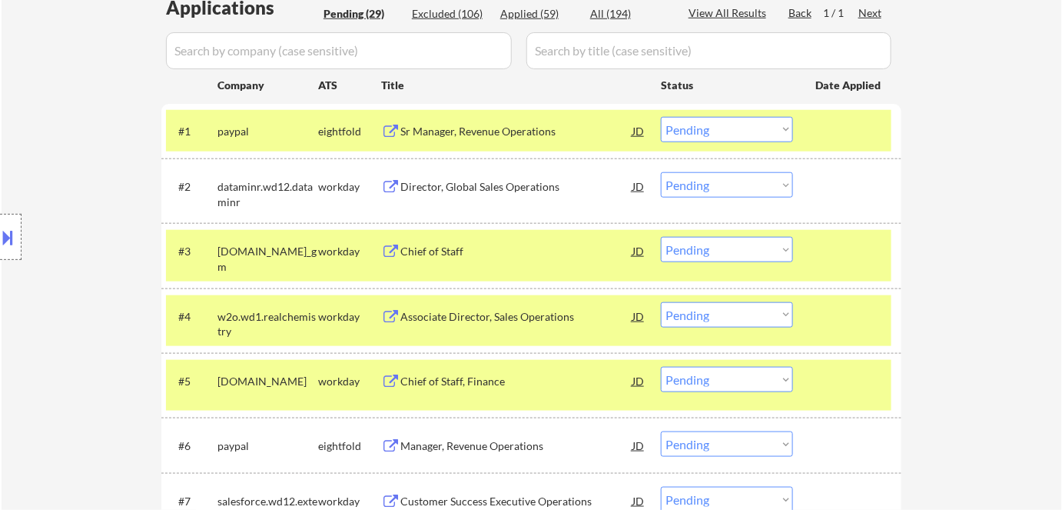
click at [8, 246] on button at bounding box center [8, 236] width 17 height 25
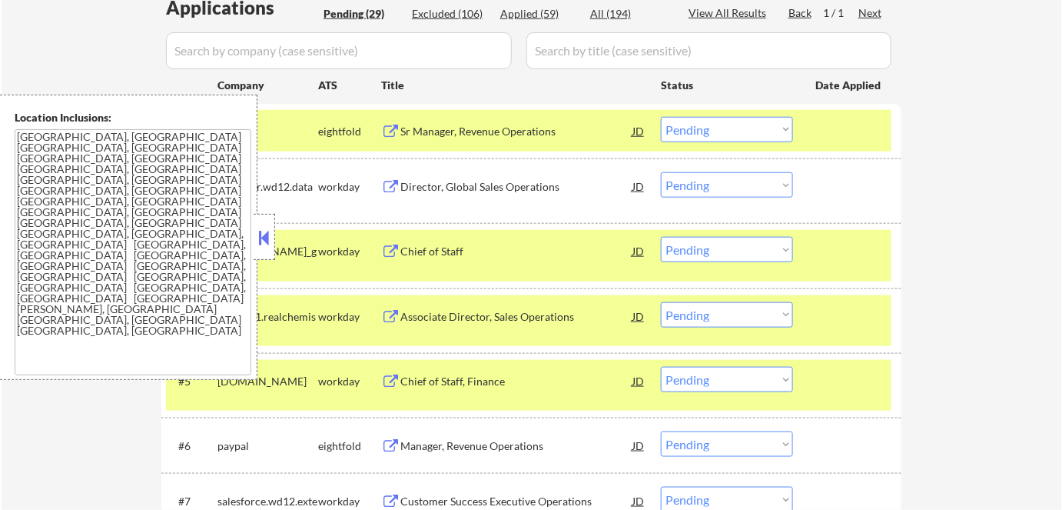
click at [266, 238] on button at bounding box center [264, 237] width 17 height 23
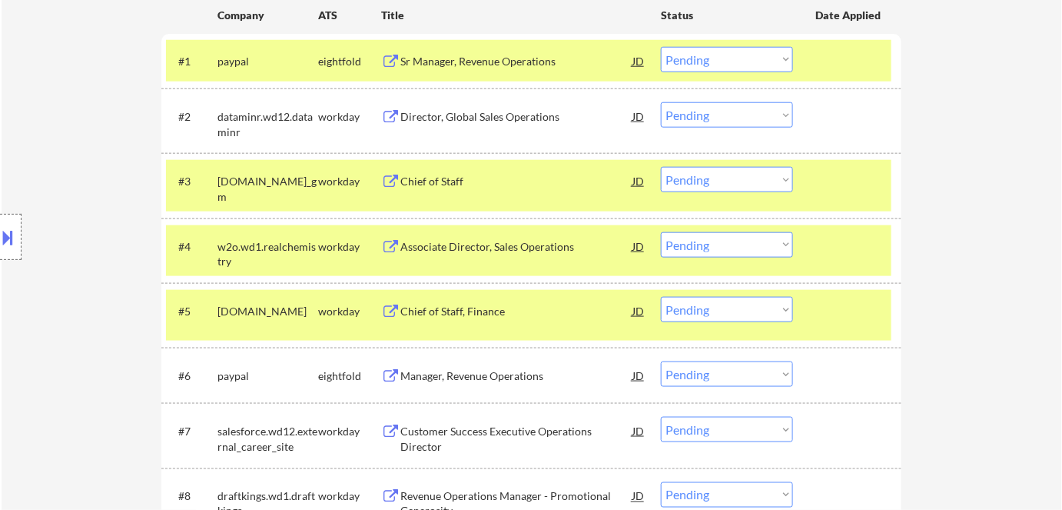
scroll to position [559, 0]
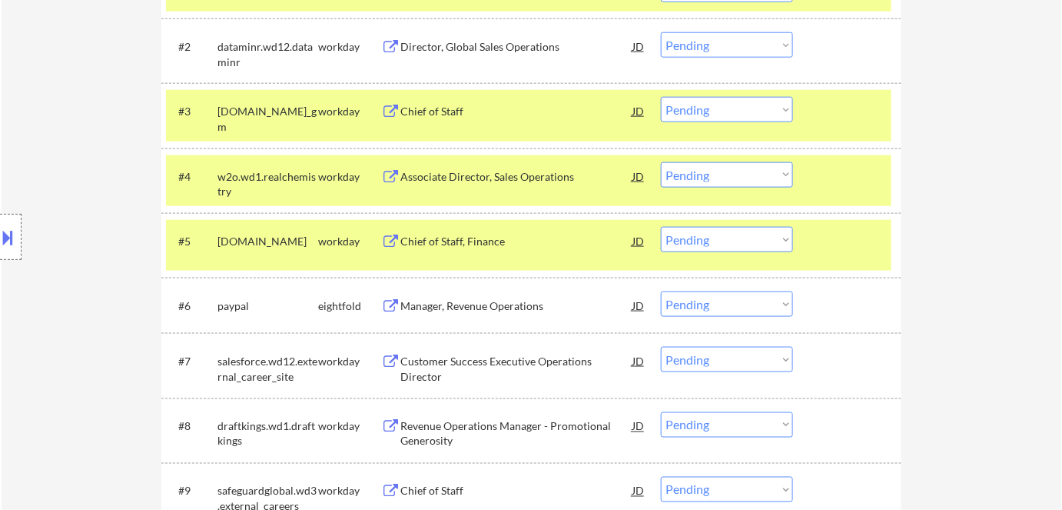
click at [737, 174] on select "Choose an option... Pending Applied Excluded (Questions) Excluded (Expired) Exc…" at bounding box center [727, 174] width 132 height 25
click at [661, 162] on select "Choose an option... Pending Applied Excluded (Questions) Excluded (Expired) Exc…" at bounding box center [727, 174] width 132 height 25
select select ""pending""
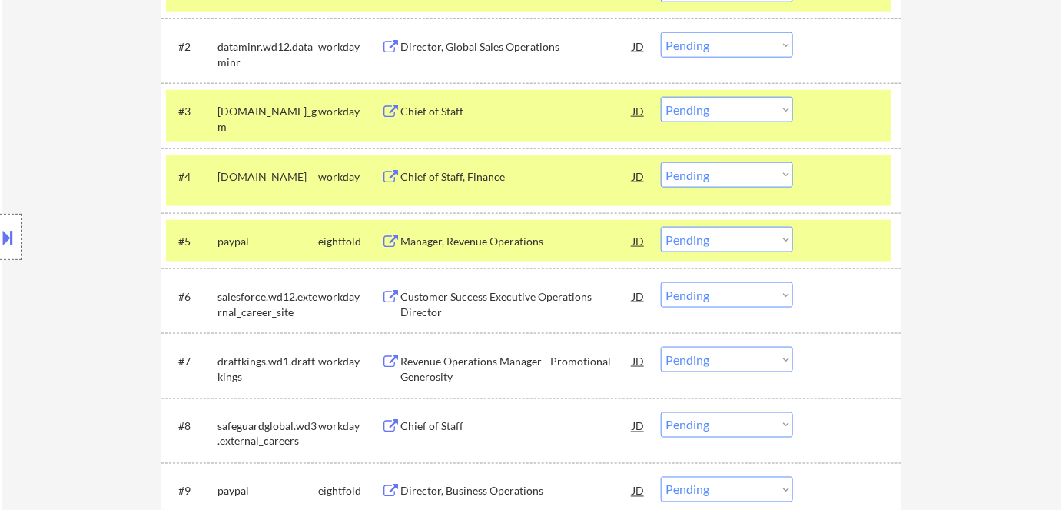
click at [726, 114] on select "Choose an option... Pending Applied Excluded (Questions) Excluded (Expired) Exc…" at bounding box center [727, 109] width 132 height 25
click at [661, 97] on select "Choose an option... Pending Applied Excluded (Questions) Excluded (Expired) Exc…" at bounding box center [727, 109] width 132 height 25
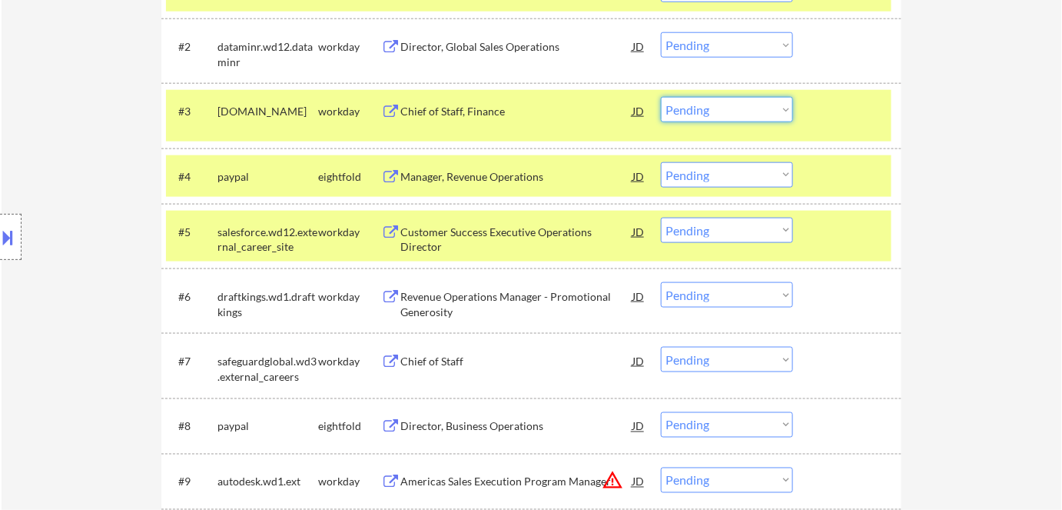
click at [716, 114] on select "Choose an option... Pending Applied Excluded (Questions) Excluded (Expired) Exc…" at bounding box center [727, 109] width 132 height 25
click at [661, 97] on select "Choose an option... Pending Applied Excluded (Questions) Excluded (Expired) Exc…" at bounding box center [727, 109] width 132 height 25
select select ""pending""
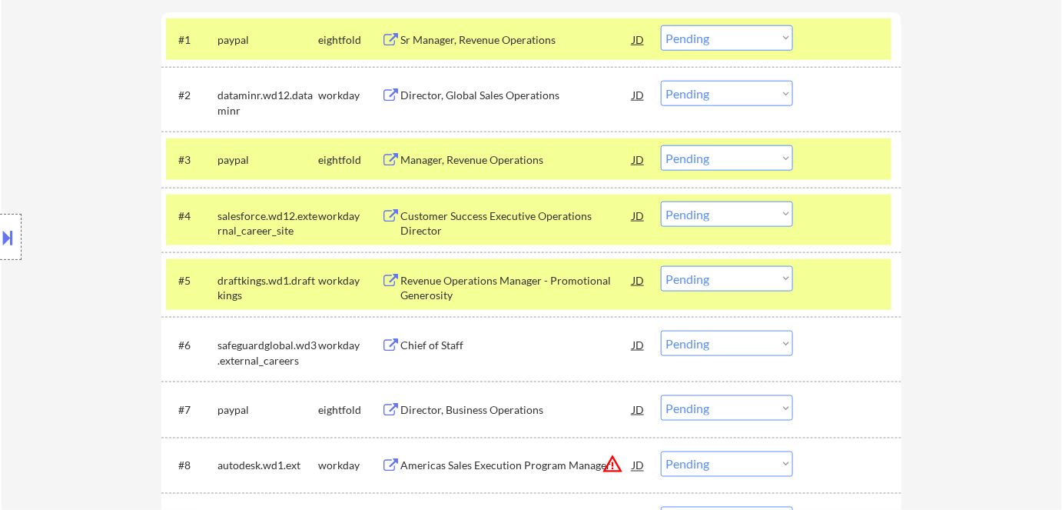
scroll to position [489, 0]
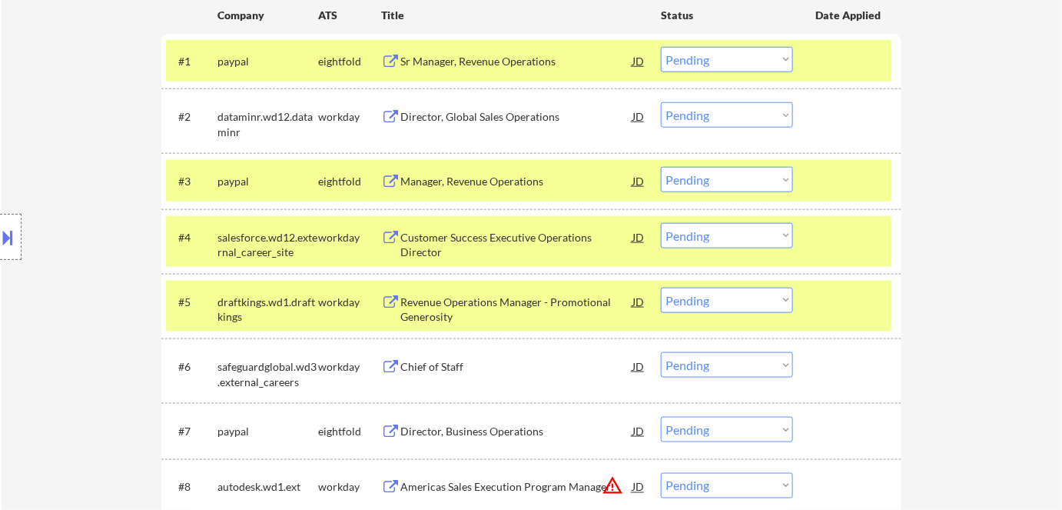
click at [713, 111] on select "Choose an option... Pending Applied Excluded (Questions) Excluded (Expired) Exc…" at bounding box center [727, 114] width 132 height 25
click at [661, 102] on select "Choose an option... Pending Applied Excluded (Questions) Excluded (Expired) Exc…" at bounding box center [727, 114] width 132 height 25
select select ""pending""
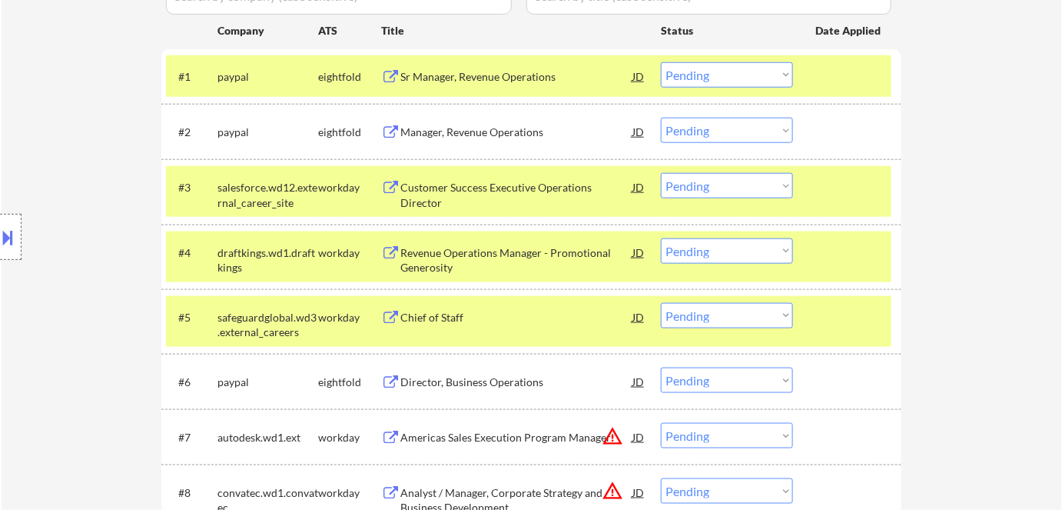
scroll to position [559, 0]
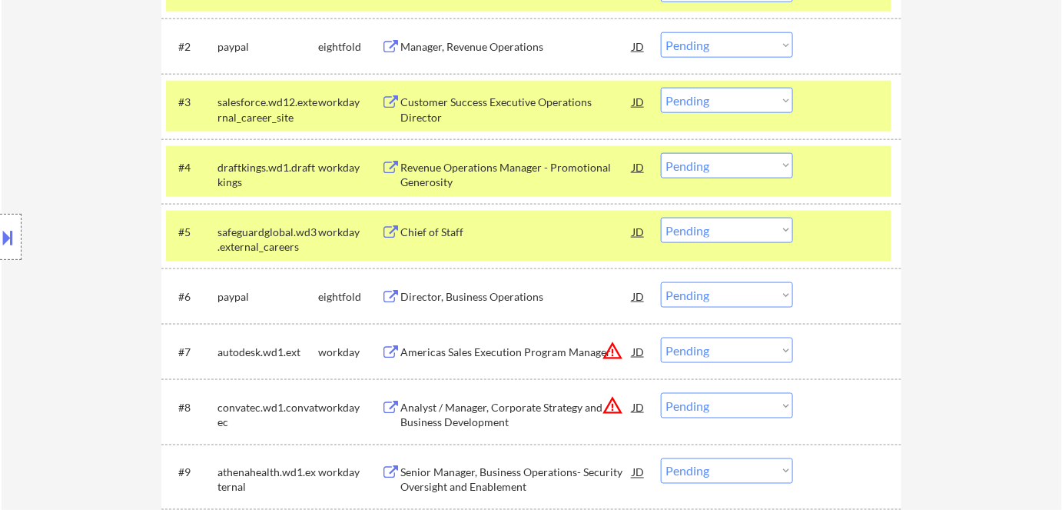
click at [441, 104] on div "Customer Success Executive Operations Director" at bounding box center [516, 110] width 232 height 30
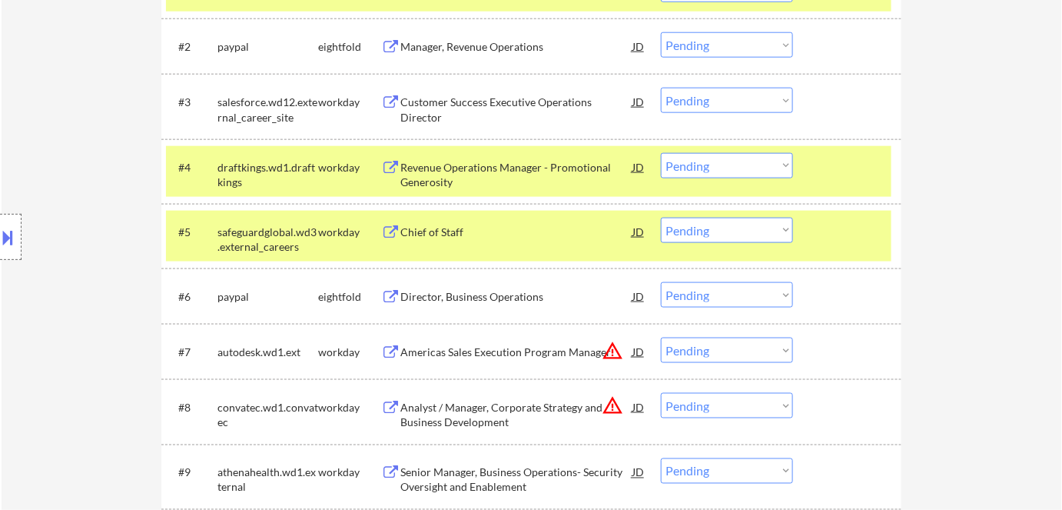
click at [417, 178] on div "Revenue Operations Manager - Promotional Generosity" at bounding box center [516, 175] width 232 height 30
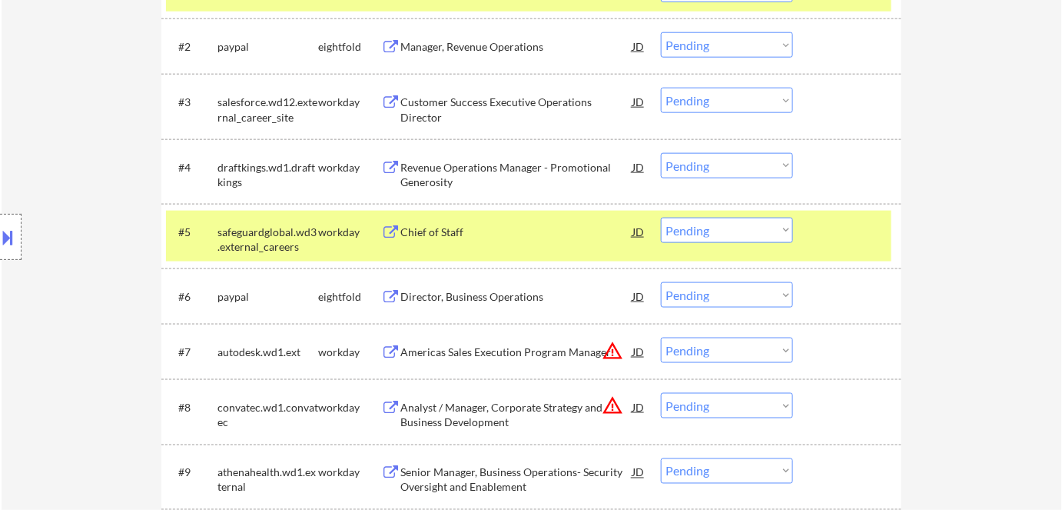
click at [412, 229] on div "Chief of Staff" at bounding box center [516, 231] width 232 height 15
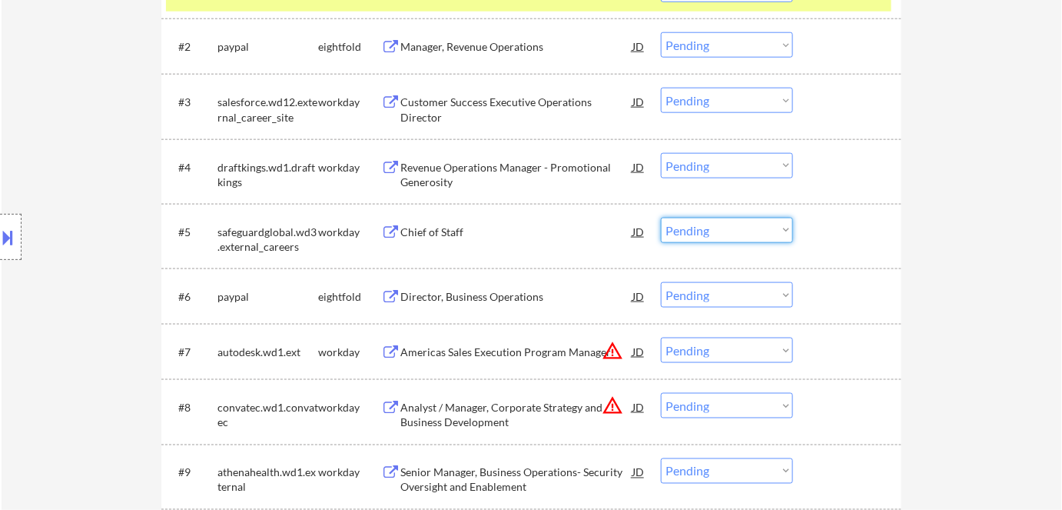
drag, startPoint x: 721, startPoint y: 231, endPoint x: 735, endPoint y: 240, distance: 16.2
click at [724, 233] on select "Choose an option... Pending Applied Excluded (Questions) Excluded (Expired) Exc…" at bounding box center [727, 230] width 132 height 25
select select ""excluded__expired_""
click at [661, 218] on select "Choose an option... Pending Applied Excluded (Questions) Excluded (Expired) Exc…" at bounding box center [727, 230] width 132 height 25
click at [698, 162] on select "Choose an option... Pending Applied Excluded (Questions) Excluded (Expired) Exc…" at bounding box center [727, 165] width 132 height 25
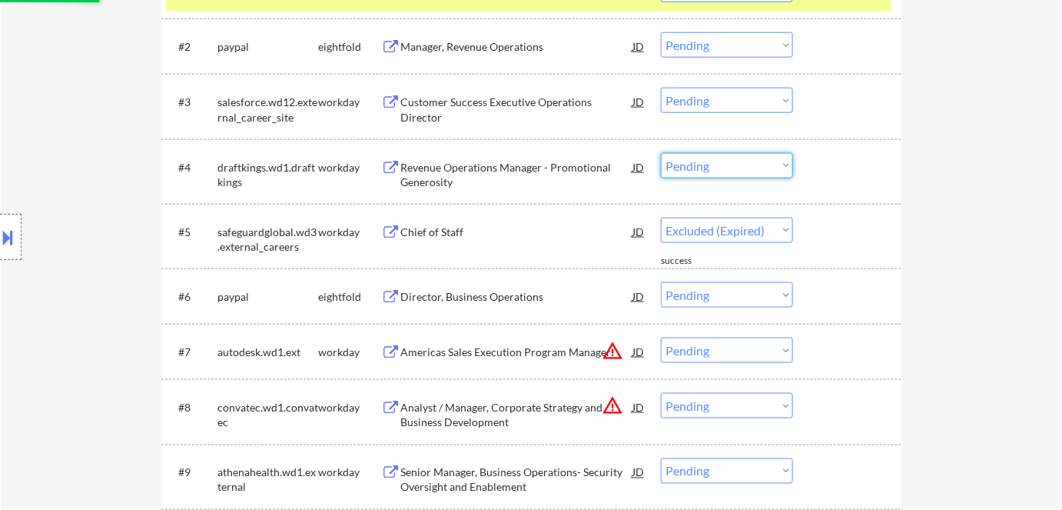
select select ""excluded__expired_""
click at [661, 153] on select "Choose an option... Pending Applied Excluded (Questions) Excluded (Expired) Exc…" at bounding box center [727, 165] width 132 height 25
select select ""pending""
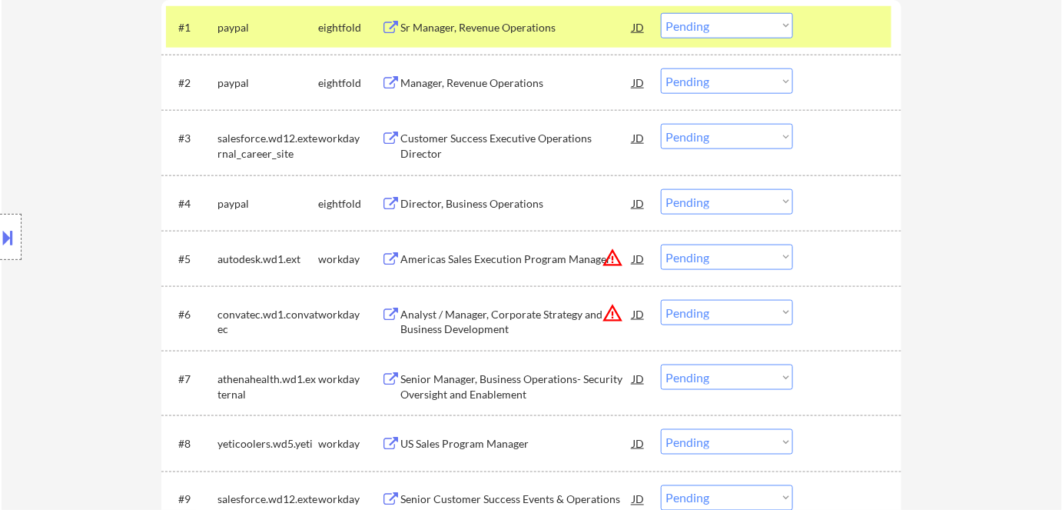
scroll to position [489, 0]
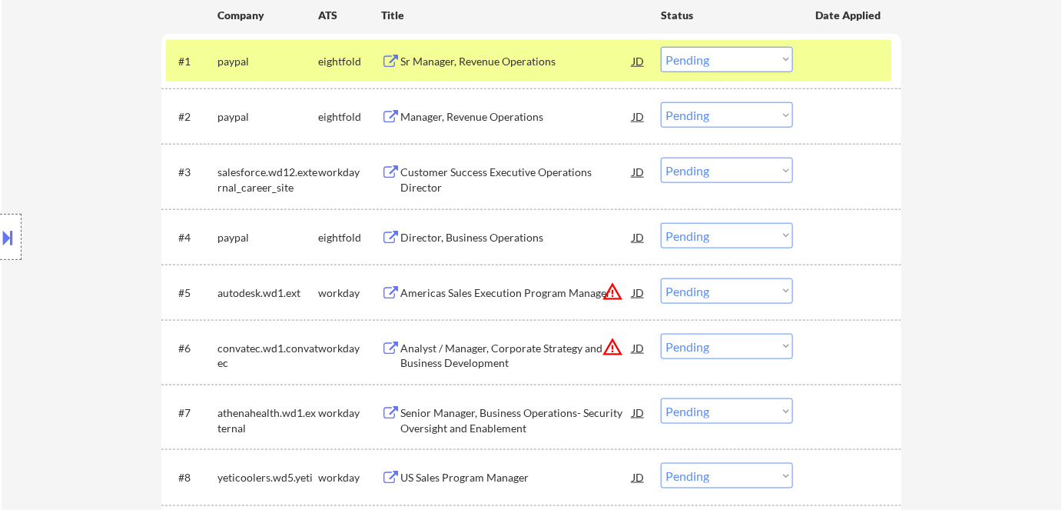
click at [683, 178] on select "Choose an option... Pending Applied Excluded (Questions) Excluded (Expired) Exc…" at bounding box center [727, 170] width 132 height 25
click at [661, 158] on select "Choose an option... Pending Applied Excluded (Questions) Excluded (Expired) Exc…" at bounding box center [727, 170] width 132 height 25
select select ""pending""
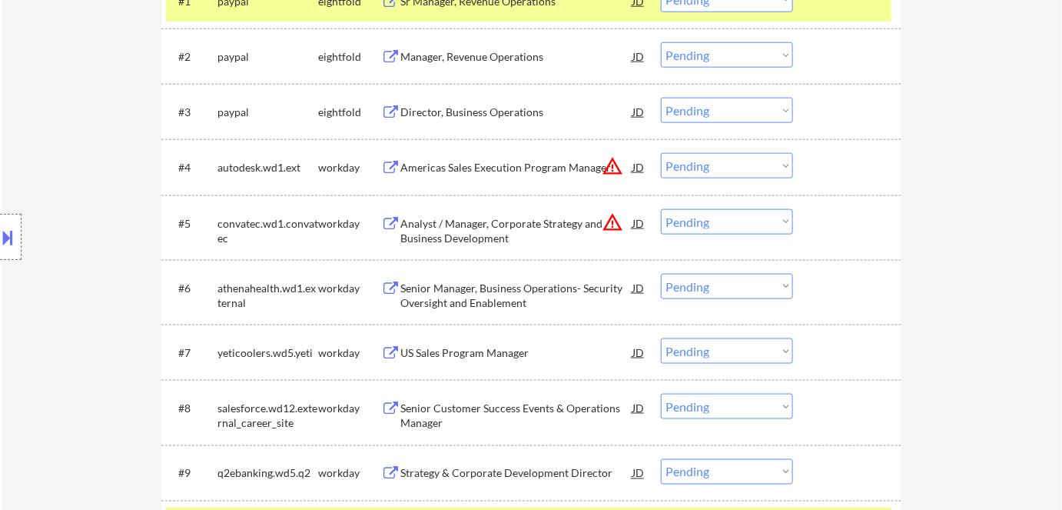
scroll to position [629, 0]
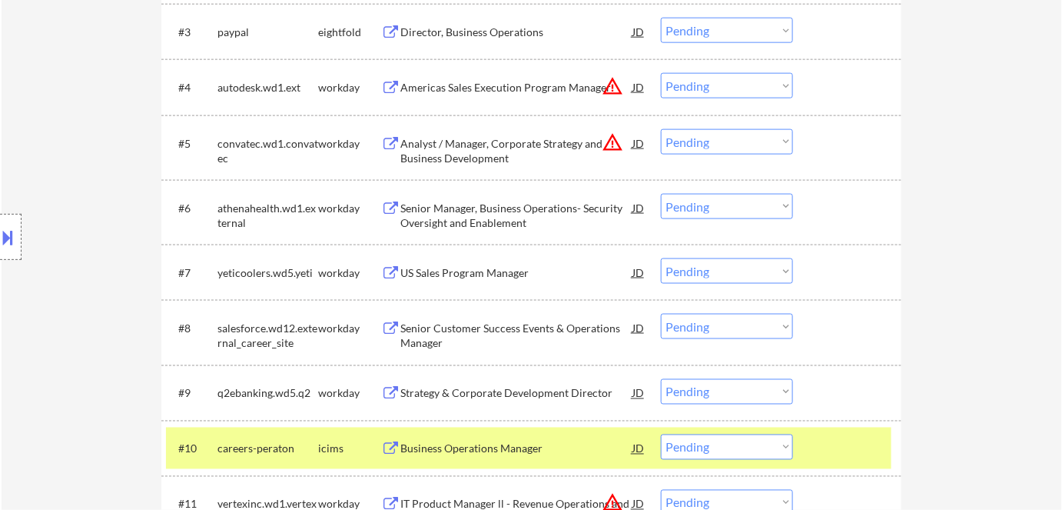
click at [435, 89] on div "Americas Sales Execution Program Manager" at bounding box center [516, 87] width 232 height 15
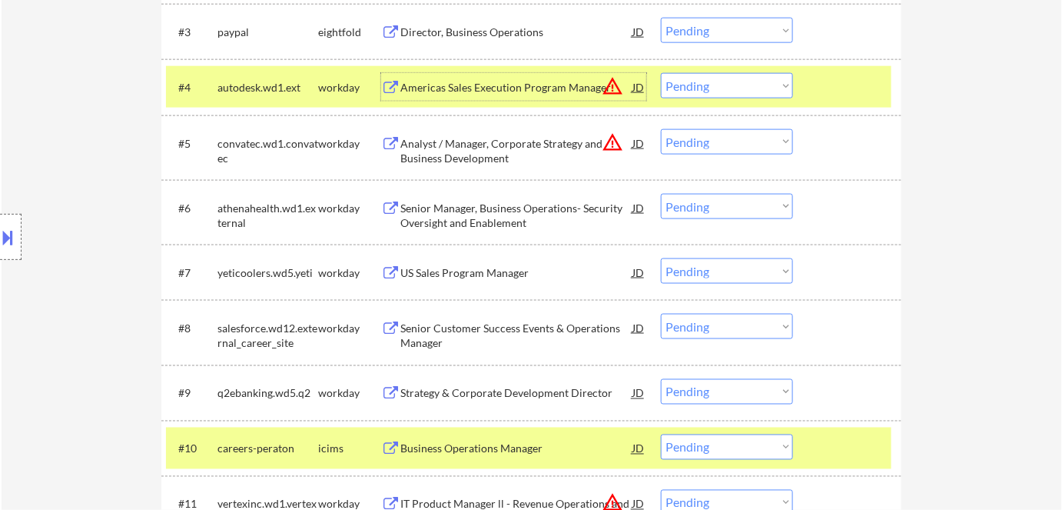
click at [391, 154] on div "Analyst / Manager, Corporate Strategy and Business Development JD warning_amber" at bounding box center [513, 147] width 265 height 37
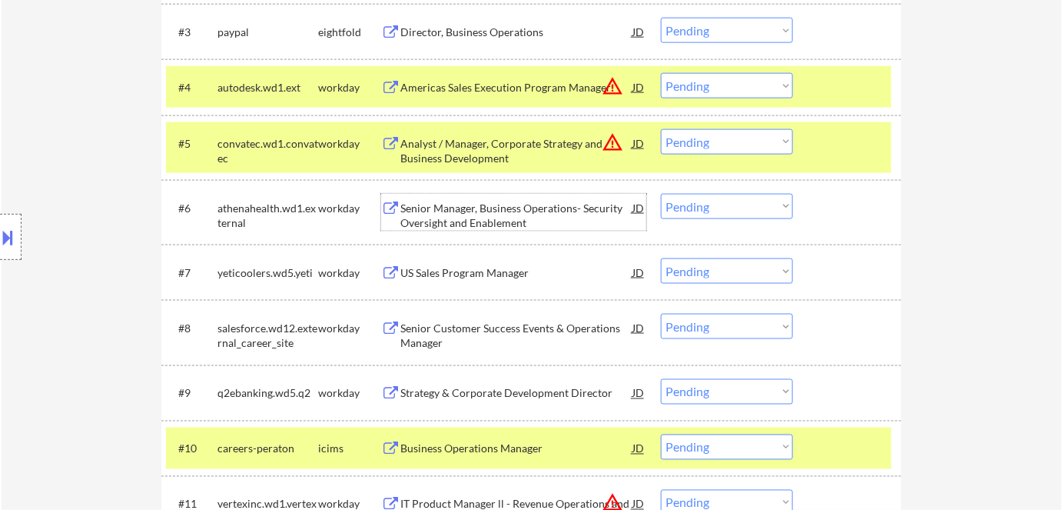
click at [404, 218] on div "Senior Manager, Business Operations- Security Oversight and Enablement" at bounding box center [516, 216] width 232 height 30
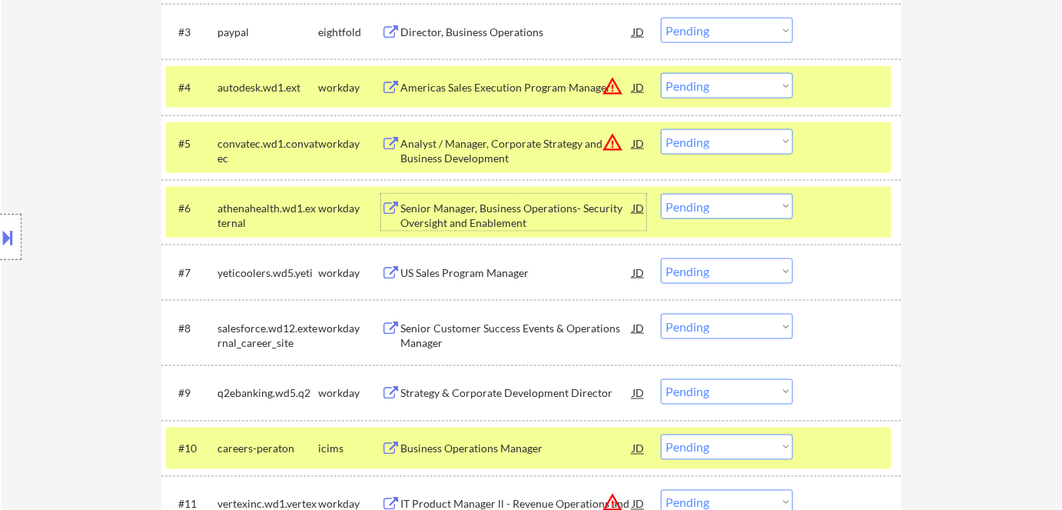
click at [440, 271] on div "US Sales Program Manager" at bounding box center [516, 272] width 232 height 15
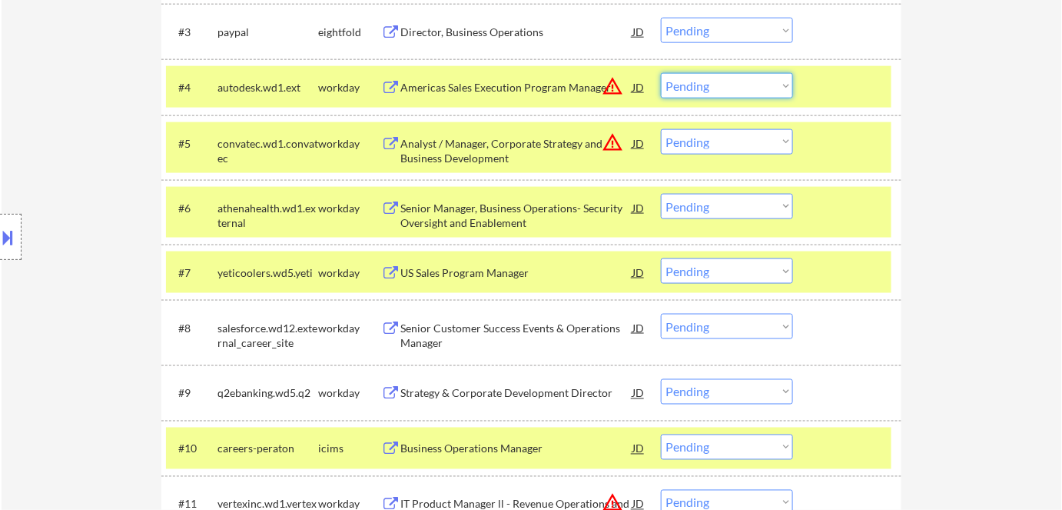
click at [752, 82] on select "Choose an option... Pending Applied Excluded (Questions) Excluded (Expired) Exc…" at bounding box center [727, 85] width 132 height 25
click at [661, 73] on select "Choose an option... Pending Applied Excluded (Questions) Excluded (Expired) Exc…" at bounding box center [727, 85] width 132 height 25
select select ""pending""
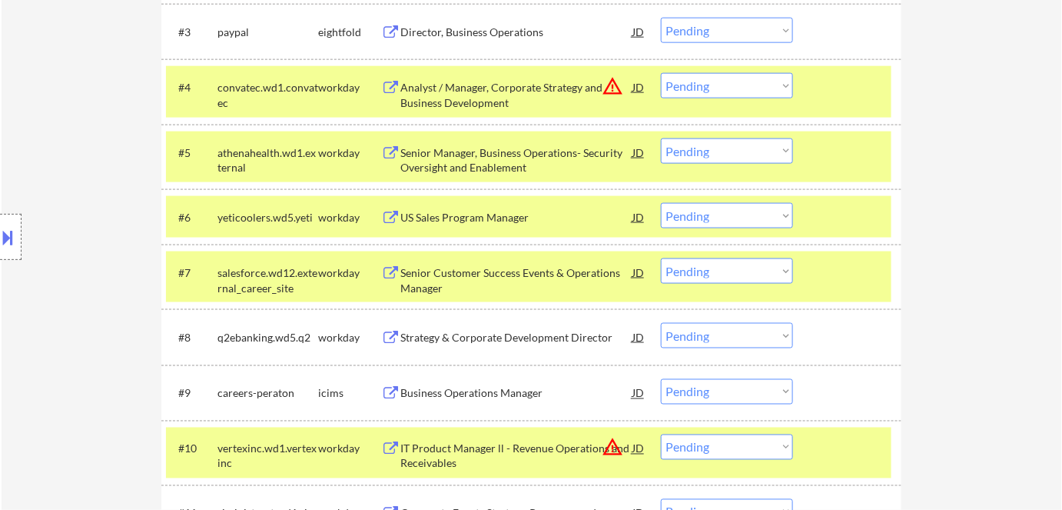
click at [729, 210] on select "Choose an option... Pending Applied Excluded (Questions) Excluded (Expired) Exc…" at bounding box center [727, 215] width 132 height 25
click at [661, 203] on select "Choose an option... Pending Applied Excluded (Questions) Excluded (Expired) Exc…" at bounding box center [727, 215] width 132 height 25
select select ""pending""
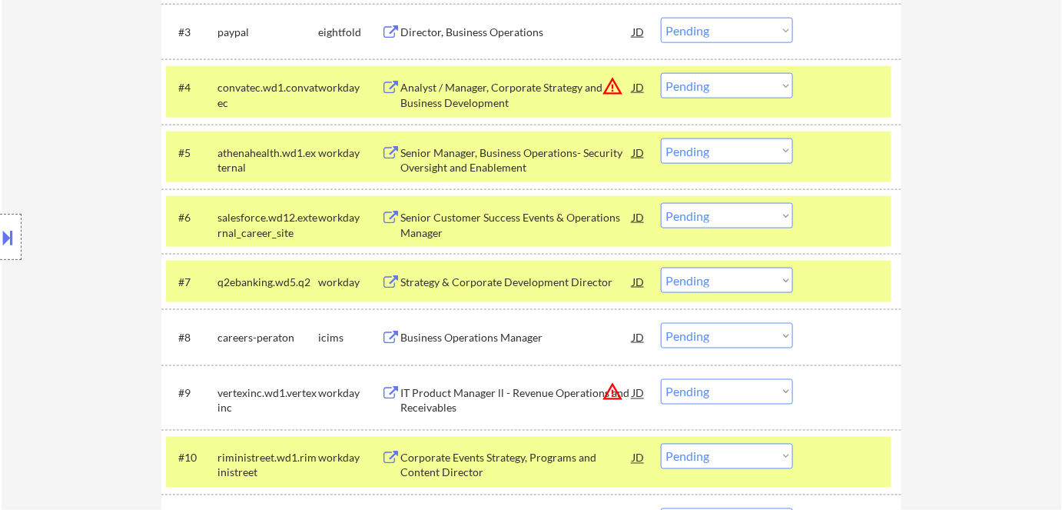
scroll to position [559, 0]
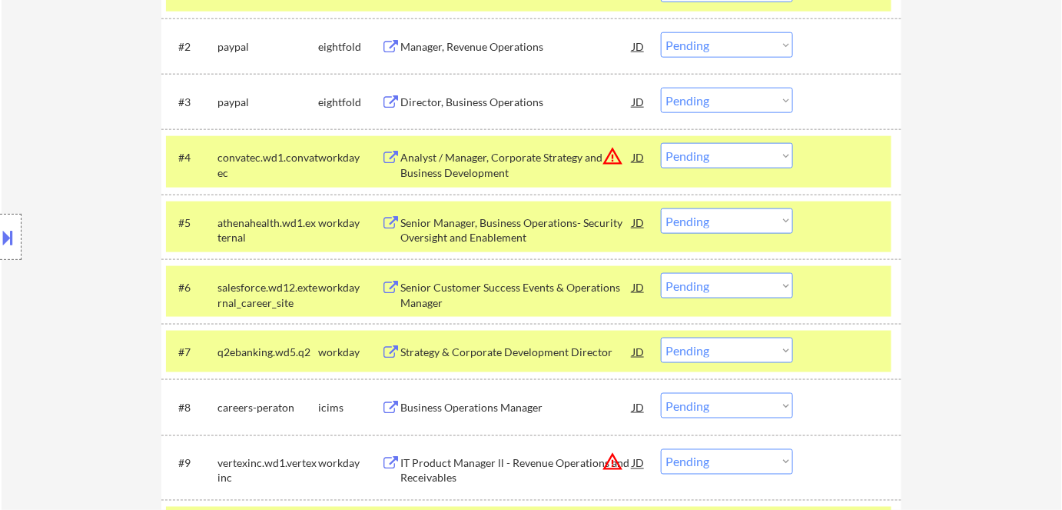
drag, startPoint x: 689, startPoint y: 148, endPoint x: 702, endPoint y: 167, distance: 23.2
click at [689, 148] on select "Choose an option... Pending Applied Excluded (Questions) Excluded (Expired) Exc…" at bounding box center [727, 155] width 132 height 25
click at [661, 143] on select "Choose an option... Pending Applied Excluded (Questions) Excluded (Expired) Exc…" at bounding box center [727, 155] width 132 height 25
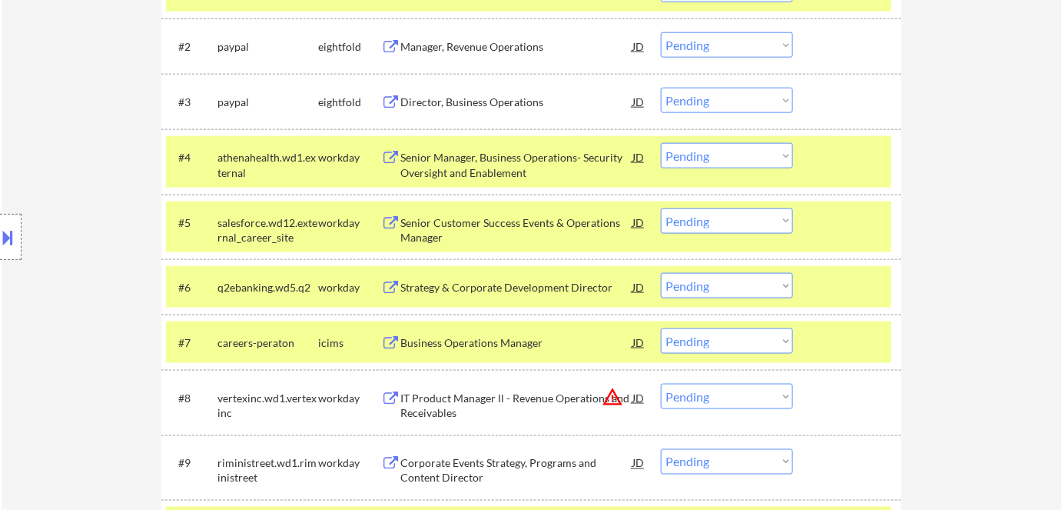
drag, startPoint x: 706, startPoint y: 156, endPoint x: 706, endPoint y: 167, distance: 10.8
click at [706, 156] on select "Choose an option... Pending Applied Excluded (Questions) Excluded (Expired) Exc…" at bounding box center [727, 155] width 132 height 25
click at [661, 143] on select "Choose an option... Pending Applied Excluded (Questions) Excluded (Expired) Exc…" at bounding box center [727, 155] width 132 height 25
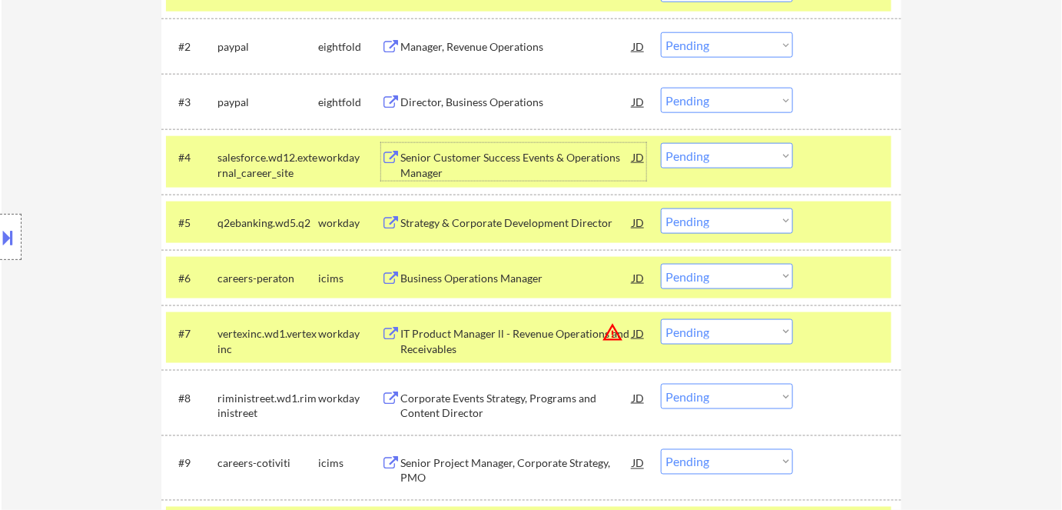
click at [437, 154] on div "Senior Customer Success Events & Operations Manager" at bounding box center [516, 165] width 232 height 30
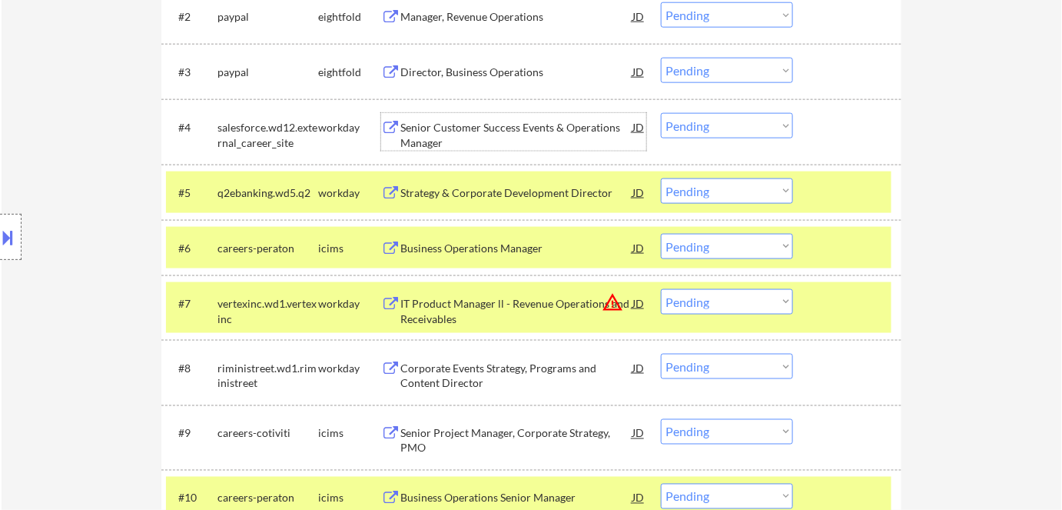
scroll to position [613, 0]
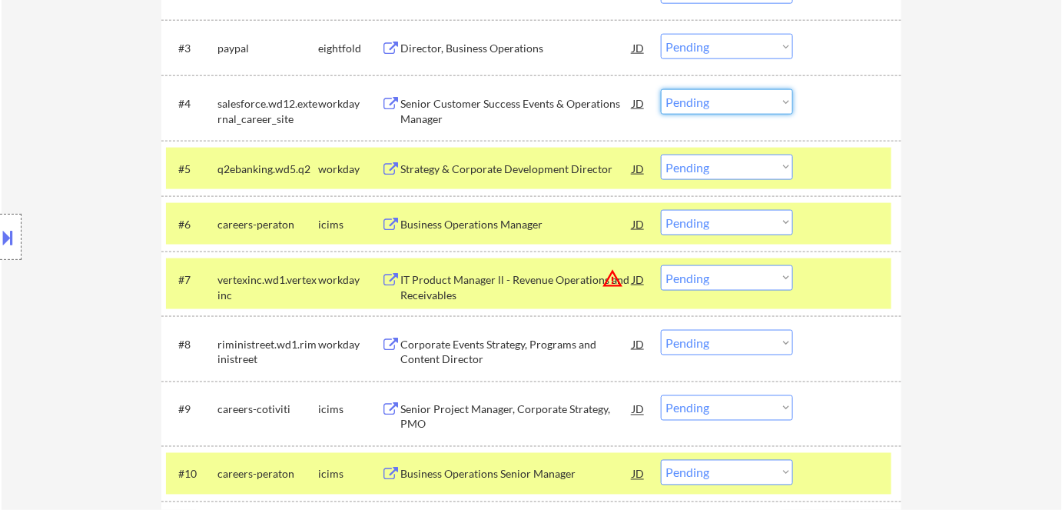
click at [722, 101] on select "Choose an option... Pending Applied Excluded (Questions) Excluded (Expired) Exc…" at bounding box center [727, 101] width 132 height 25
click at [661, 89] on select "Choose an option... Pending Applied Excluded (Questions) Excluded (Expired) Exc…" at bounding box center [727, 101] width 132 height 25
select select ""pending""
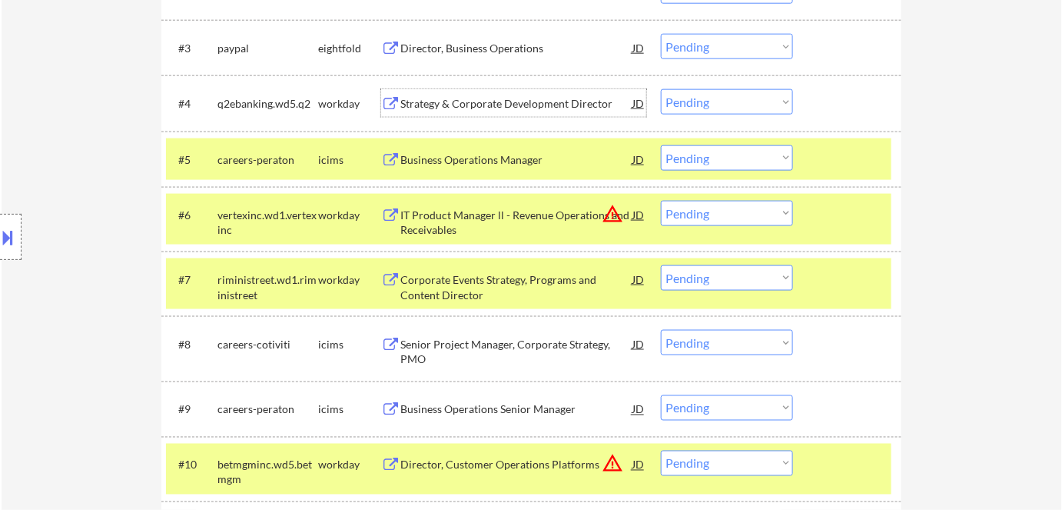
click at [424, 104] on div "Strategy & Corporate Development Director" at bounding box center [516, 103] width 232 height 15
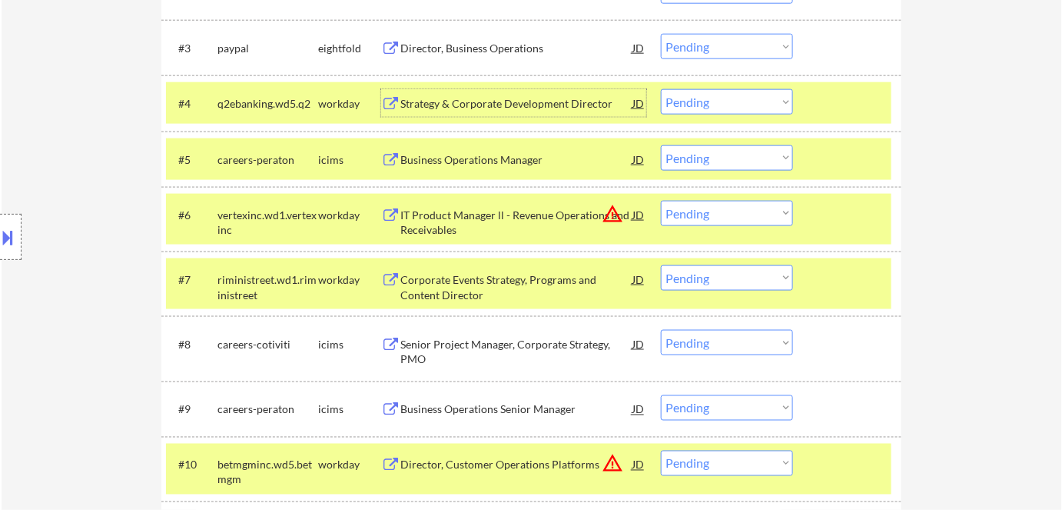
click at [440, 281] on div "Corporate Events Strategy, Programs and Content Director" at bounding box center [516, 287] width 232 height 30
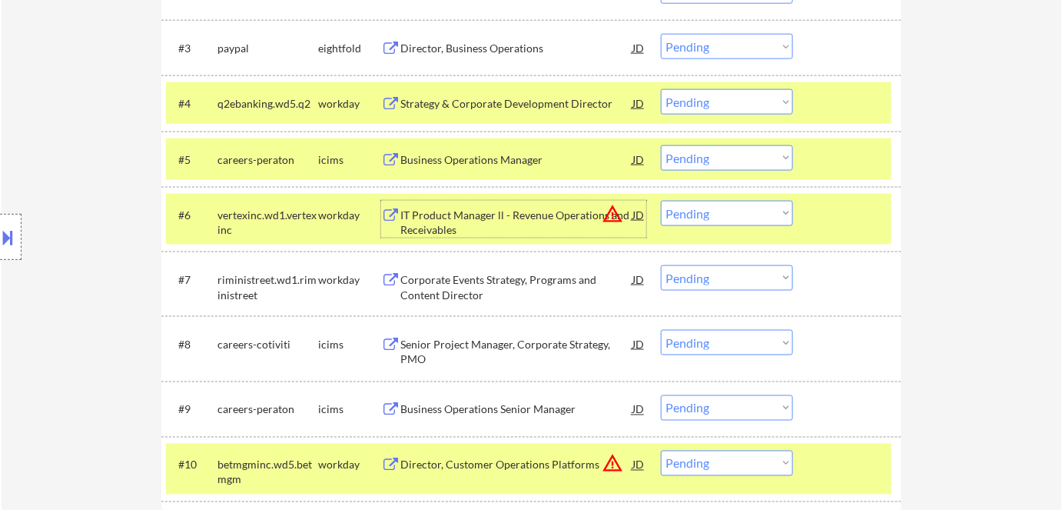
click at [434, 224] on div "IT Product Manager ll - Revenue Operations and Receivables" at bounding box center [516, 223] width 232 height 30
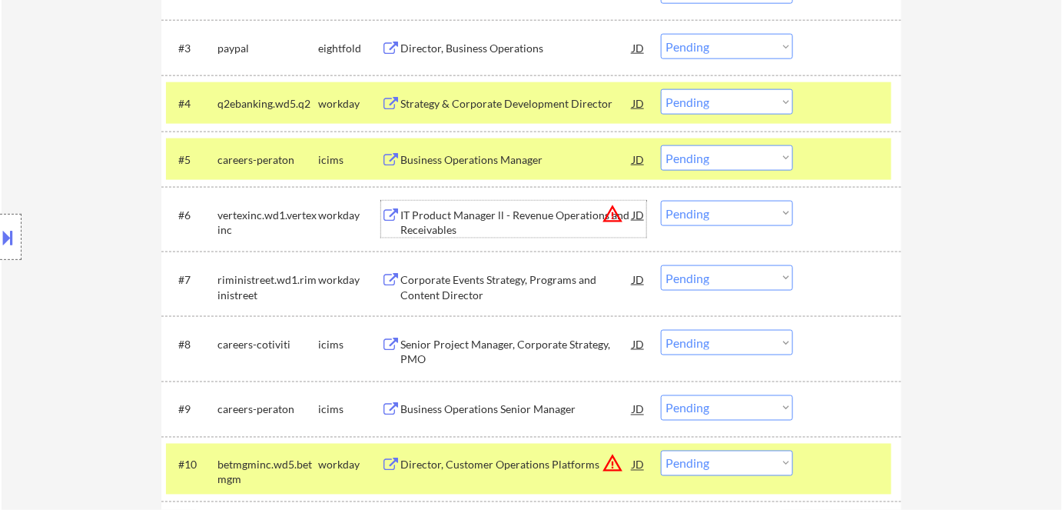
click at [699, 204] on select "Choose an option... Pending Applied Excluded (Questions) Excluded (Expired) Exc…" at bounding box center [727, 213] width 132 height 25
click at [661, 201] on select "Choose an option... Pending Applied Excluded (Questions) Excluded (Expired) Exc…" at bounding box center [727, 213] width 132 height 25
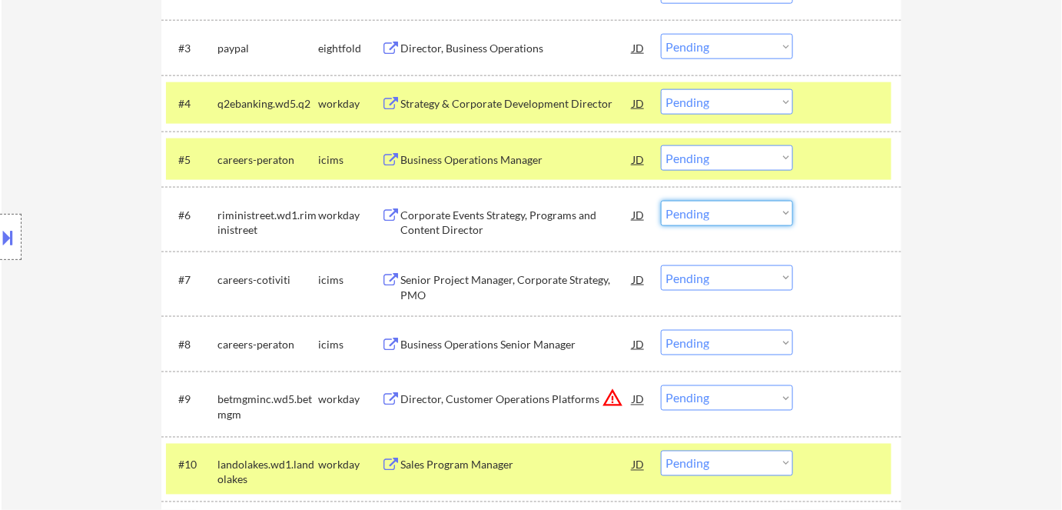
click at [723, 221] on select "Choose an option... Pending Applied Excluded (Questions) Excluded (Expired) Exc…" at bounding box center [727, 213] width 132 height 25
click at [661, 201] on select "Choose an option... Pending Applied Excluded (Questions) Excluded (Expired) Exc…" at bounding box center [727, 213] width 132 height 25
select select ""pending""
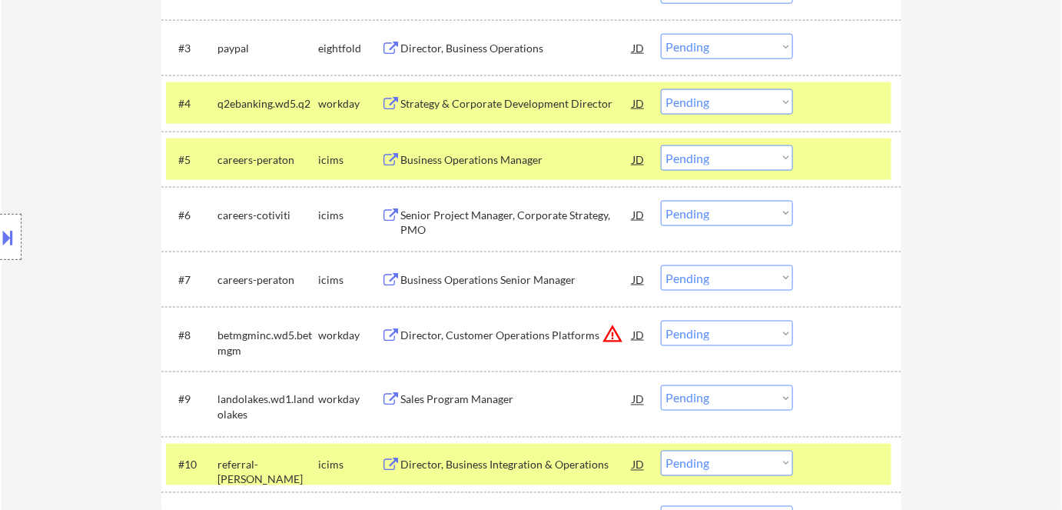
click at [675, 103] on select "Choose an option... Pending Applied Excluded (Questions) Excluded (Expired) Exc…" at bounding box center [727, 101] width 132 height 25
click at [661, 89] on select "Choose an option... Pending Applied Excluded (Questions) Excluded (Expired) Exc…" at bounding box center [727, 101] width 132 height 25
select select ""pending""
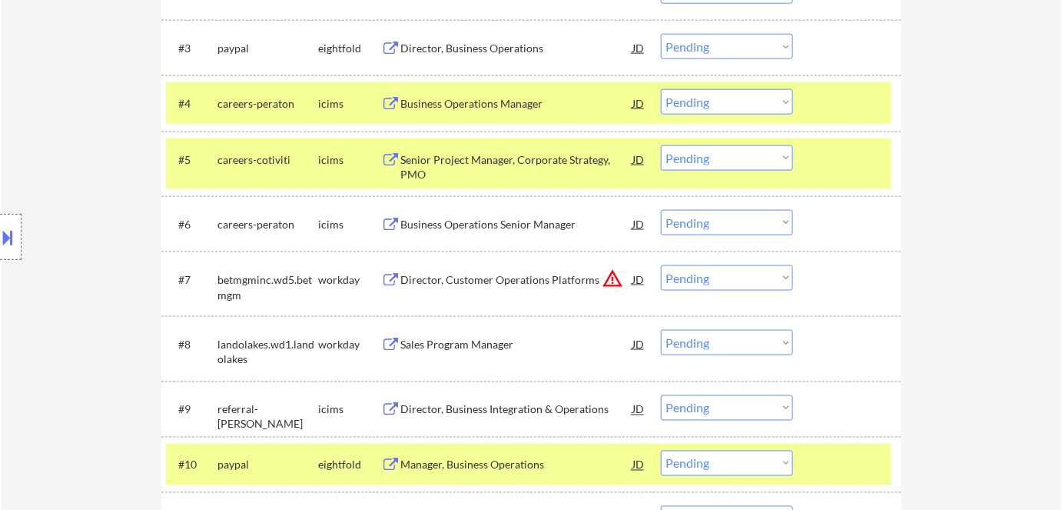
scroll to position [683, 0]
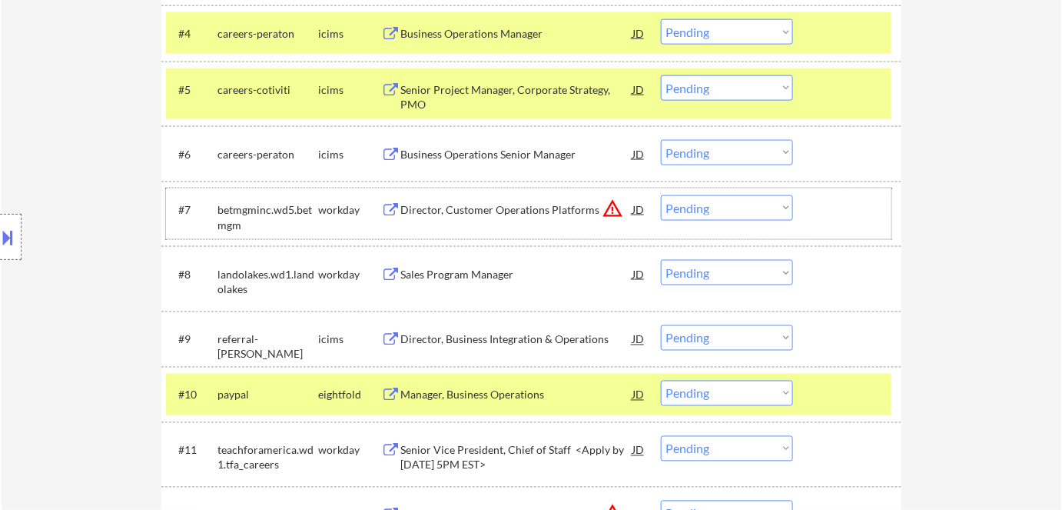
click at [742, 190] on div "#7 betmgminc.wd5.betmgm workday Director, Customer Operations Platforms JD warn…" at bounding box center [529, 213] width 726 height 51
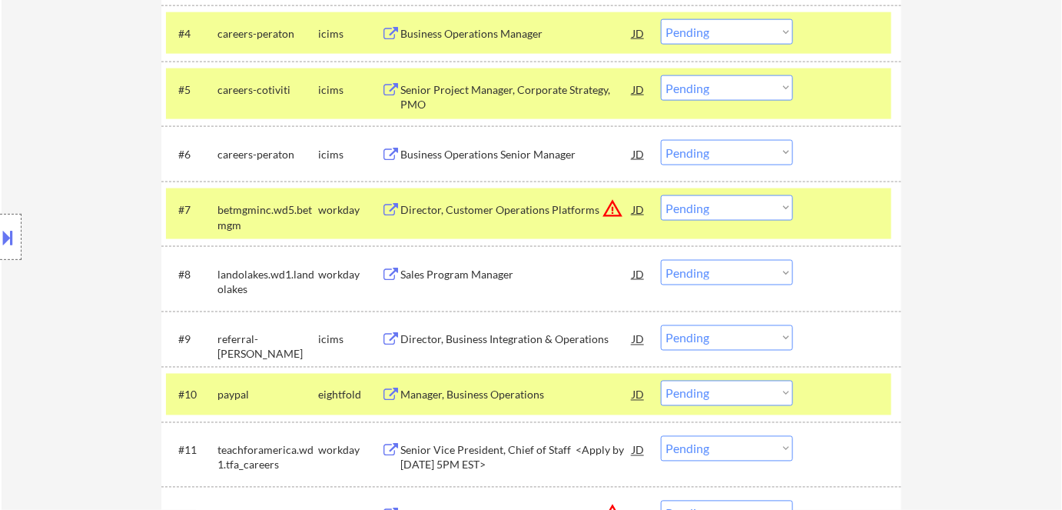
drag, startPoint x: 734, startPoint y: 205, endPoint x: 733, endPoint y: 218, distance: 12.3
click at [734, 205] on select "Choose an option... Pending Applied Excluded (Questions) Excluded (Expired) Exc…" at bounding box center [727, 207] width 132 height 25
click at [661, 195] on select "Choose an option... Pending Applied Excluded (Questions) Excluded (Expired) Exc…" at bounding box center [727, 207] width 132 height 25
select select ""pending""
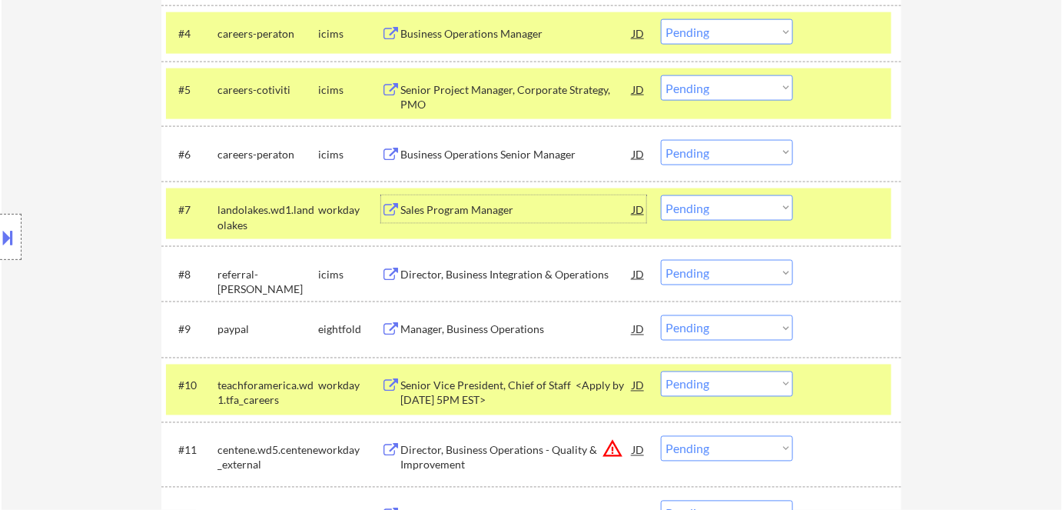
click at [406, 207] on div "Sales Program Manager" at bounding box center [516, 209] width 232 height 15
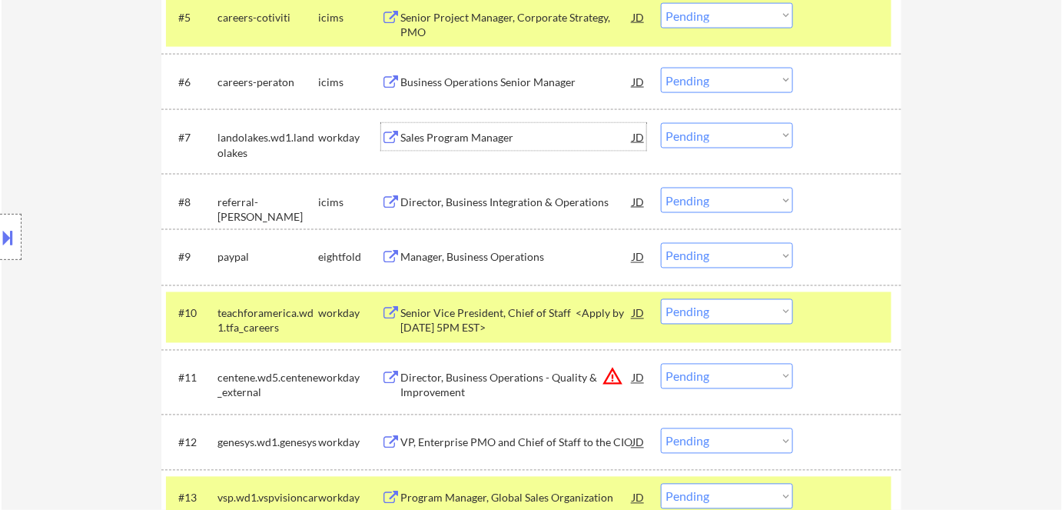
scroll to position [822, 0]
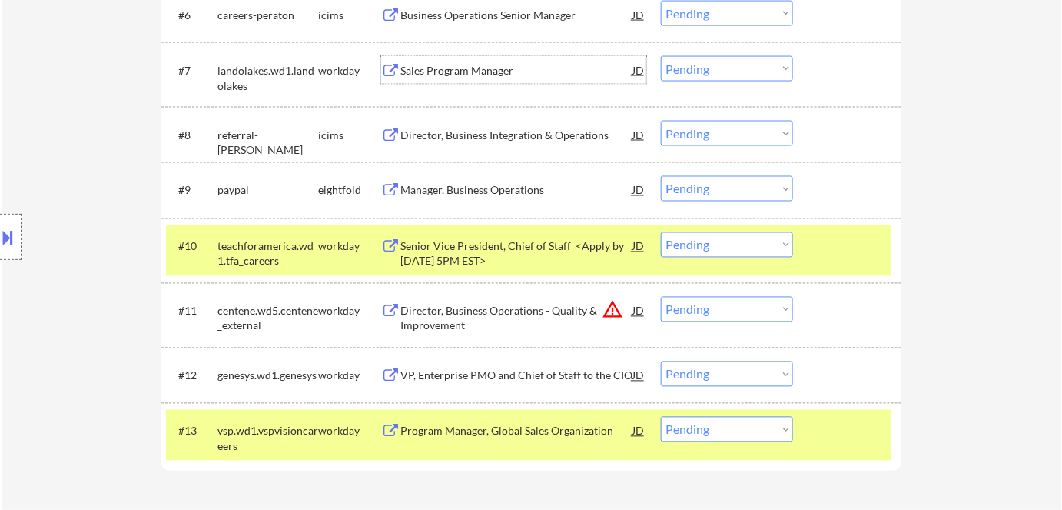
click at [424, 247] on div "Senior Vice President, Chief of Staff <Apply by [DATE] 5PM EST>" at bounding box center [516, 254] width 232 height 30
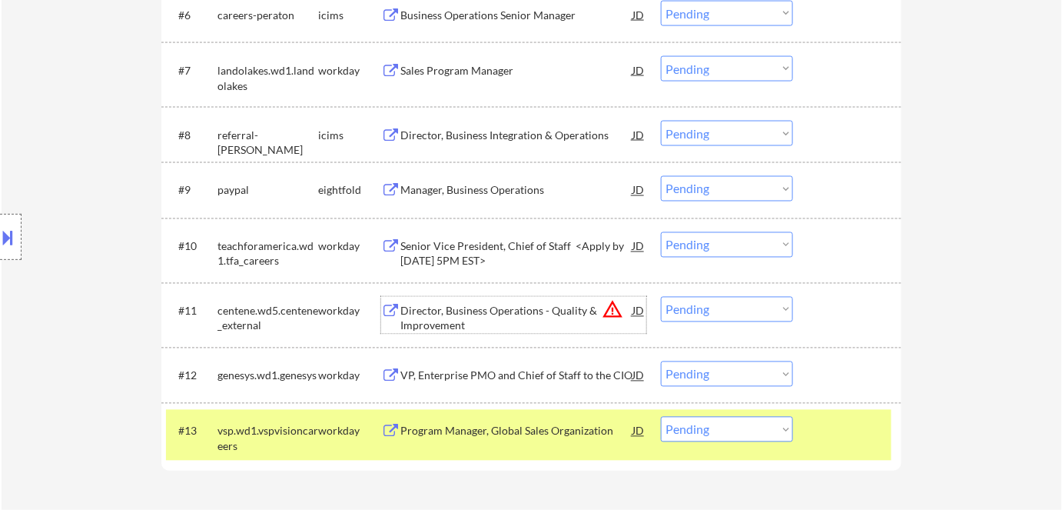
click at [463, 316] on div "Director, Business Operations - Quality & Improvement" at bounding box center [516, 319] width 232 height 30
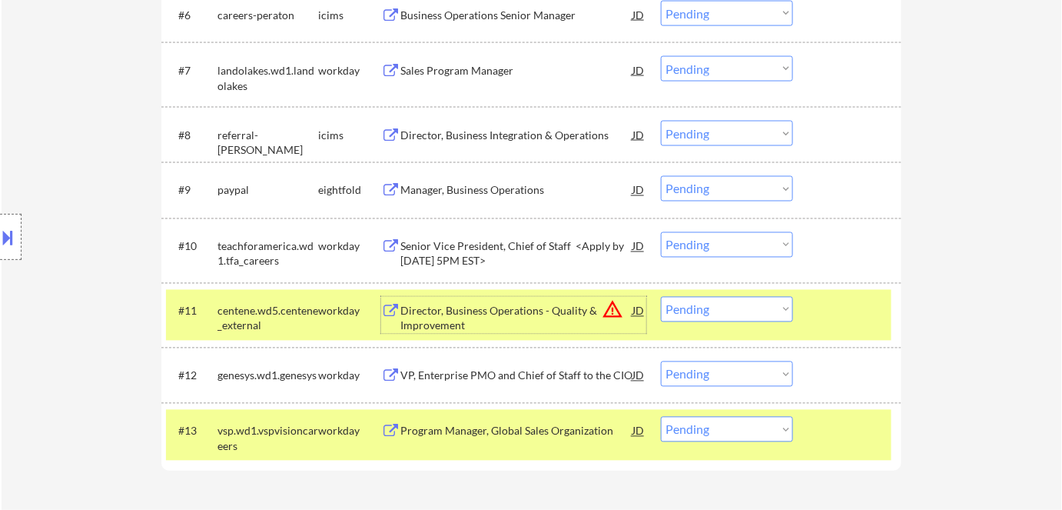
click at [438, 374] on div "VP, Enterprise PMO and Chief of Staff to the CIO" at bounding box center [516, 375] width 232 height 15
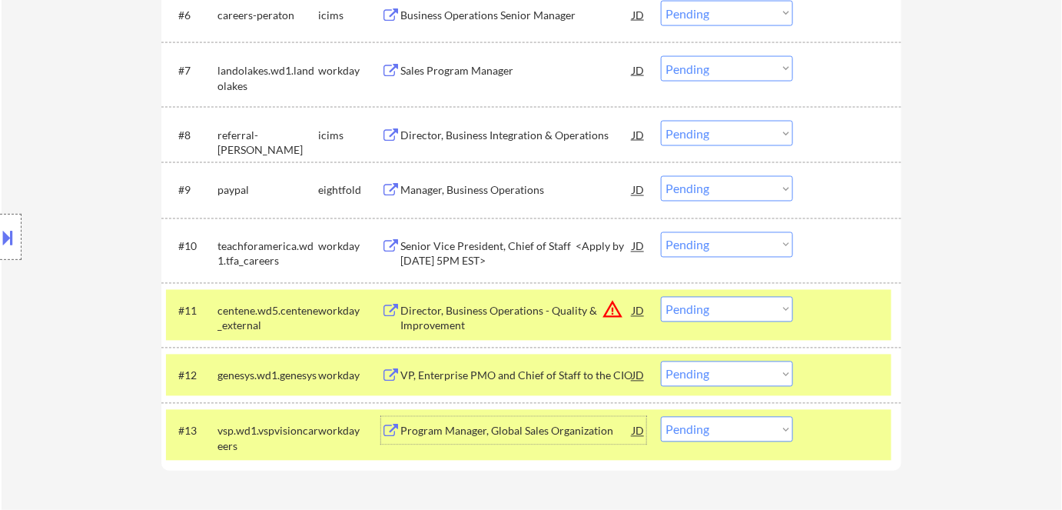
click at [452, 430] on div "Program Manager, Global Sales Organization" at bounding box center [516, 431] width 232 height 15
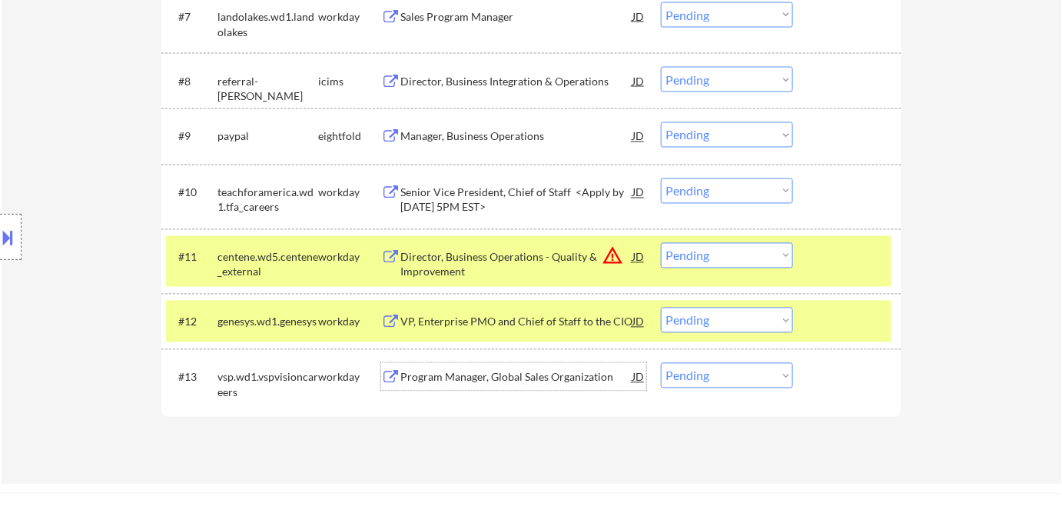
scroll to position [978, 0]
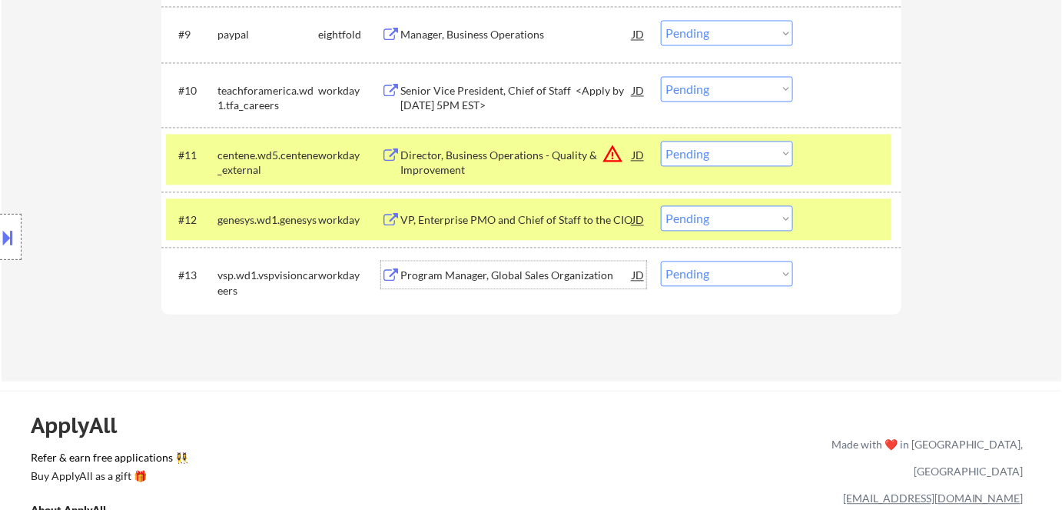
drag, startPoint x: 709, startPoint y: 269, endPoint x: 724, endPoint y: 282, distance: 20.2
click at [709, 269] on select "Choose an option... Pending Applied Excluded (Questions) Excluded (Expired) Exc…" at bounding box center [727, 273] width 132 height 25
select select ""excluded__salary_""
click at [661, 261] on select "Choose an option... Pending Applied Excluded (Questions) Excluded (Expired) Exc…" at bounding box center [727, 273] width 132 height 25
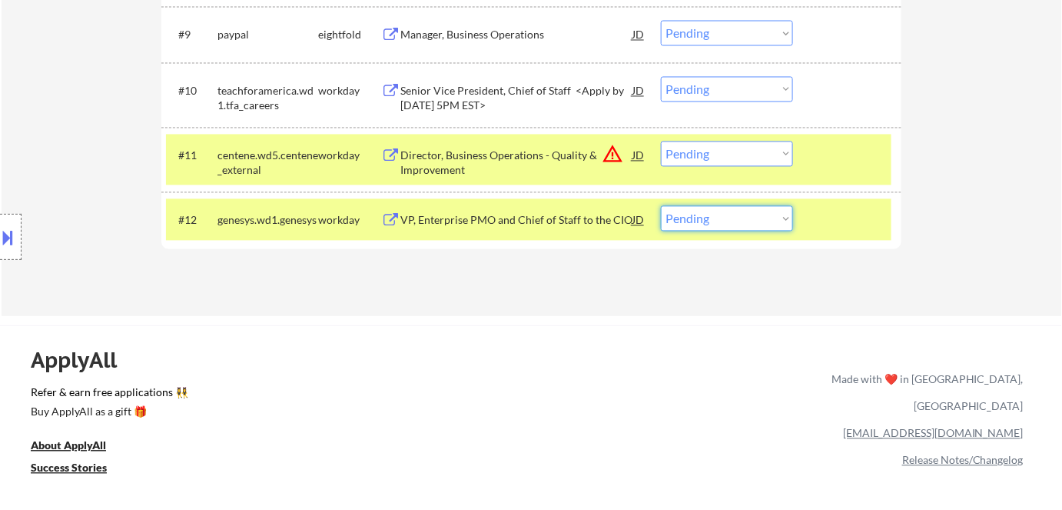
click at [733, 215] on select "Choose an option... Pending Applied Excluded (Questions) Excluded (Expired) Exc…" at bounding box center [727, 217] width 132 height 25
select select ""excluded__expired_""
click at [661, 205] on select "Choose an option... Pending Applied Excluded (Questions) Excluded (Expired) Exc…" at bounding box center [727, 217] width 132 height 25
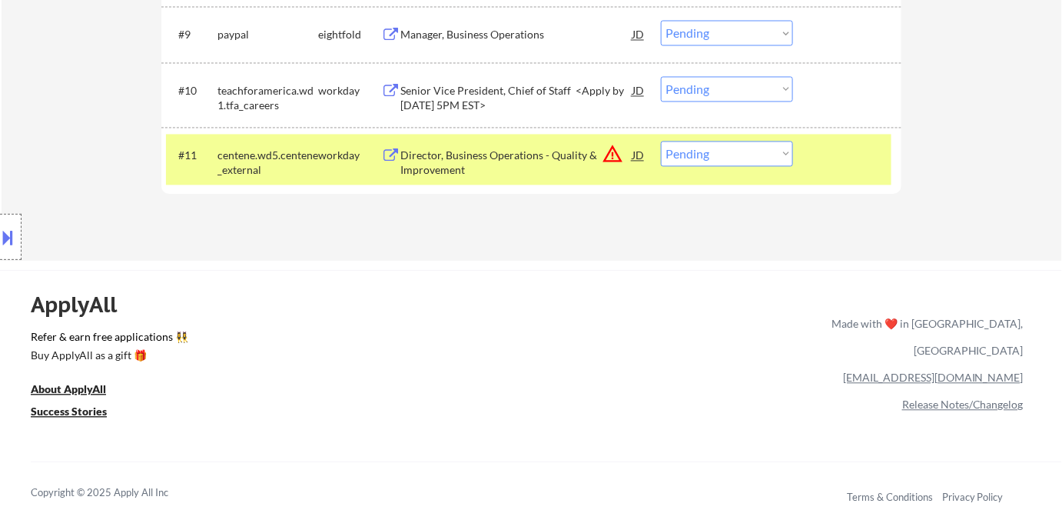
drag, startPoint x: 716, startPoint y: 152, endPoint x: 721, endPoint y: 160, distance: 9.0
click at [716, 152] on select "Choose an option... Pending Applied Excluded (Questions) Excluded (Expired) Exc…" at bounding box center [727, 153] width 132 height 25
select select ""excluded__expired_""
click at [661, 141] on select "Choose an option... Pending Applied Excluded (Questions) Excluded (Expired) Exc…" at bounding box center [727, 153] width 132 height 25
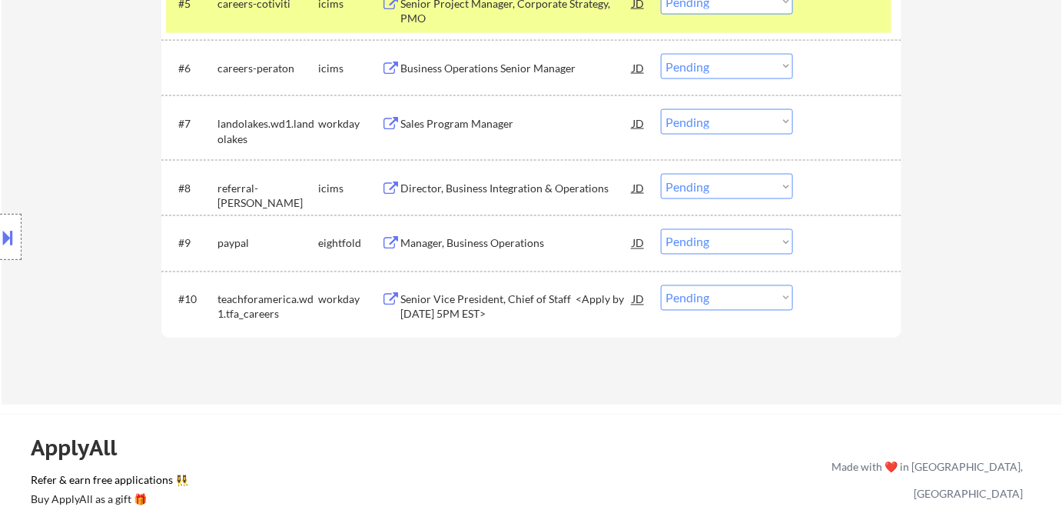
scroll to position [699, 0]
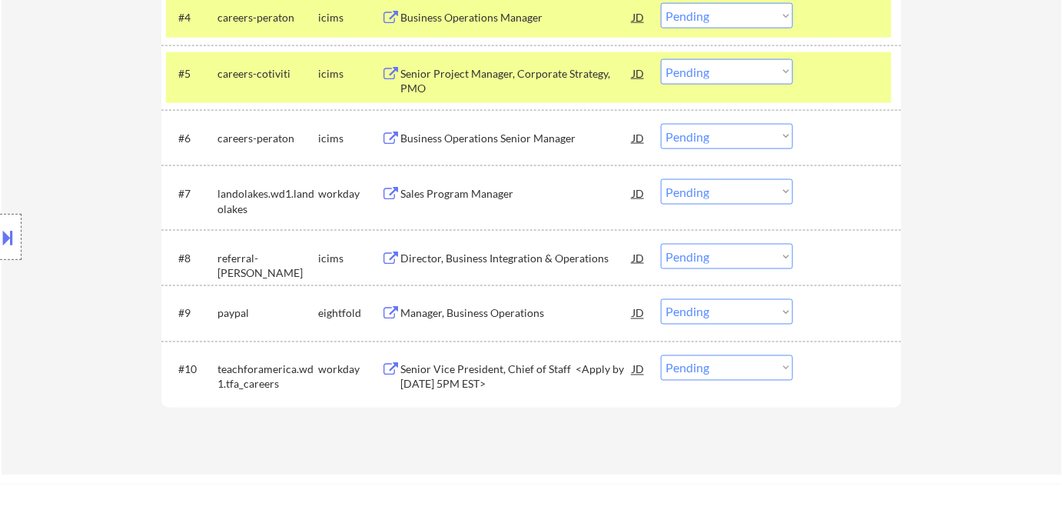
click at [726, 184] on select "Choose an option... Pending Applied Excluded (Questions) Excluded (Expired) Exc…" at bounding box center [727, 191] width 132 height 25
click at [661, 179] on select "Choose an option... Pending Applied Excluded (Questions) Excluded (Expired) Exc…" at bounding box center [727, 191] width 132 height 25
select select ""pending""
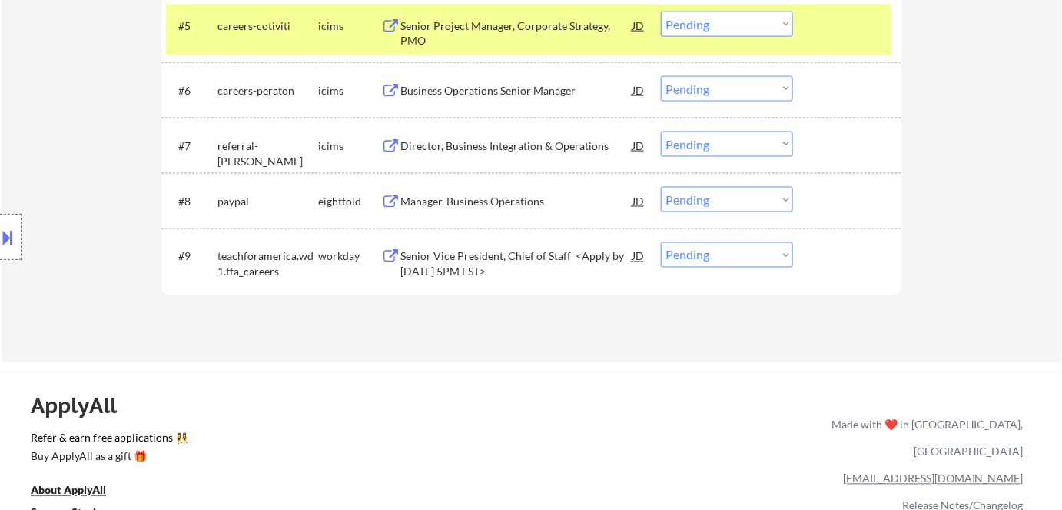
scroll to position [769, 0]
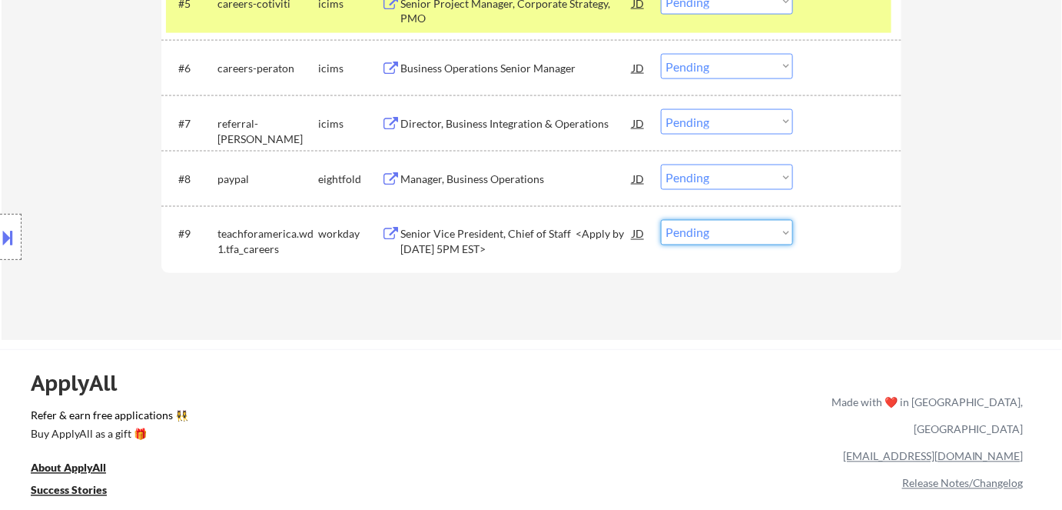
click at [732, 238] on select "Choose an option... Pending Applied Excluded (Questions) Excluded (Expired) Exc…" at bounding box center [727, 232] width 132 height 25
select select ""excluded""
click at [661, 220] on select "Choose an option... Pending Applied Excluded (Questions) Excluded (Expired) Exc…" at bounding box center [727, 232] width 132 height 25
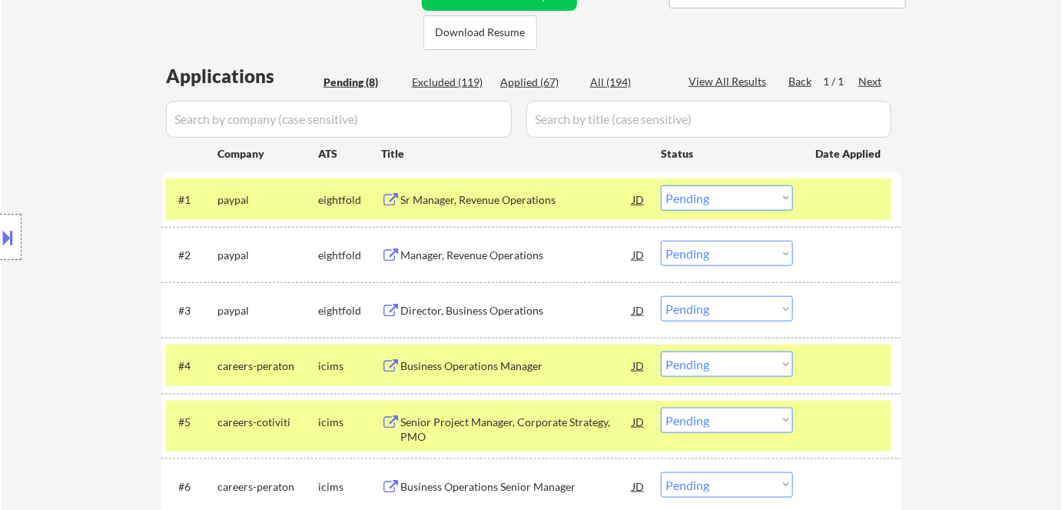
scroll to position [349, 0]
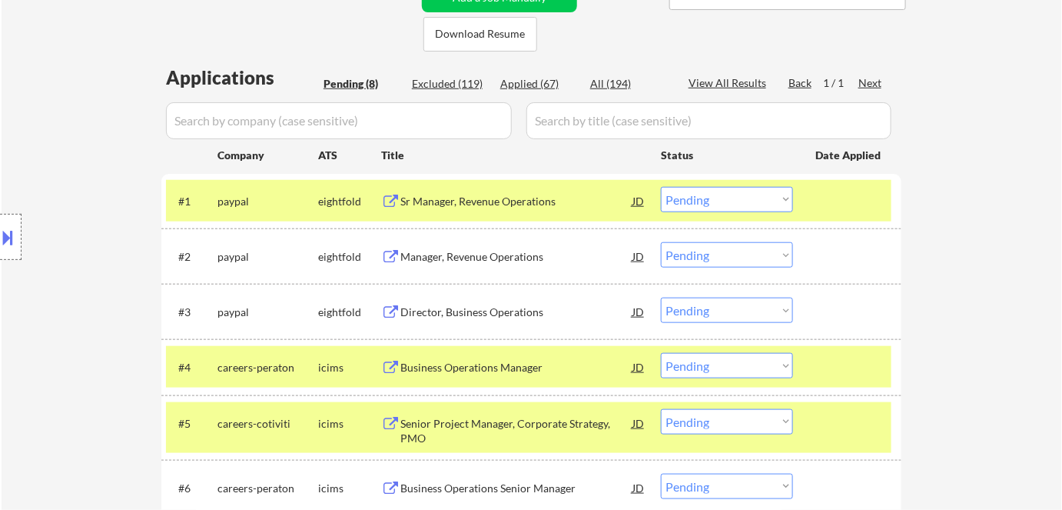
click at [420, 203] on div "Sr Manager, Revenue Operations" at bounding box center [516, 201] width 232 height 15
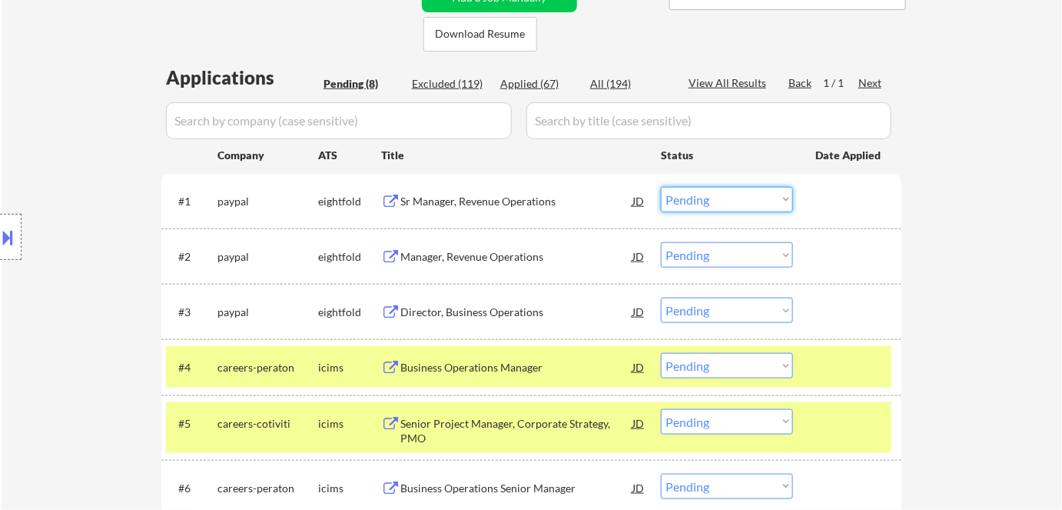
click at [710, 211] on select "Choose an option... Pending Applied Excluded (Questions) Excluded (Expired) Exc…" at bounding box center [727, 199] width 132 height 25
select select ""applied""
click at [661, 187] on select "Choose an option... Pending Applied Excluded (Questions) Excluded (Expired) Exc…" at bounding box center [727, 199] width 132 height 25
drag, startPoint x: 718, startPoint y: 252, endPoint x: 723, endPoint y: 259, distance: 8.3
click at [721, 254] on select "Choose an option... Pending Applied Excluded (Questions) Excluded (Expired) Exc…" at bounding box center [727, 254] width 132 height 25
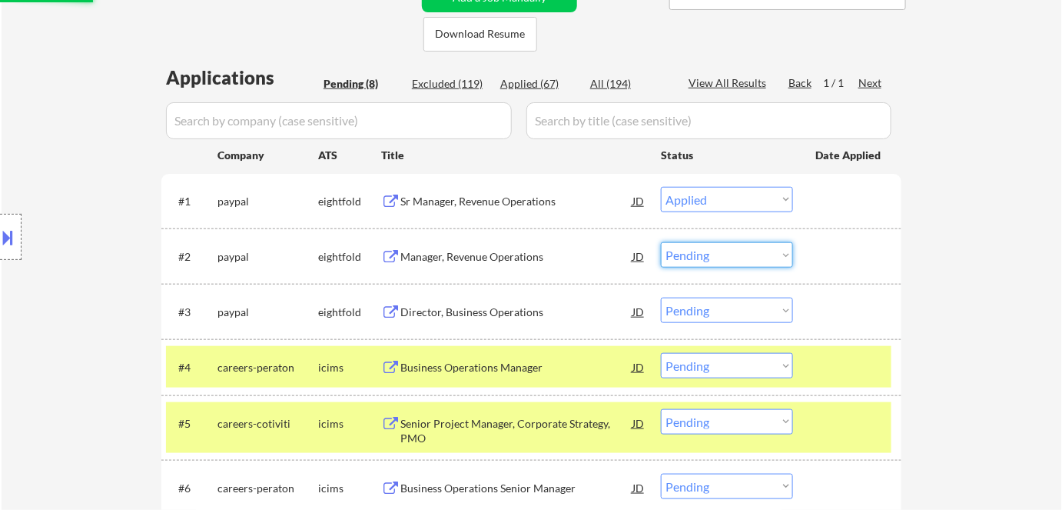
select select ""excluded__other_""
click at [661, 242] on select "Choose an option... Pending Applied Excluded (Questions) Excluded (Expired) Exc…" at bounding box center [727, 254] width 132 height 25
select select ""pending""
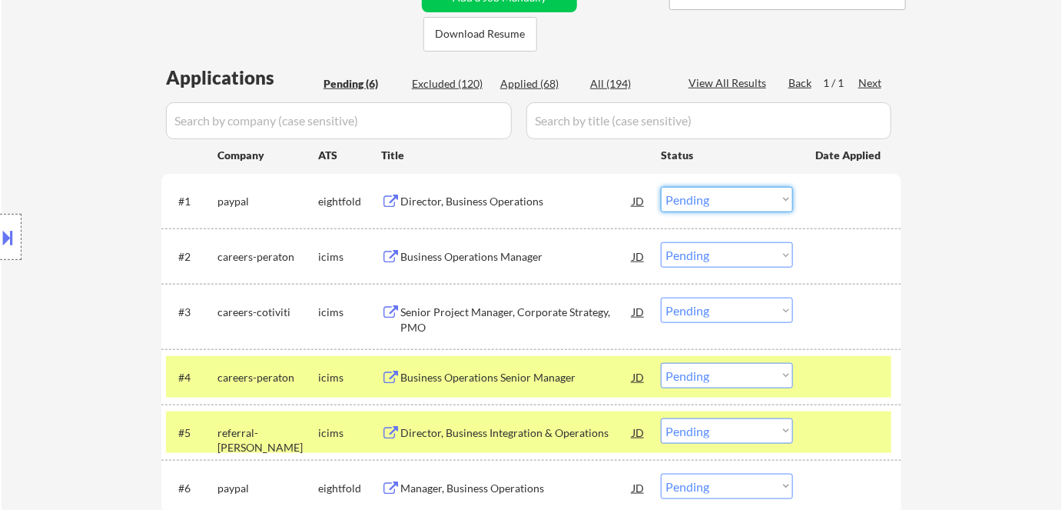
click at [735, 197] on select "Choose an option... Pending Applied Excluded (Questions) Excluded (Expired) Exc…" at bounding box center [727, 199] width 132 height 25
click at [661, 187] on select "Choose an option... Pending Applied Excluded (Questions) Excluded (Expired) Exc…" at bounding box center [727, 199] width 132 height 25
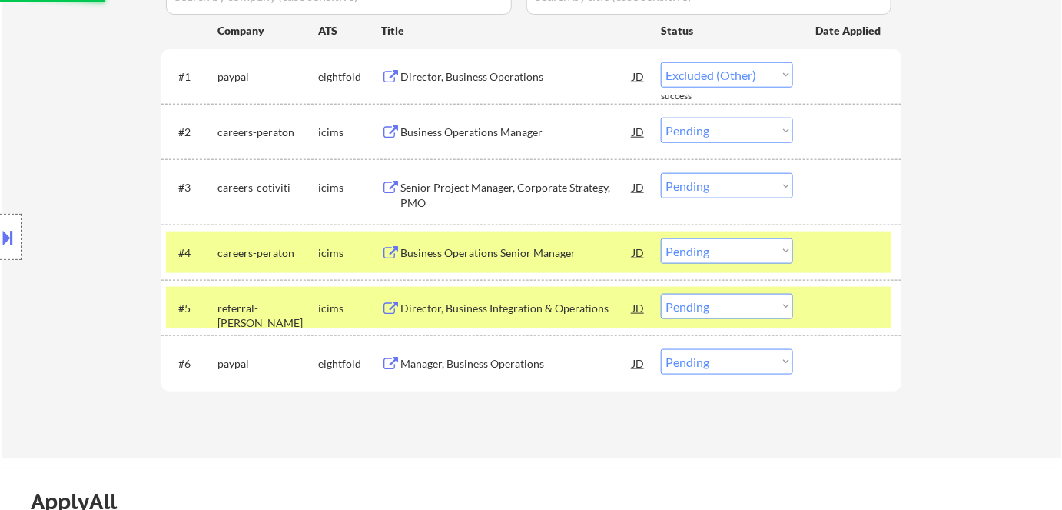
scroll to position [559, 0]
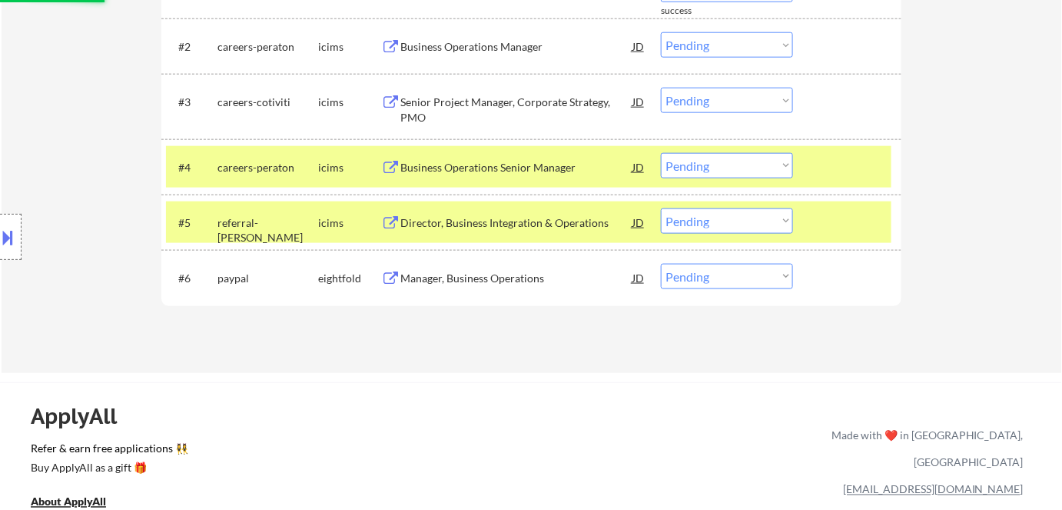
select select ""pending""
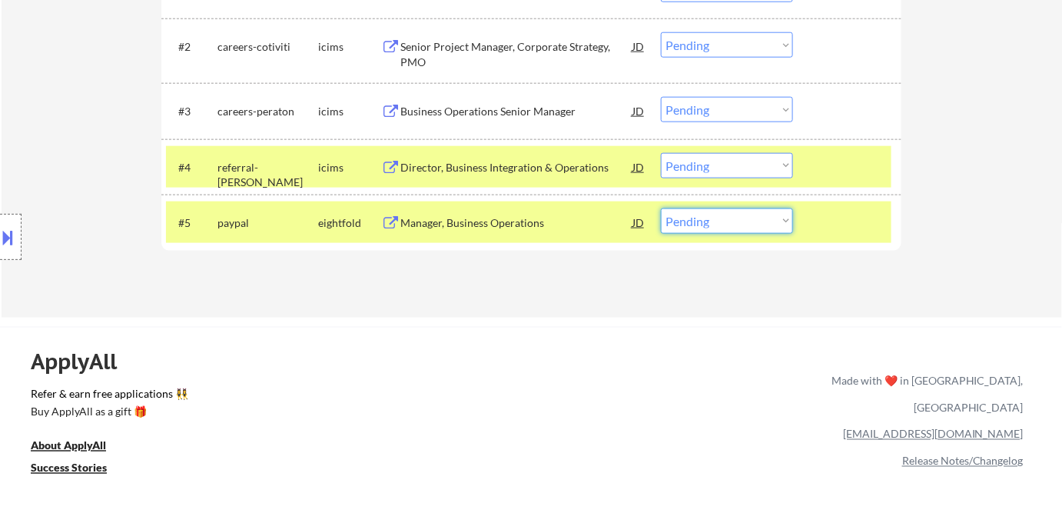
click at [733, 222] on select "Choose an option... Pending Applied Excluded (Questions) Excluded (Expired) Exc…" at bounding box center [727, 220] width 132 height 25
select select ""excluded__other_""
click at [661, 208] on select "Choose an option... Pending Applied Excluded (Questions) Excluded (Expired) Exc…" at bounding box center [727, 220] width 132 height 25
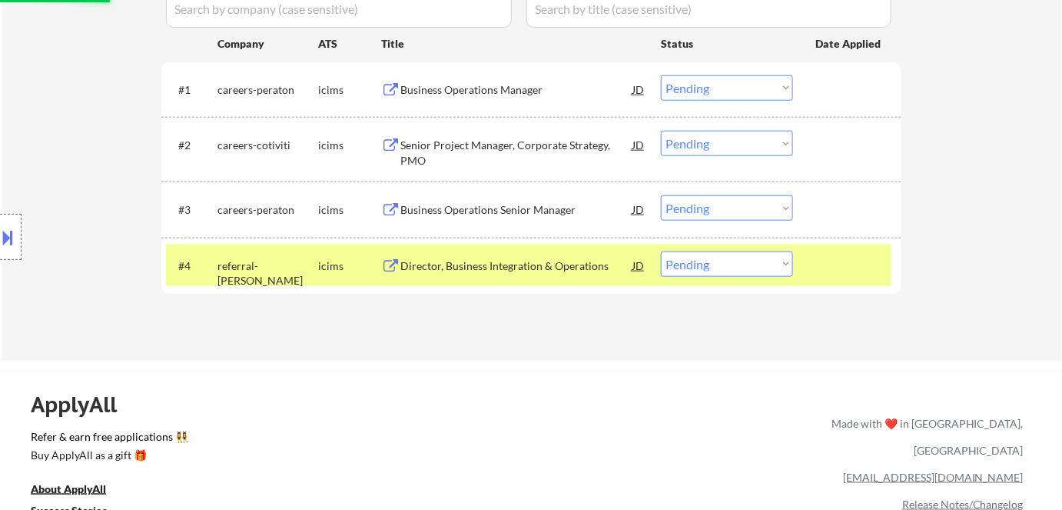
scroll to position [349, 0]
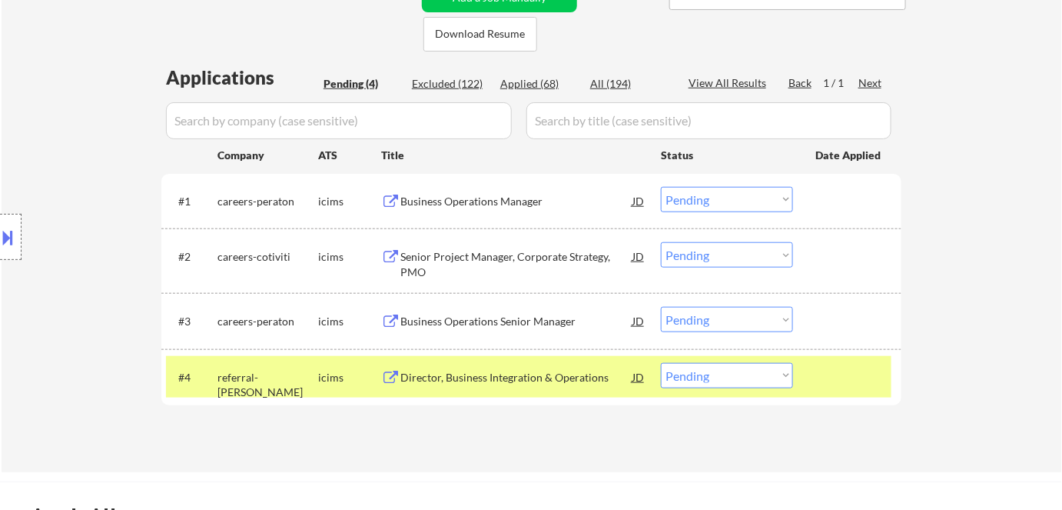
click at [492, 198] on div "Business Operations Manager" at bounding box center [516, 201] width 232 height 15
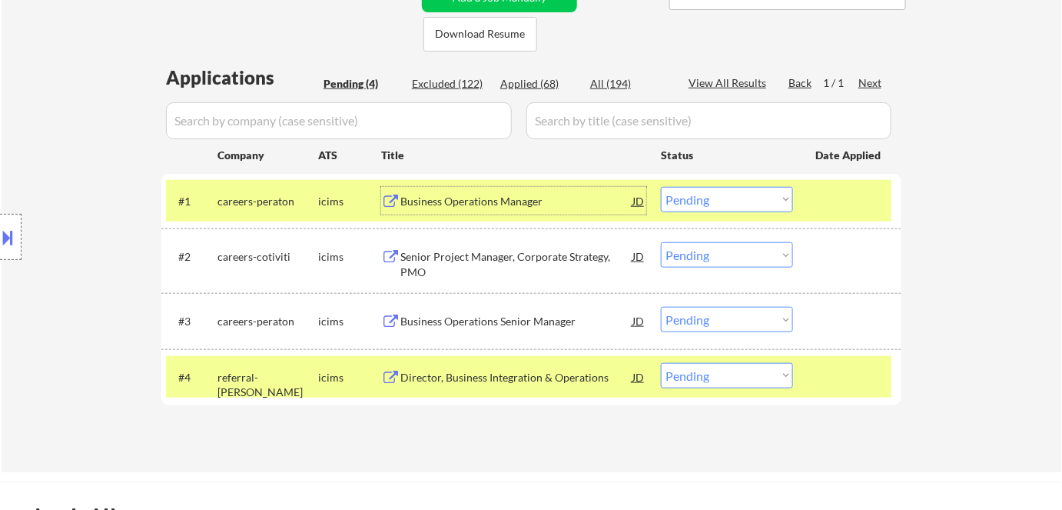
click at [424, 253] on div "Senior Project Manager, Corporate Strategy, PMO" at bounding box center [516, 264] width 232 height 30
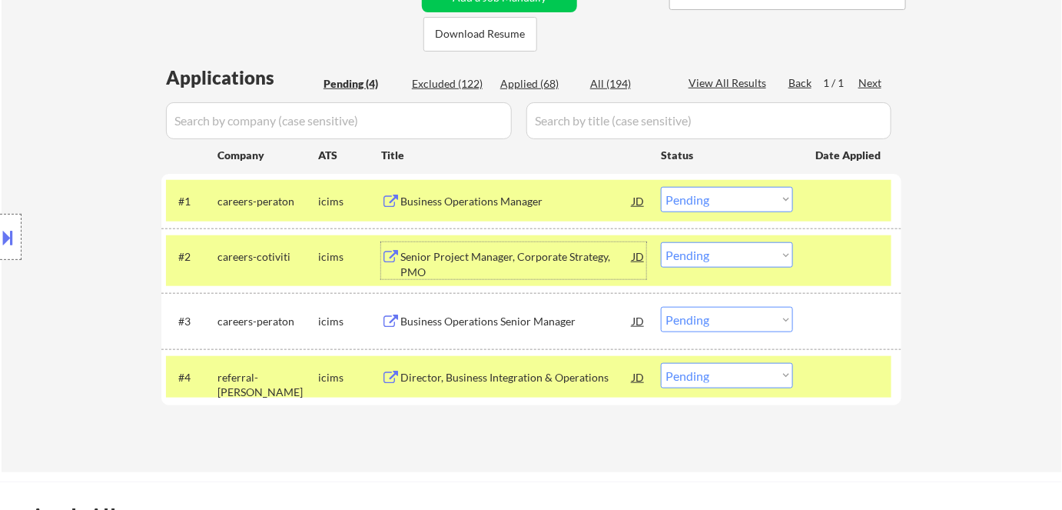
click at [411, 320] on div "Business Operations Senior Manager" at bounding box center [516, 321] width 232 height 15
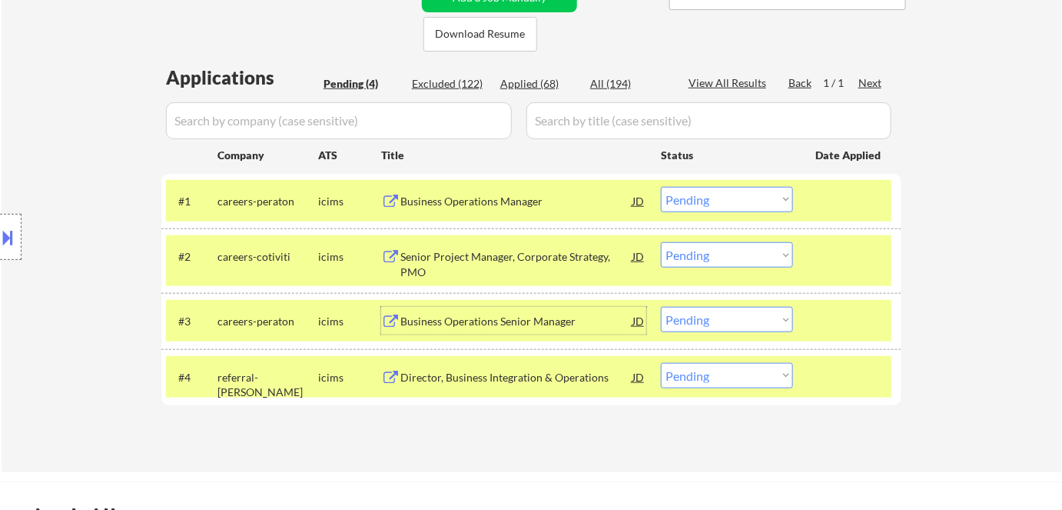
click at [443, 388] on div "Director, Business Integration & Operations" at bounding box center [516, 377] width 232 height 28
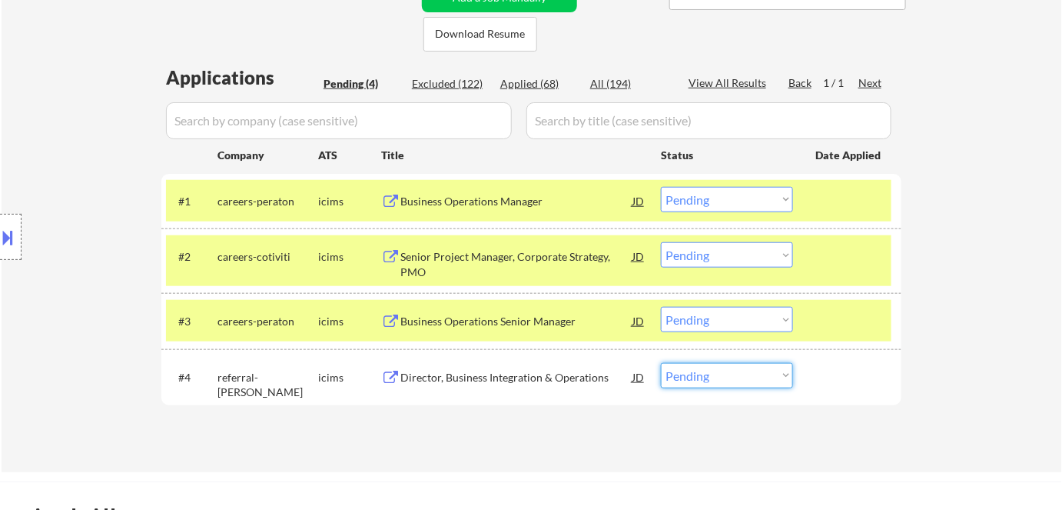
drag, startPoint x: 711, startPoint y: 374, endPoint x: 719, endPoint y: 414, distance: 40.9
click at [711, 375] on select "Choose an option... Pending Applied Excluded (Questions) Excluded (Expired) Exc…" at bounding box center [727, 375] width 132 height 25
select select ""excluded__expired_""
click at [661, 363] on select "Choose an option... Pending Applied Excluded (Questions) Excluded (Expired) Exc…" at bounding box center [727, 375] width 132 height 25
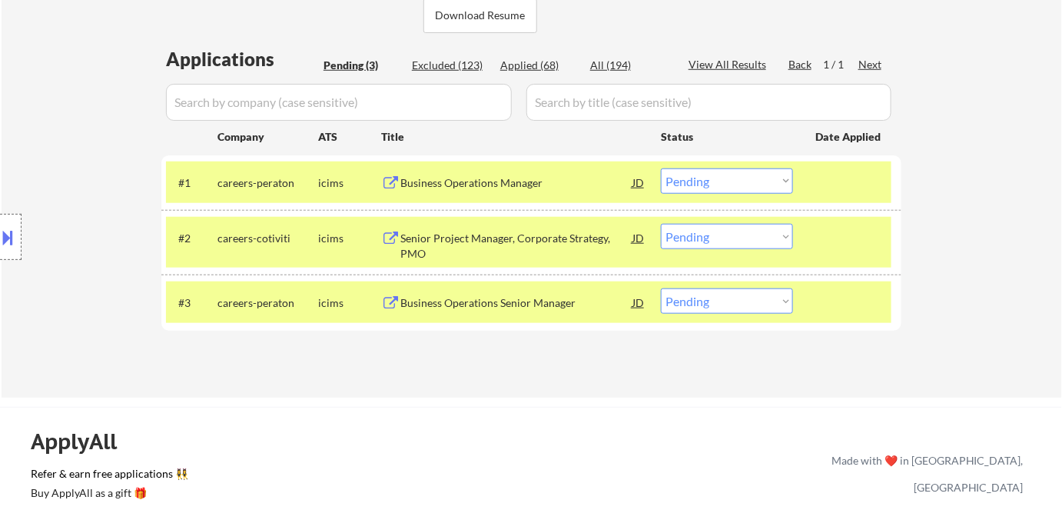
scroll to position [419, 0]
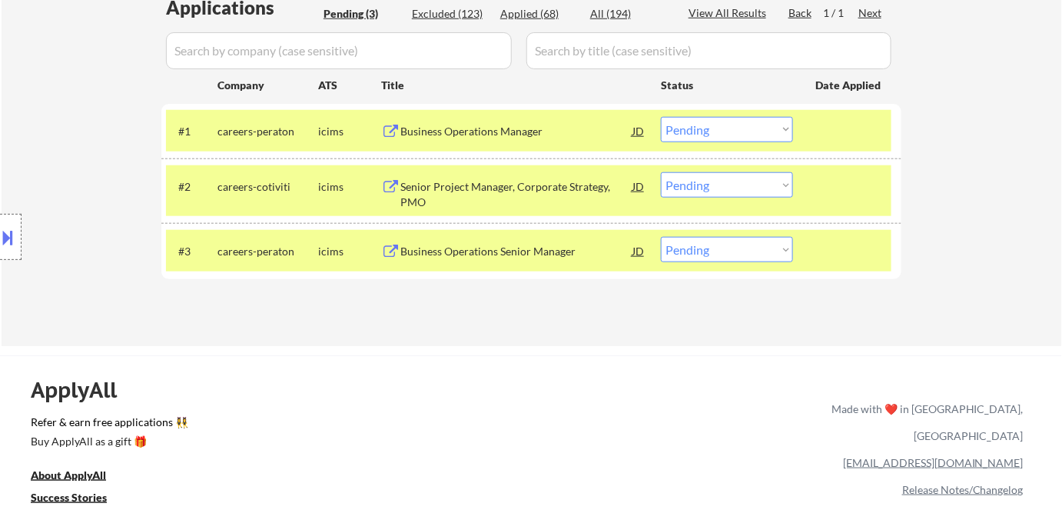
drag, startPoint x: 696, startPoint y: 245, endPoint x: 707, endPoint y: 261, distance: 18.8
click at [697, 245] on select "Choose an option... Pending Applied Excluded (Questions) Excluded (Expired) Exc…" at bounding box center [727, 249] width 132 height 25
select select ""excluded__expired_""
click at [661, 237] on select "Choose an option... Pending Applied Excluded (Questions) Excluded (Expired) Exc…" at bounding box center [727, 249] width 132 height 25
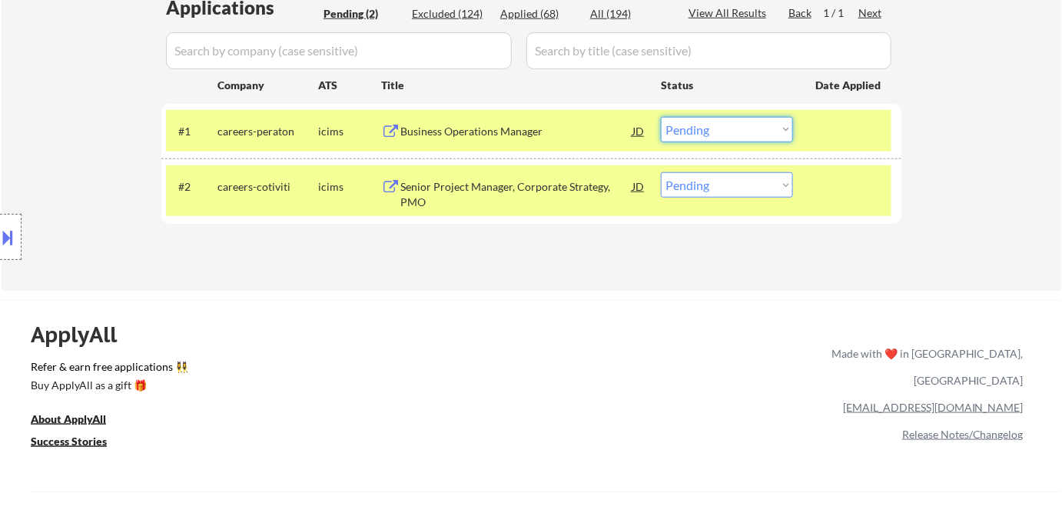
click at [729, 127] on select "Choose an option... Pending Applied Excluded (Questions) Excluded (Expired) Exc…" at bounding box center [727, 129] width 132 height 25
click at [661, 117] on select "Choose an option... Pending Applied Excluded (Questions) Excluded (Expired) Exc…" at bounding box center [727, 129] width 132 height 25
click at [493, 255] on div "Applications Pending (2) Excluded (124) Applied (68) All (194) View All Results…" at bounding box center [531, 128] width 740 height 267
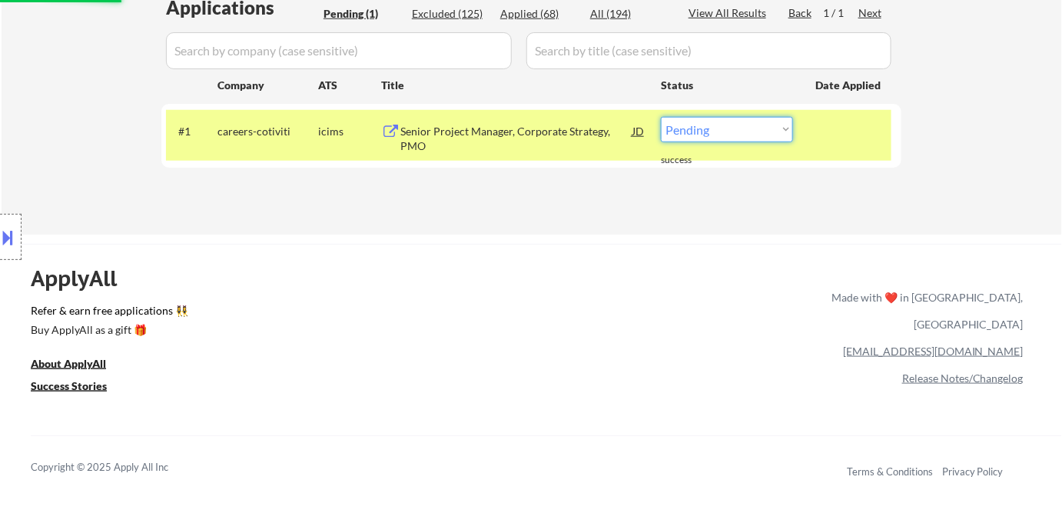
drag, startPoint x: 723, startPoint y: 132, endPoint x: 729, endPoint y: 140, distance: 9.4
click at [725, 132] on select "Choose an option... Pending Applied Excluded (Questions) Excluded (Expired) Exc…" at bounding box center [727, 129] width 132 height 25
select select ""excluded""
click at [661, 117] on select "Choose an option... Pending Applied Excluded (Questions) Excluded (Expired) Exc…" at bounding box center [727, 129] width 132 height 25
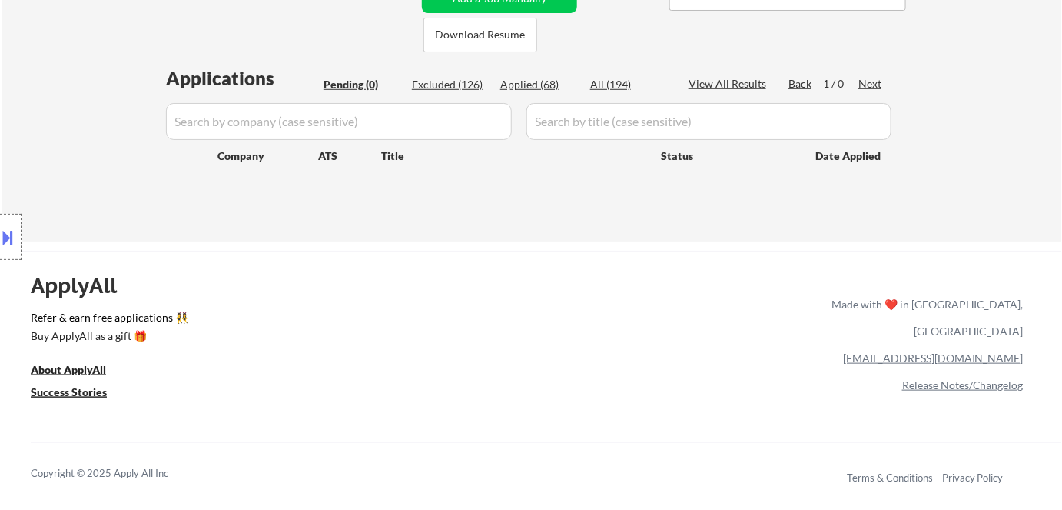
scroll to position [279, 0]
